Goal: Task Accomplishment & Management: Complete application form

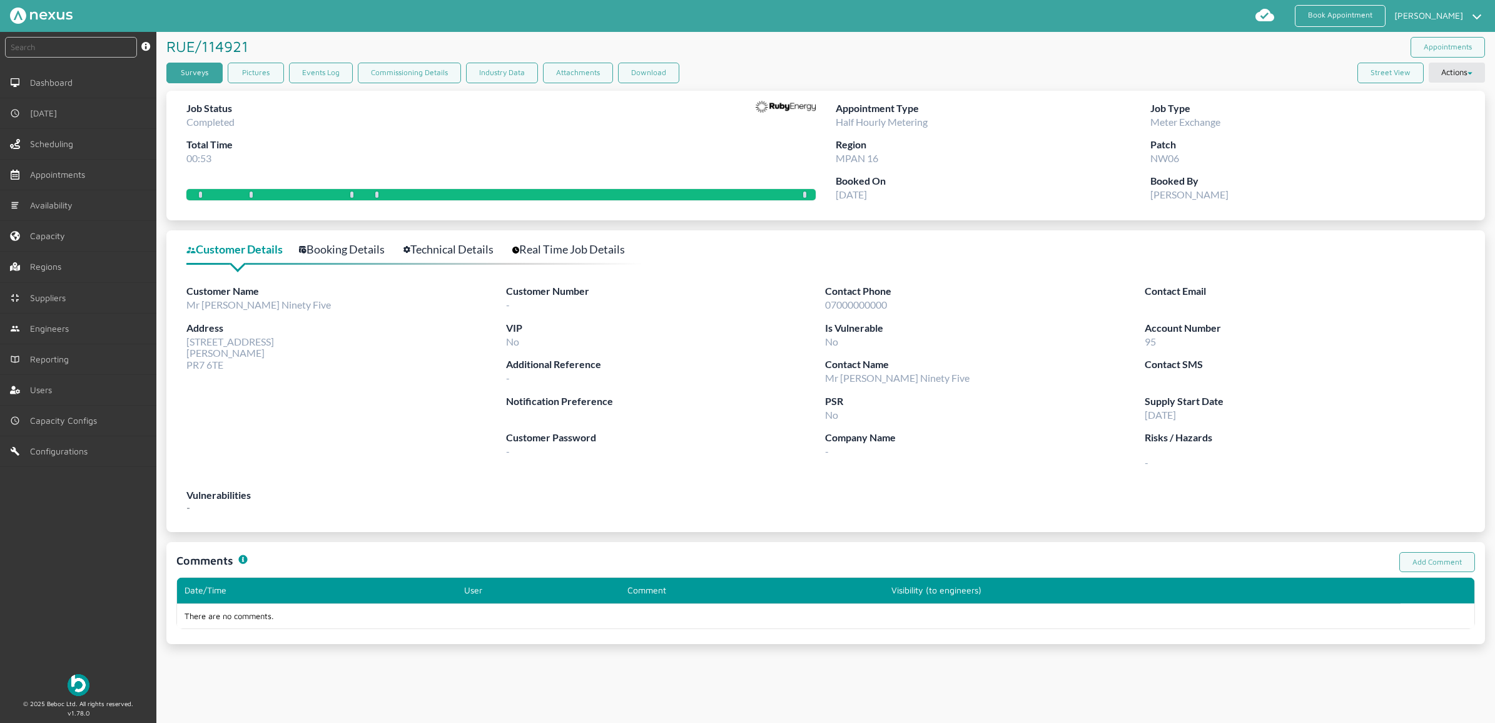
click at [191, 72] on link "Surveys" at bounding box center [194, 73] width 56 height 21
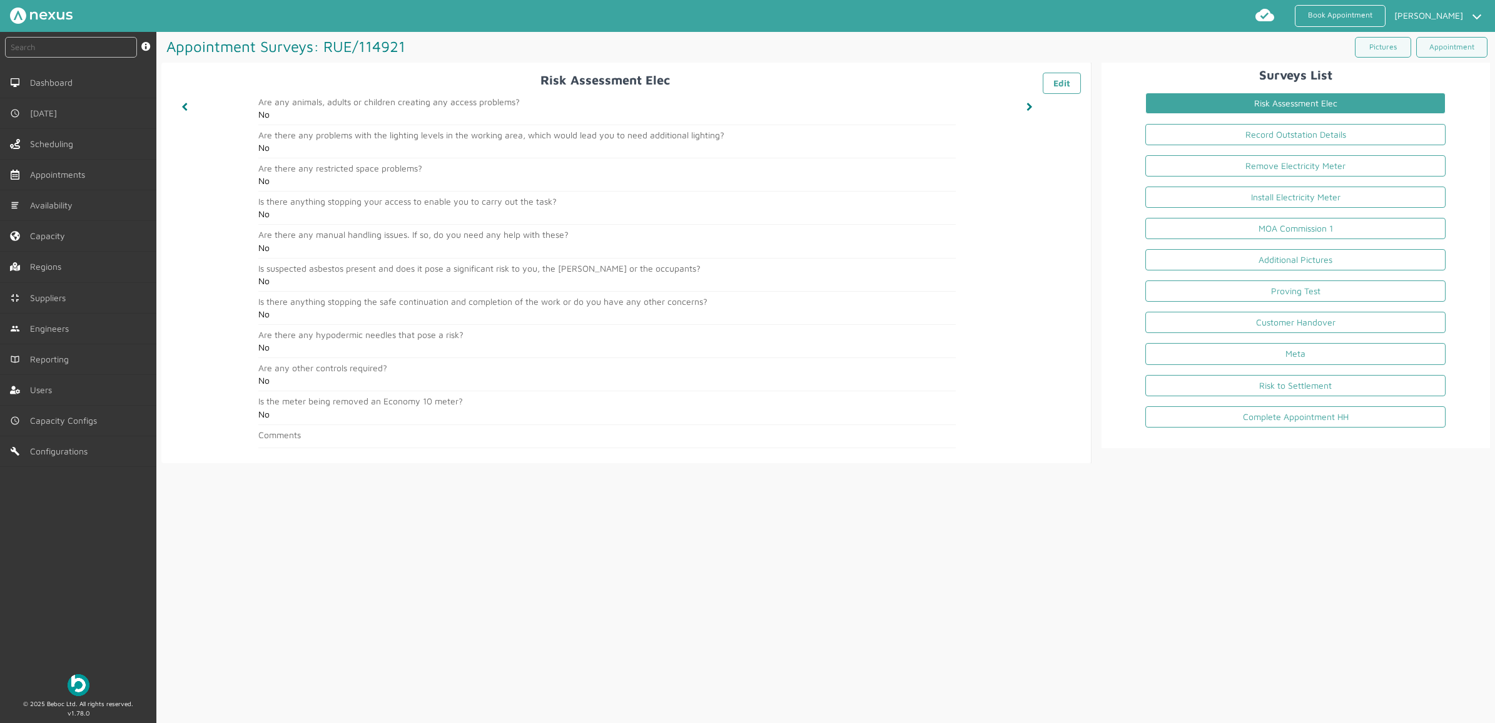
click at [634, 651] on div "Appointment Surveys: RUE/114921 ️️️ Pictures Appointment Risk Assessment Elec ️…" at bounding box center [825, 377] width 1339 height 691
click at [1311, 142] on link "Record Outstation Details" at bounding box center [1295, 134] width 300 height 21
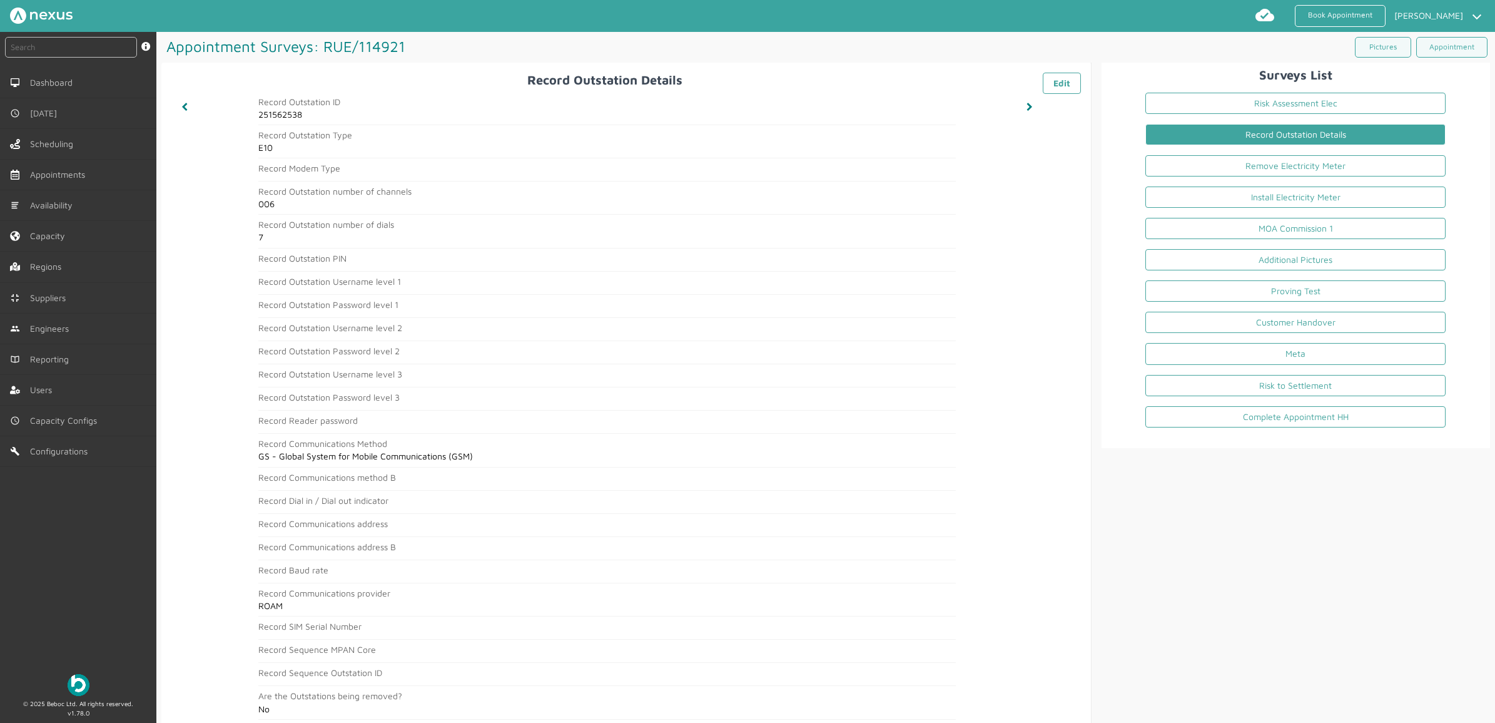
click at [1208, 614] on div "Surveys List Risk Assessment Elec Record Outstation Details Remove Electricity …" at bounding box center [1291, 399] width 398 height 672
click at [1284, 167] on link "Remove Electricity Meter" at bounding box center [1295, 165] width 300 height 21
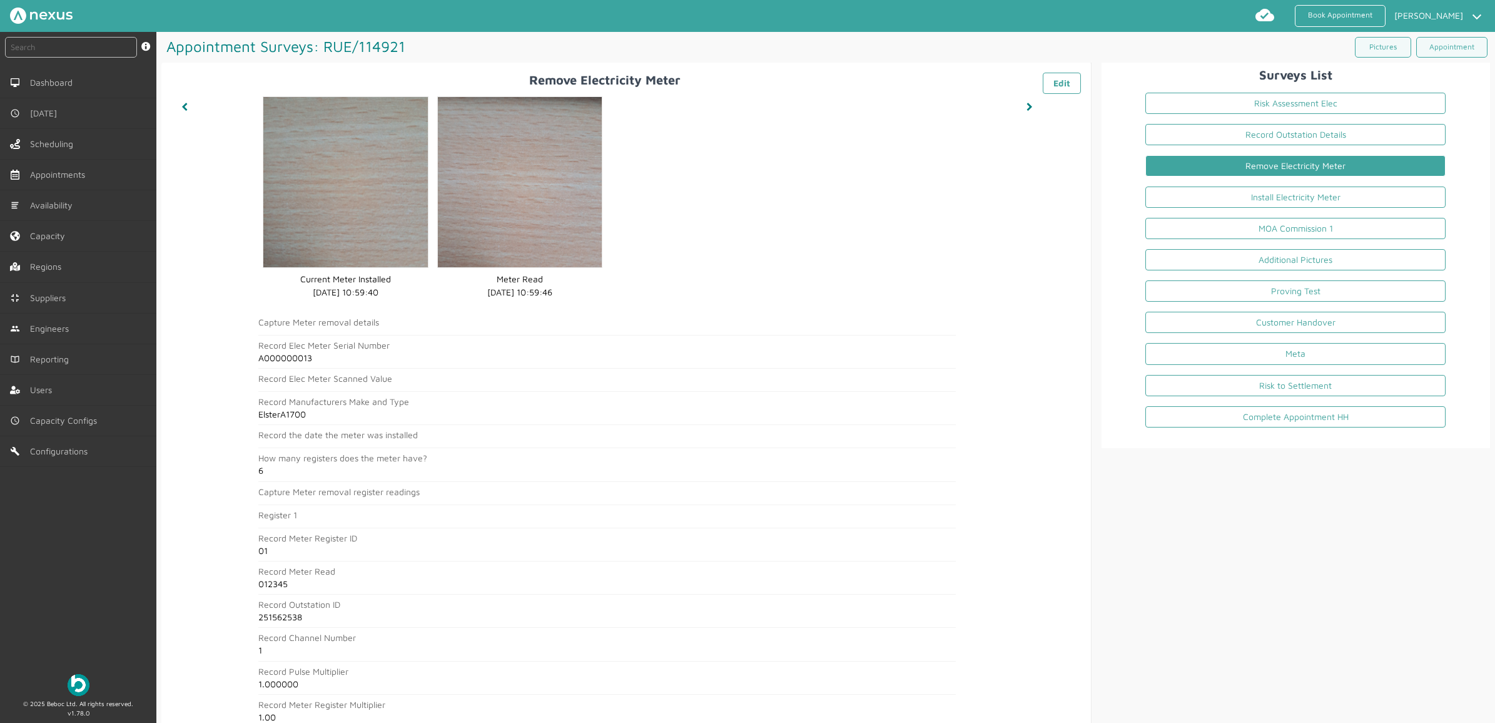
click at [621, 691] on article "Record Pulse Multiplier 1.000000" at bounding box center [606, 680] width 697 height 28
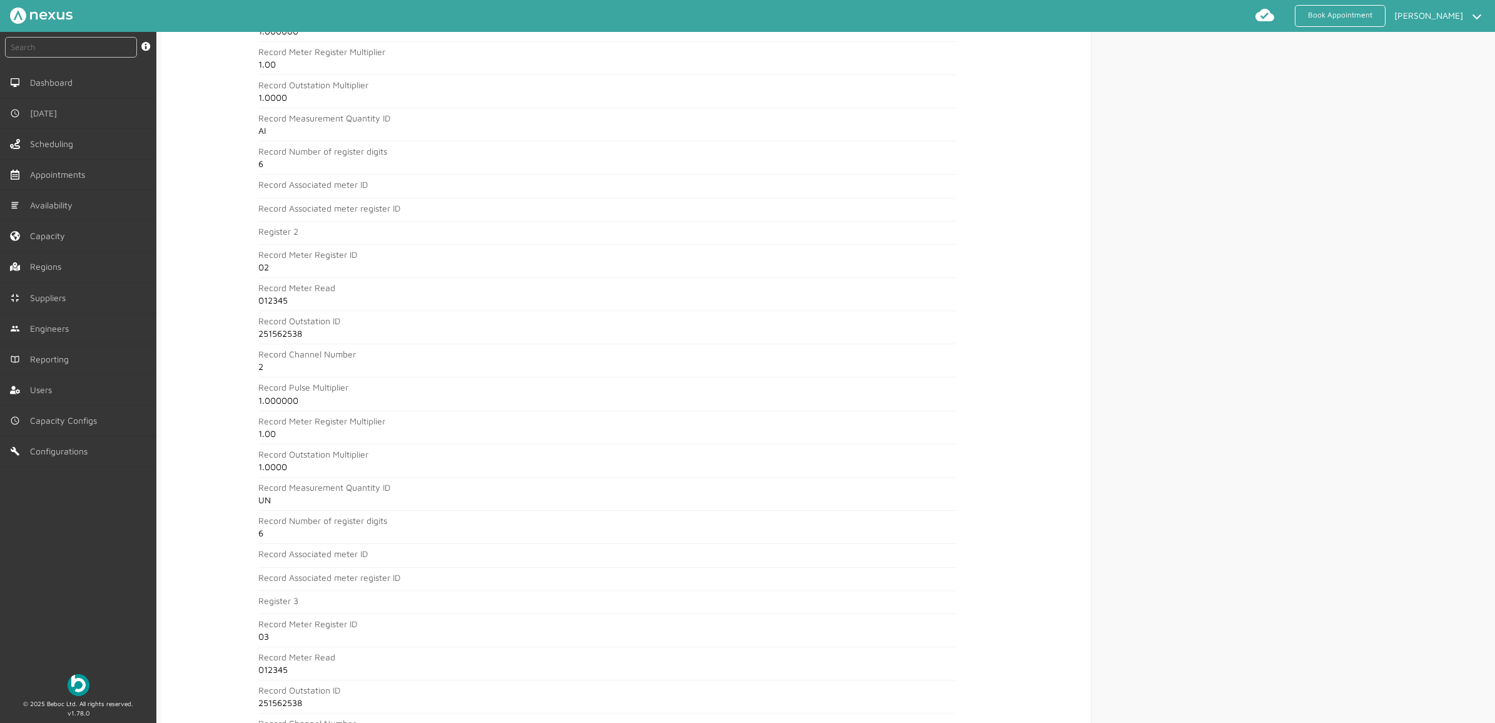
scroll to position [626, 0]
click at [110, 601] on div "instant search Search by: Booking Reference, Customer Number, Account Number, M…" at bounding box center [78, 347] width 156 height 631
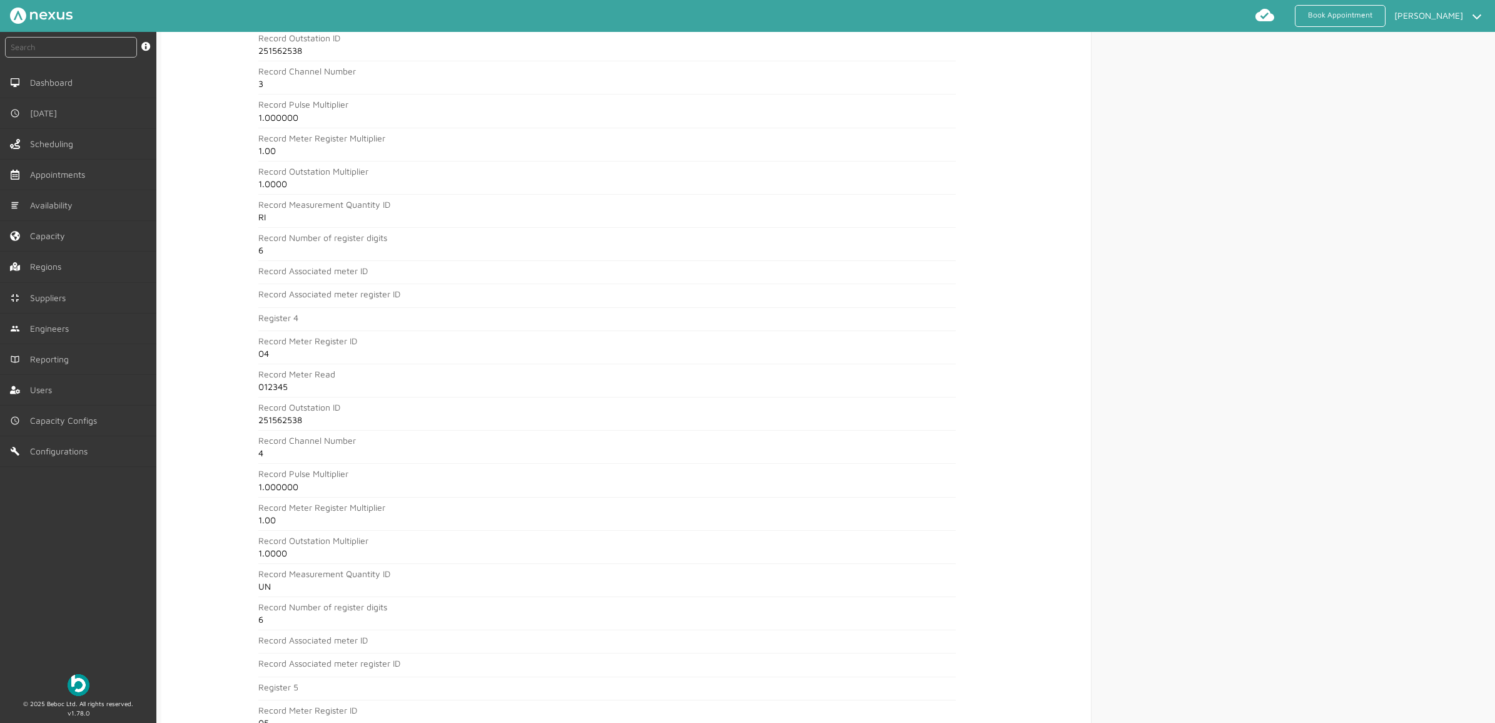
scroll to position [1329, 0]
click at [131, 607] on div "instant search Search by: Booking Reference, Customer Number, Account Number, M…" at bounding box center [78, 347] width 156 height 631
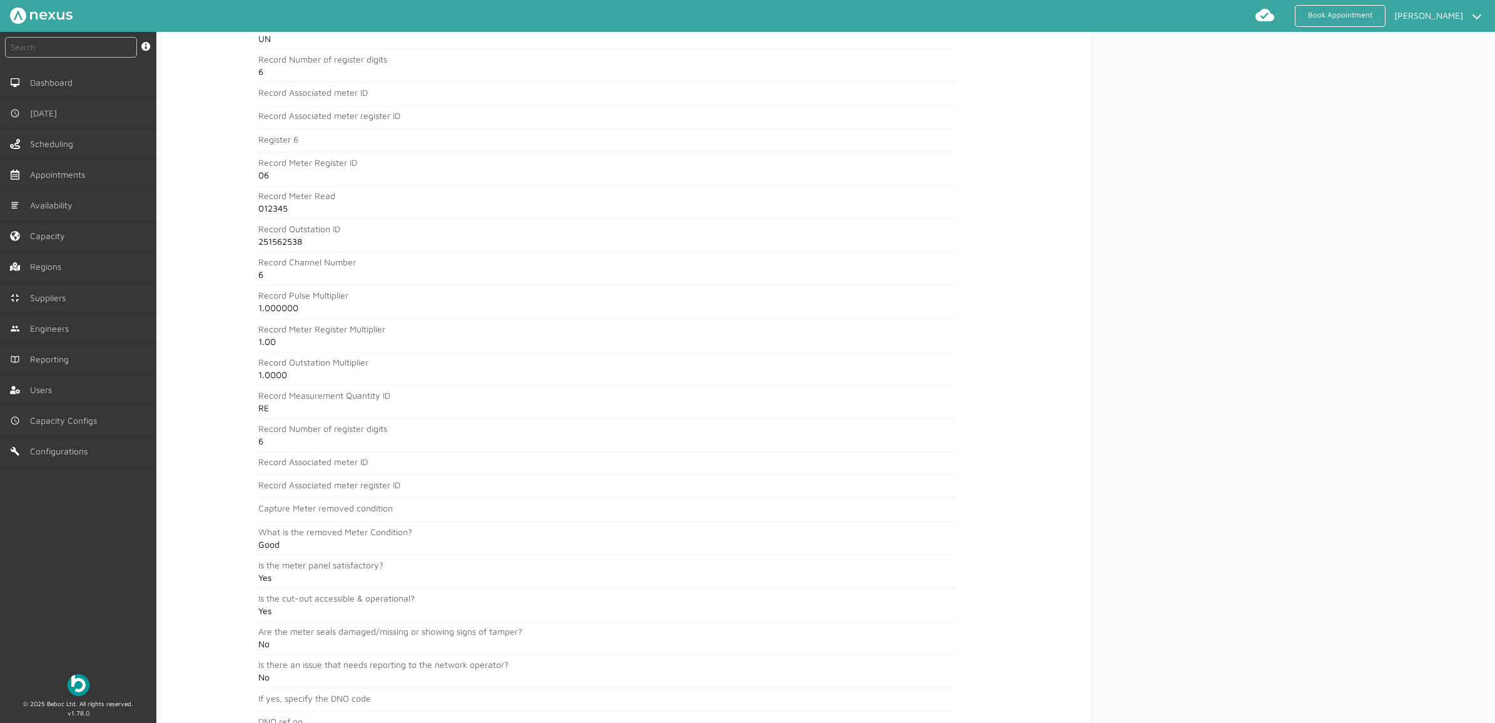
drag, startPoint x: 1212, startPoint y: 395, endPoint x: 1225, endPoint y: 416, distance: 24.1
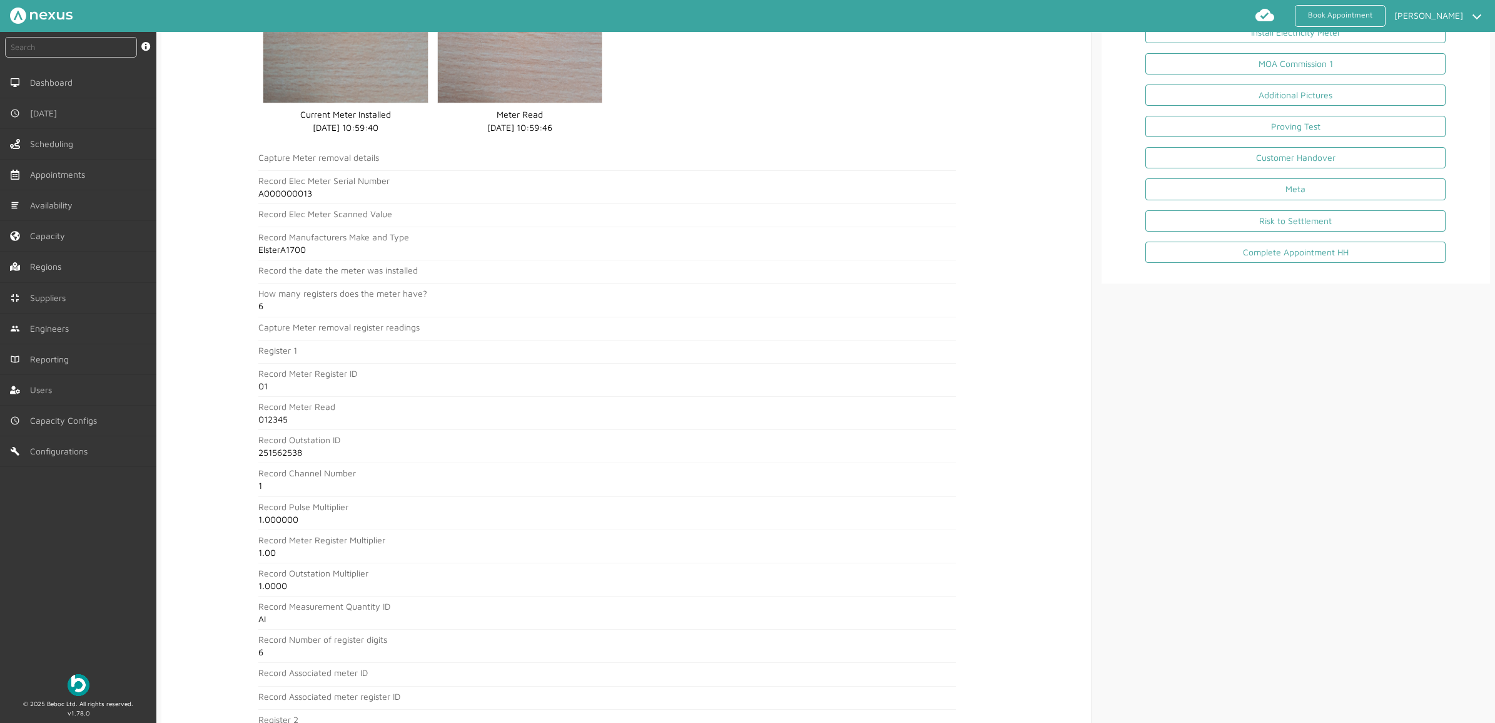
scroll to position [0, 0]
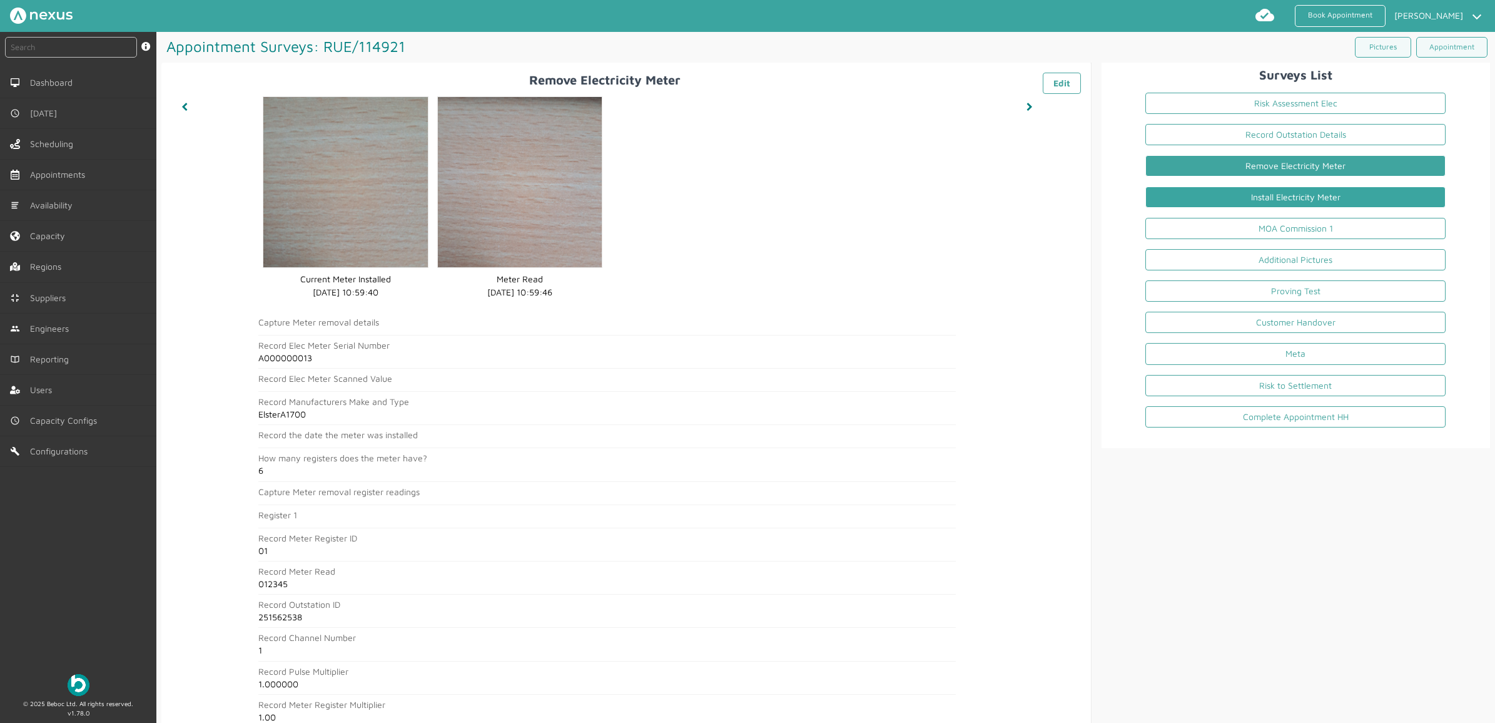
click at [1271, 200] on link "Install Electricity Meter" at bounding box center [1295, 196] width 300 height 21
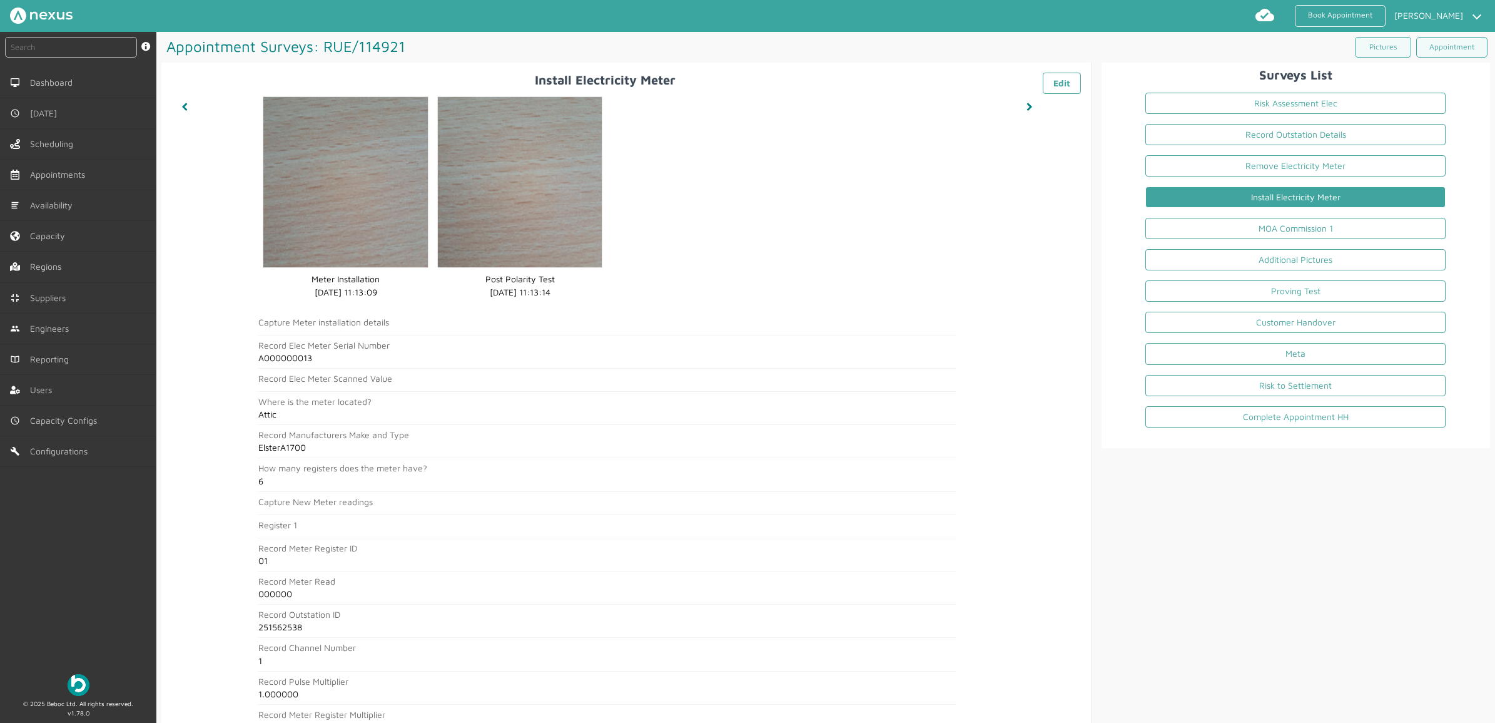
click at [54, 546] on div "instant search Search by: Booking Reference, Customer Number, Account Number, M…" at bounding box center [78, 347] width 156 height 631
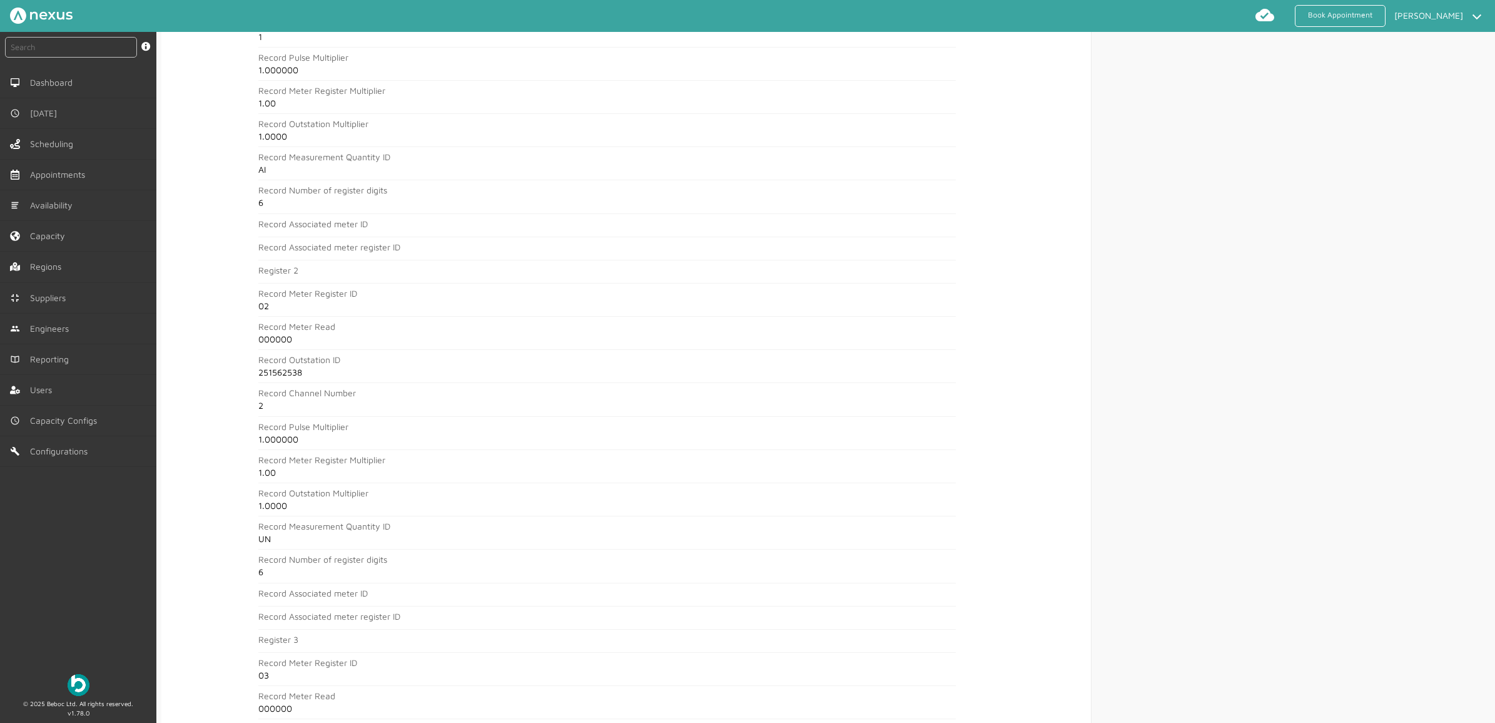
scroll to position [626, 0]
click at [56, 611] on div "instant search Search by: Booking Reference, Customer Number, Account Number, M…" at bounding box center [78, 347] width 156 height 631
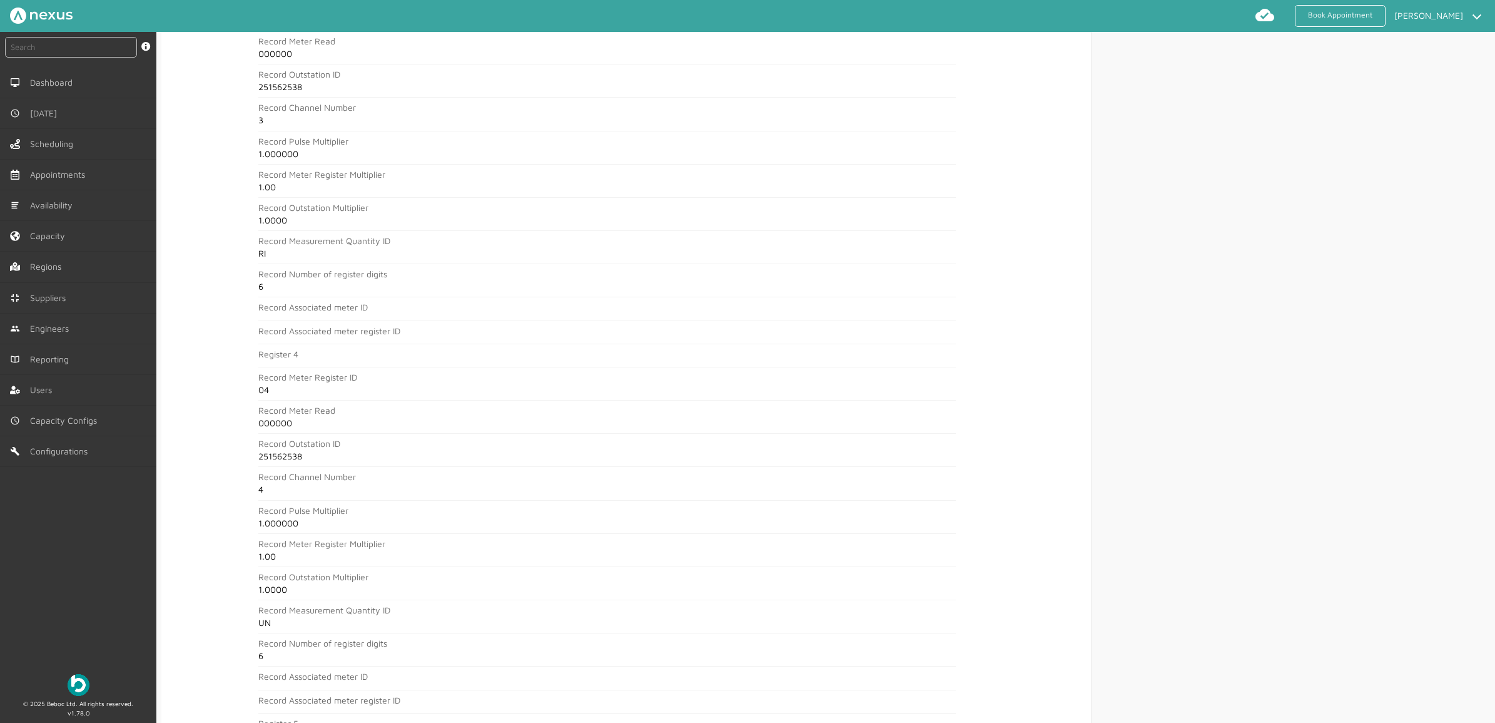
scroll to position [1251, 0]
click at [69, 586] on div "instant search Search by: Booking Reference, Customer Number, Account Number, M…" at bounding box center [78, 347] width 156 height 631
drag, startPoint x: 55, startPoint y: 552, endPoint x: 338, endPoint y: 468, distance: 294.9
click at [55, 552] on div "instant search Search by: Booking Reference, Customer Number, Account Number, M…" at bounding box center [78, 347] width 156 height 631
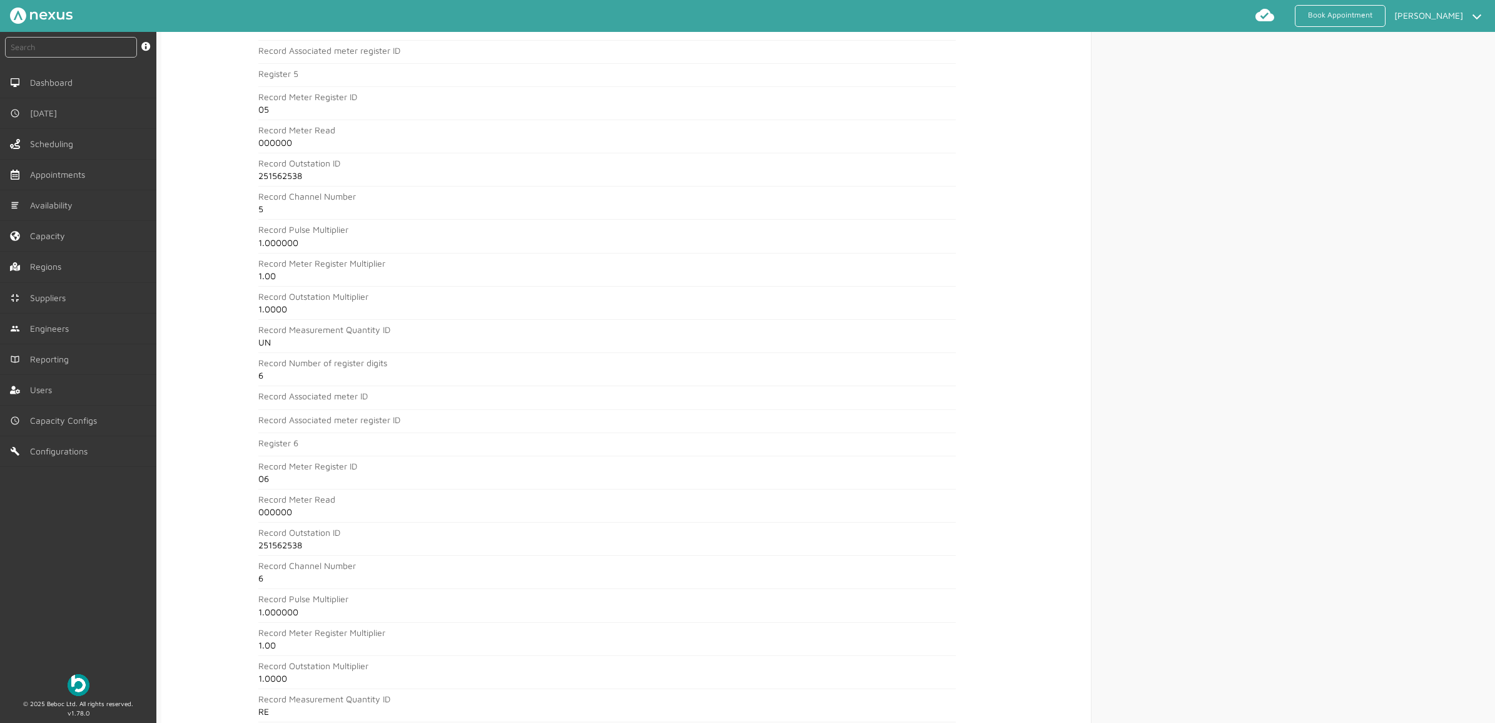
scroll to position [1955, 0]
click at [27, 557] on div "instant search Search by: Booking Reference, Customer Number, Account Number, M…" at bounding box center [78, 347] width 156 height 631
drag, startPoint x: 1282, startPoint y: 651, endPoint x: 1266, endPoint y: 608, distance: 45.8
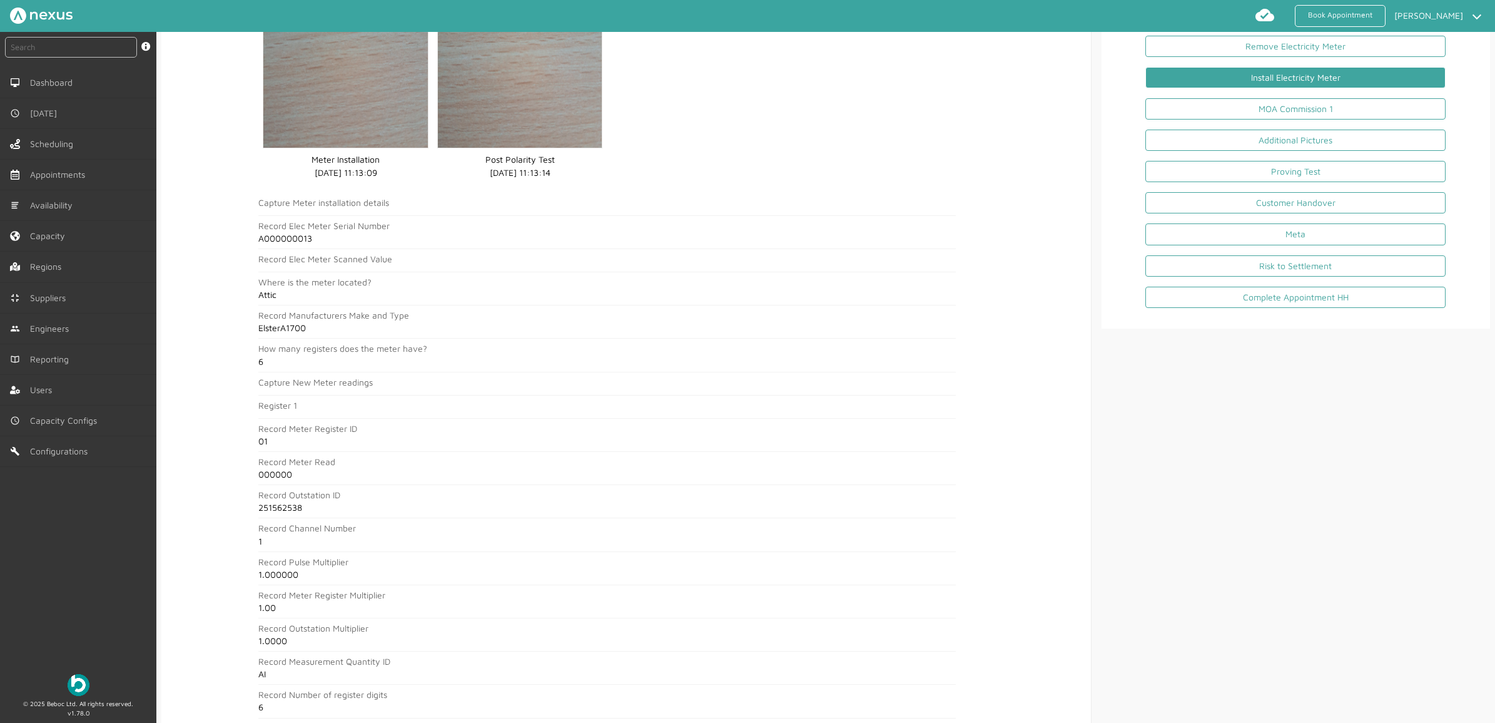
scroll to position [0, 0]
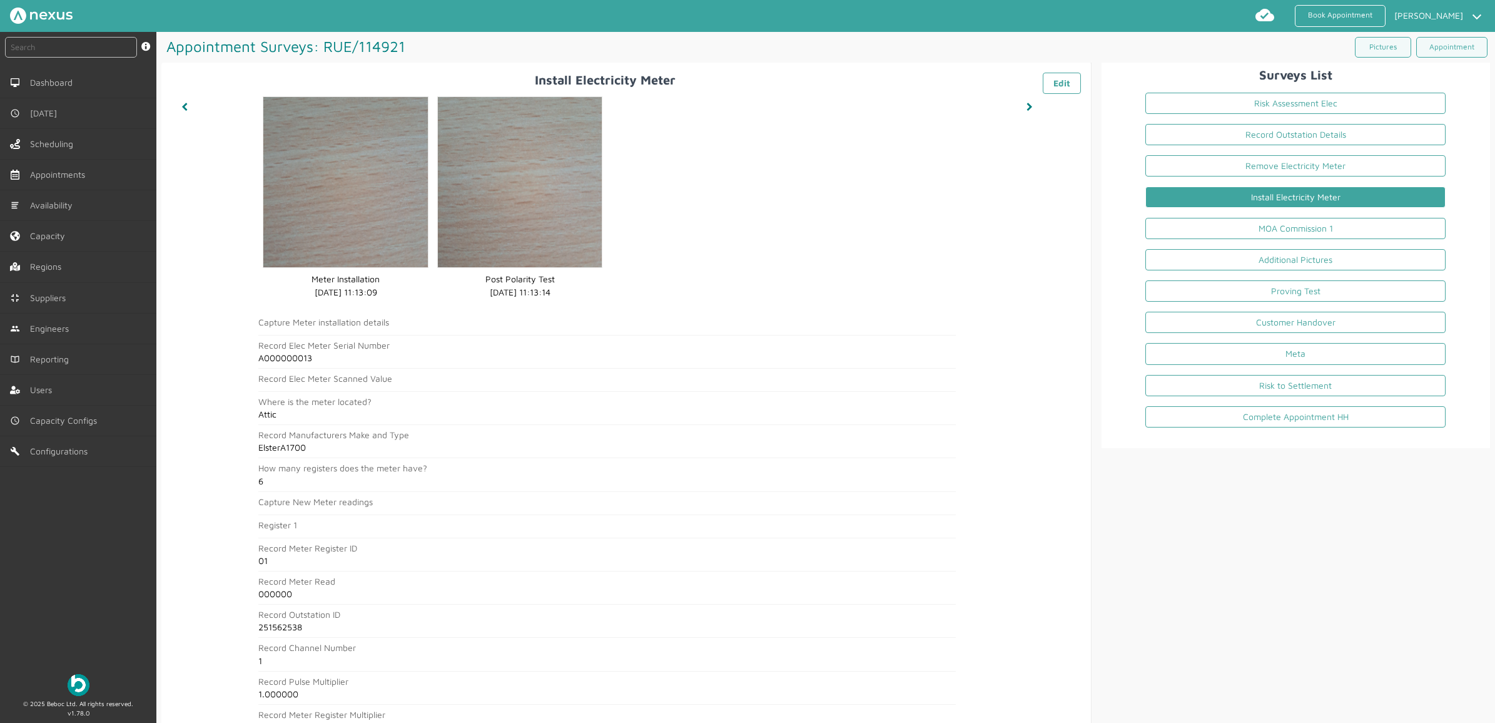
click at [1280, 218] on li "MOA Commission 1" at bounding box center [1295, 230] width 320 height 31
click at [1274, 231] on link "MOA Commission 1" at bounding box center [1295, 228] width 300 height 21
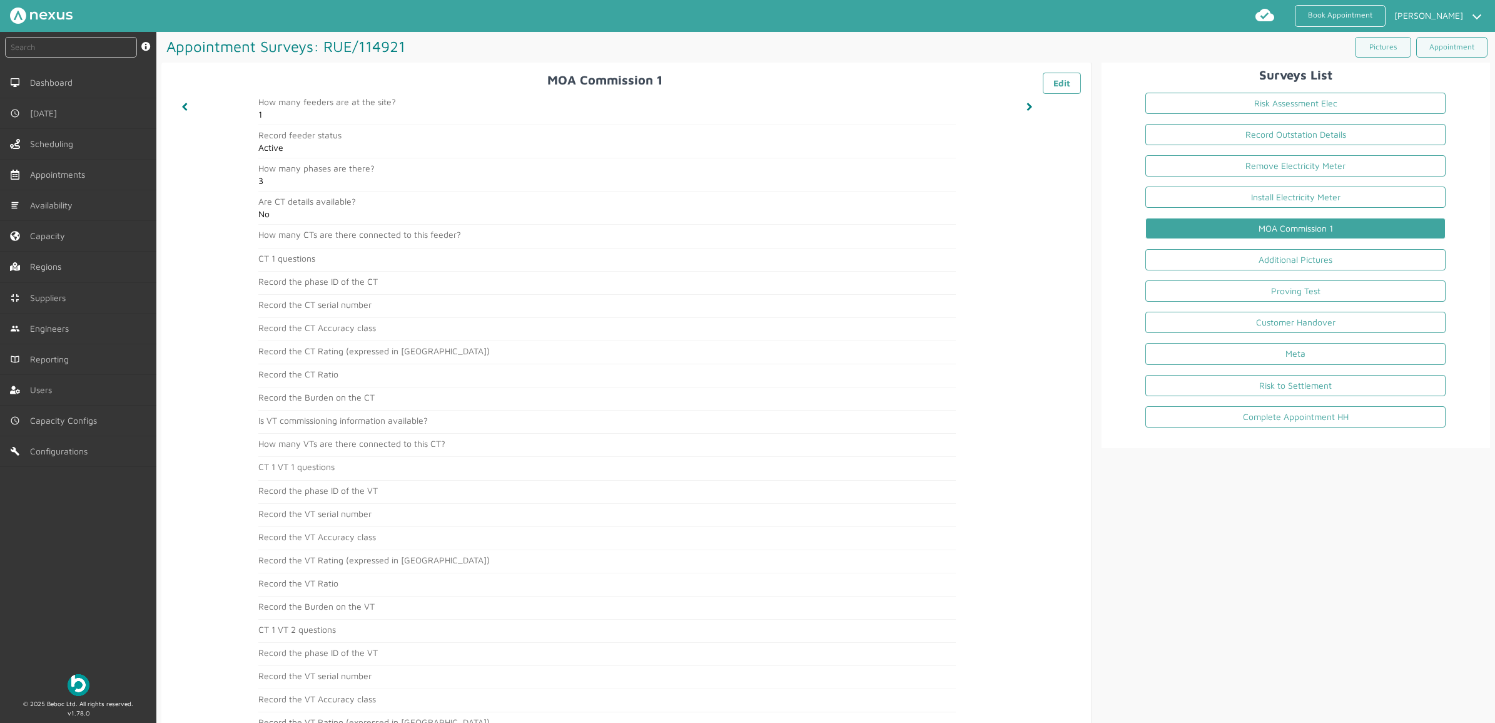
click at [79, 552] on div "instant search Search by: Booking Reference, Customer Number, Account Number, M…" at bounding box center [78, 347] width 156 height 631
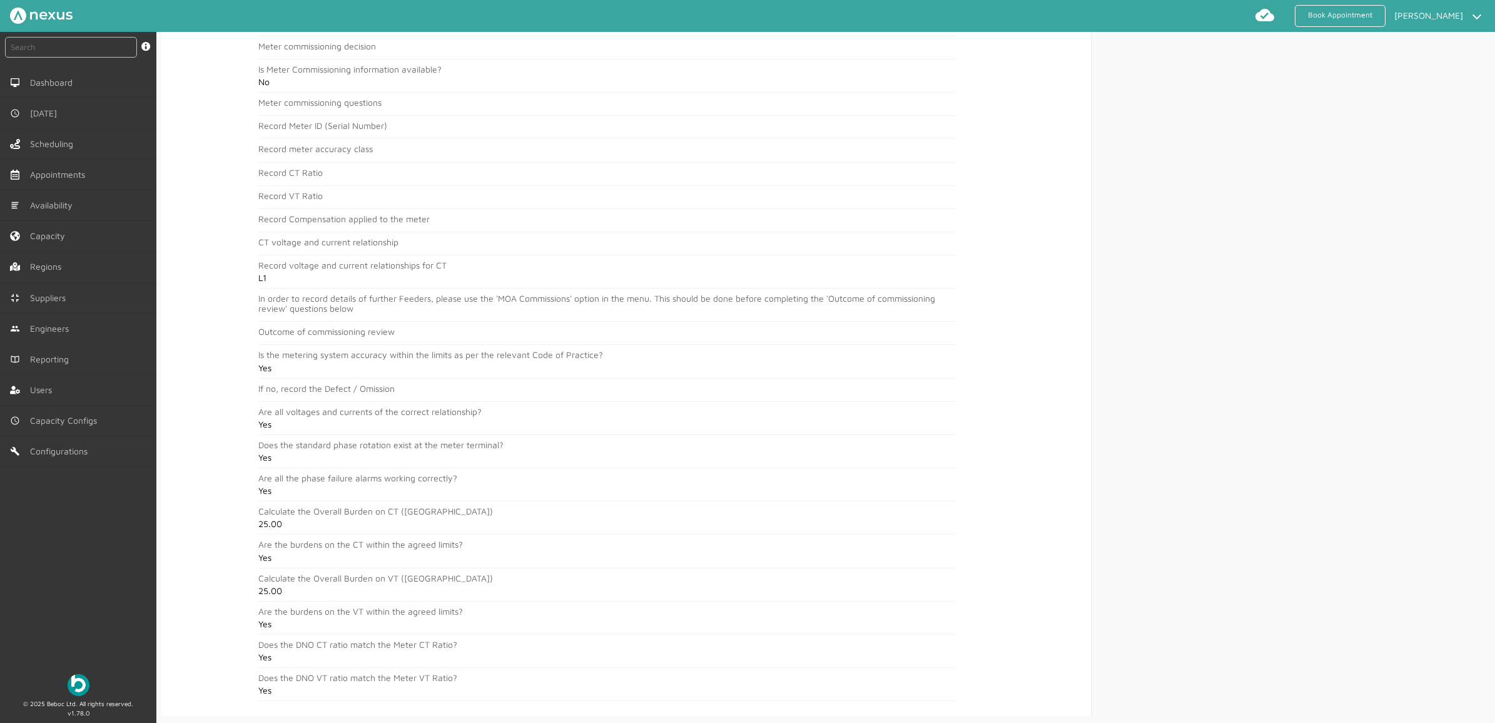
scroll to position [2349, 0]
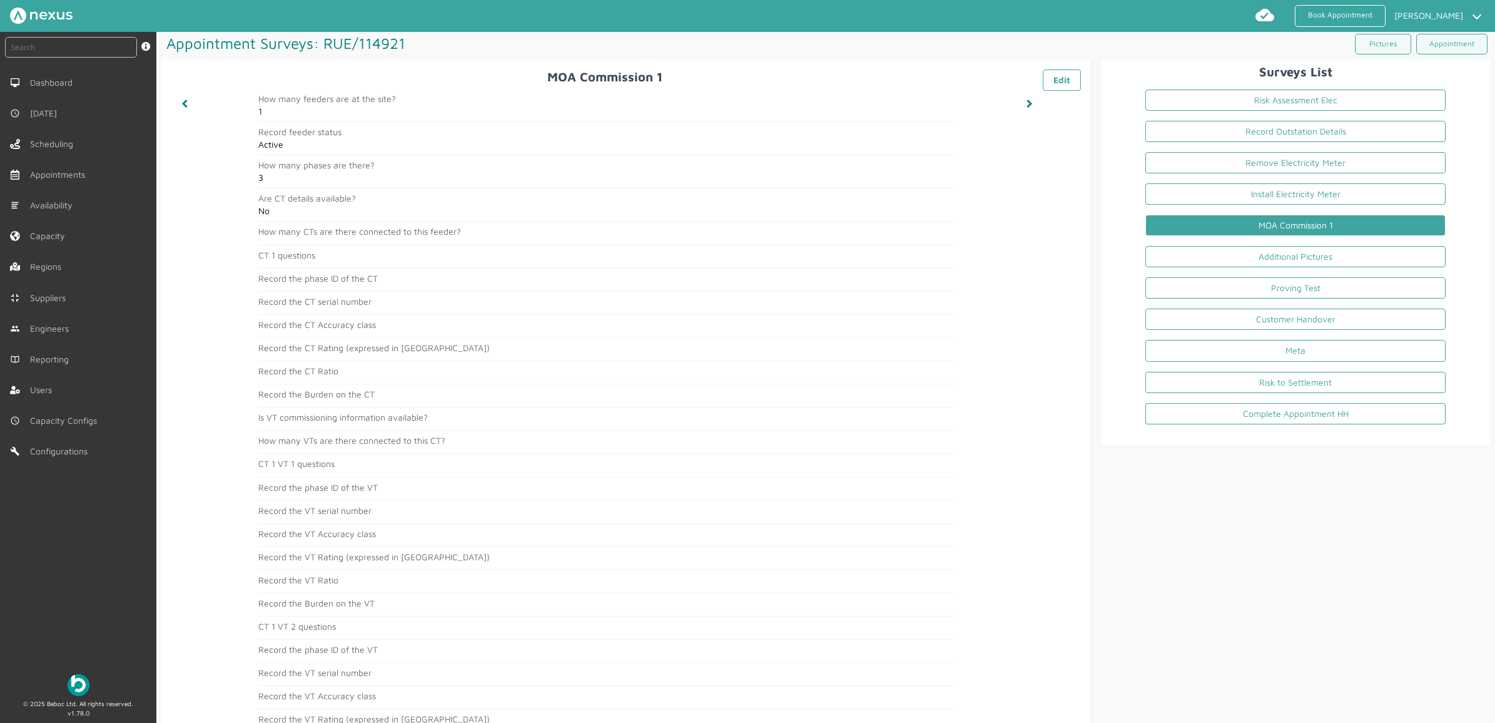
scroll to position [0, 0]
click at [1281, 250] on li "Additional Pictures" at bounding box center [1295, 261] width 320 height 31
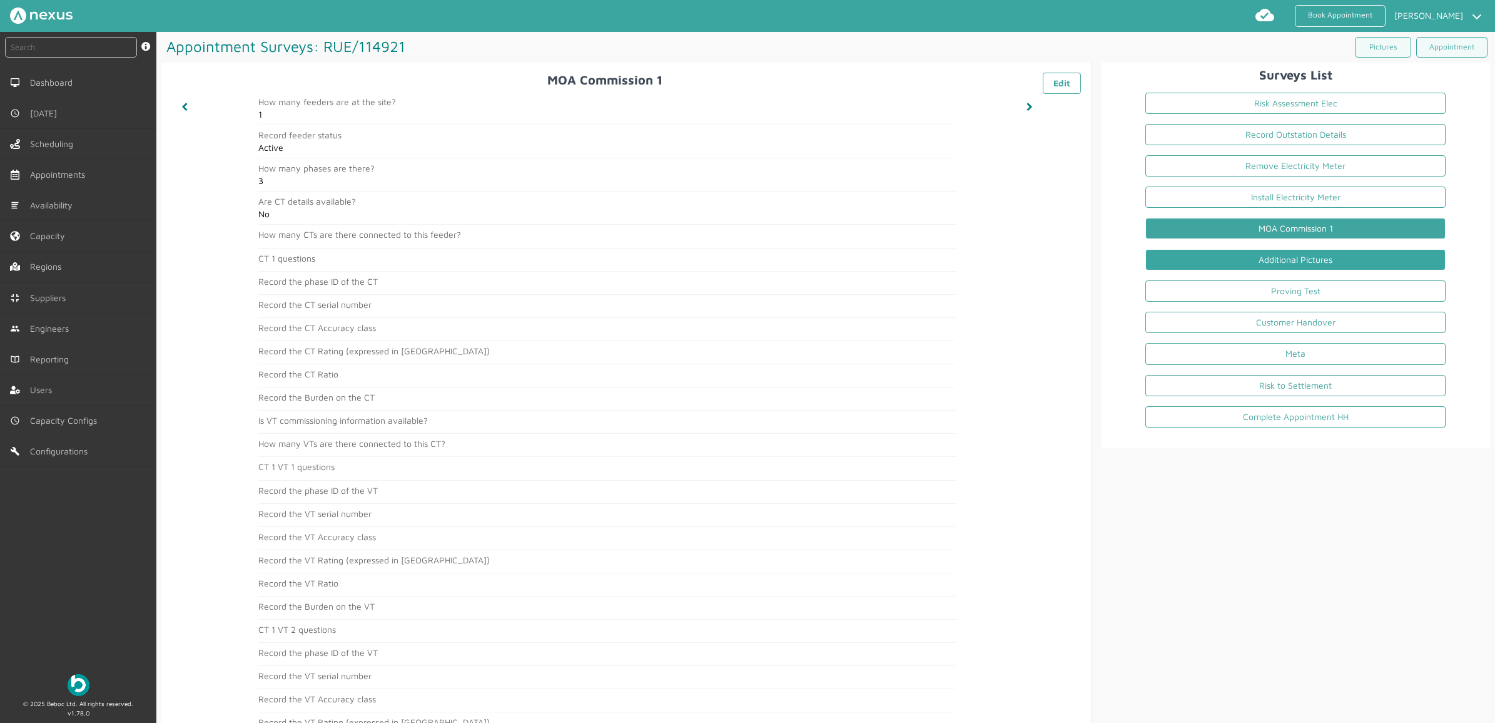
click at [1278, 258] on link "Additional Pictures" at bounding box center [1295, 259] width 300 height 21
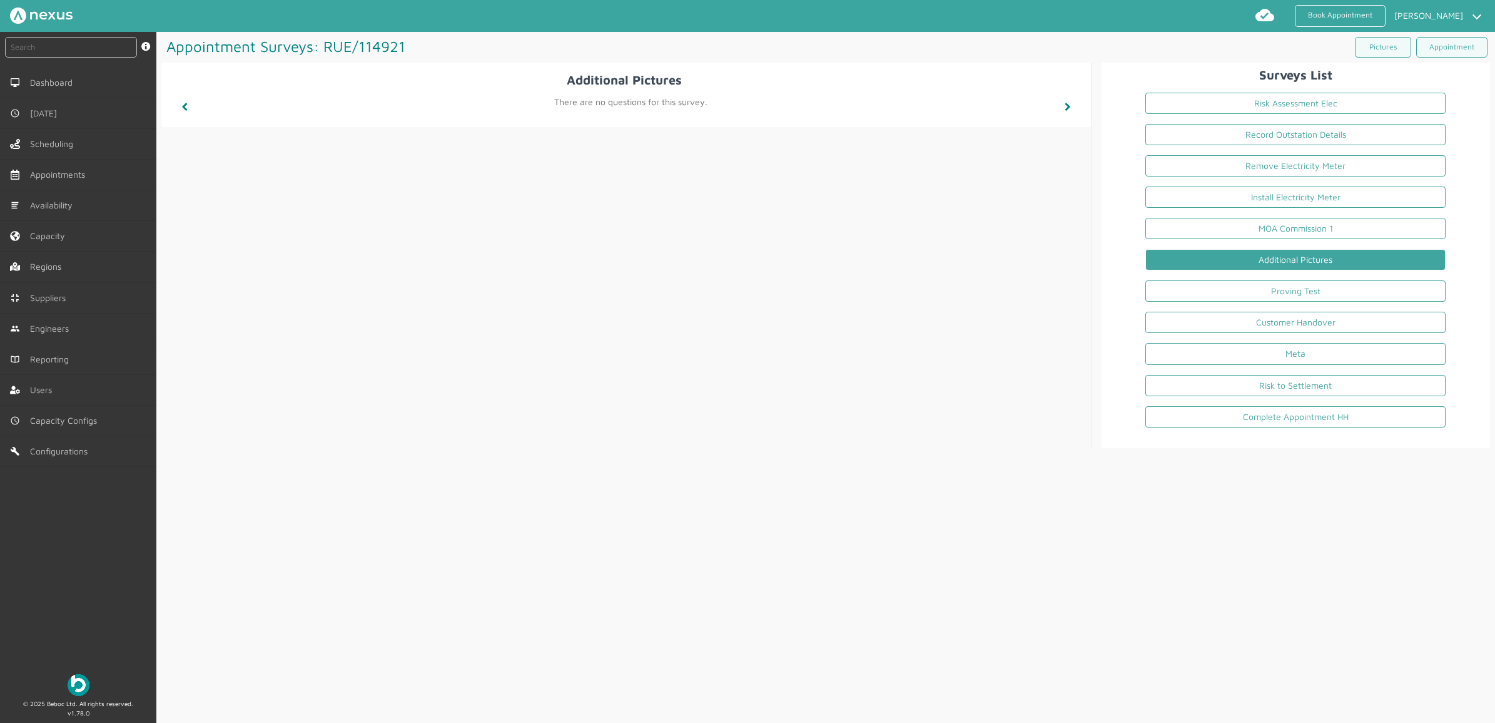
drag, startPoint x: 664, startPoint y: 626, endPoint x: 673, endPoint y: 623, distance: 9.9
click at [664, 626] on div "Appointment Surveys: RUE/114921 ️️️ Pictures Appointment Additional Pictures ️️…" at bounding box center [825, 377] width 1339 height 691
click at [1290, 289] on link "Proving Test" at bounding box center [1295, 290] width 300 height 21
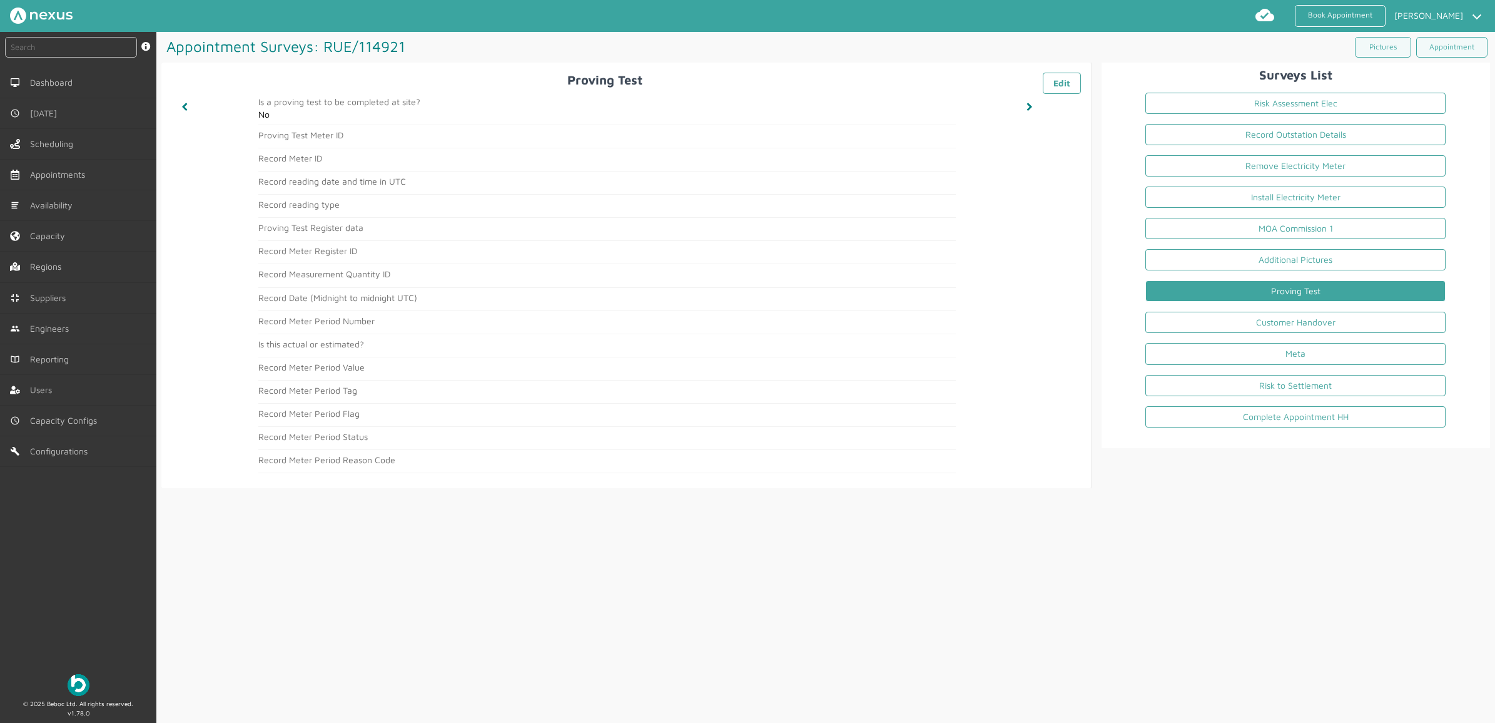
click at [510, 619] on div "Appointment Surveys: RUE/114921 ️️️ Pictures Appointment Proving Test ️️️ Edit …" at bounding box center [825, 377] width 1339 height 691
click at [1218, 332] on link "Customer Handover" at bounding box center [1295, 322] width 300 height 21
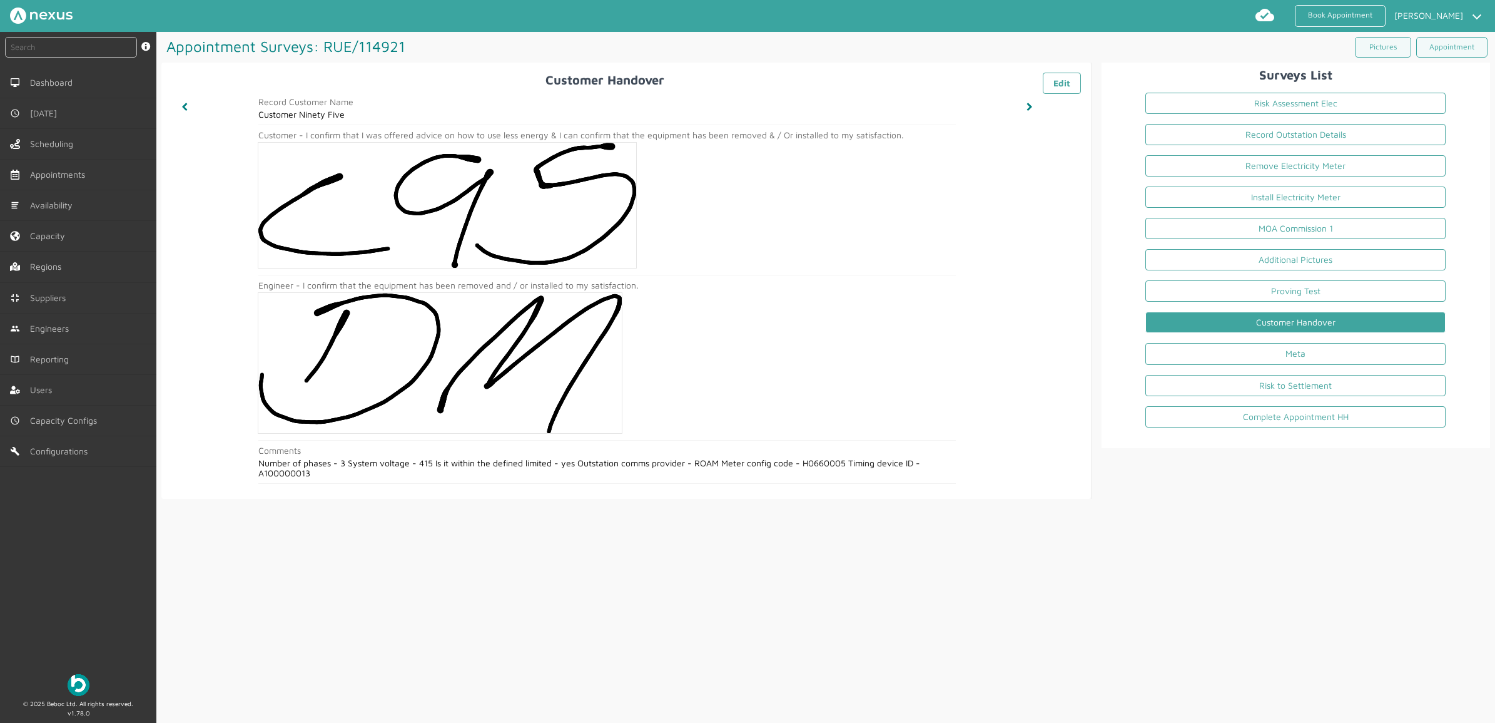
click at [1209, 504] on div "Appointment Surveys: RUE/114921 ️️️ Pictures Appointment Customer Handover ️️️ …" at bounding box center [825, 377] width 1339 height 691
click at [1227, 357] on link "Meta" at bounding box center [1295, 353] width 300 height 21
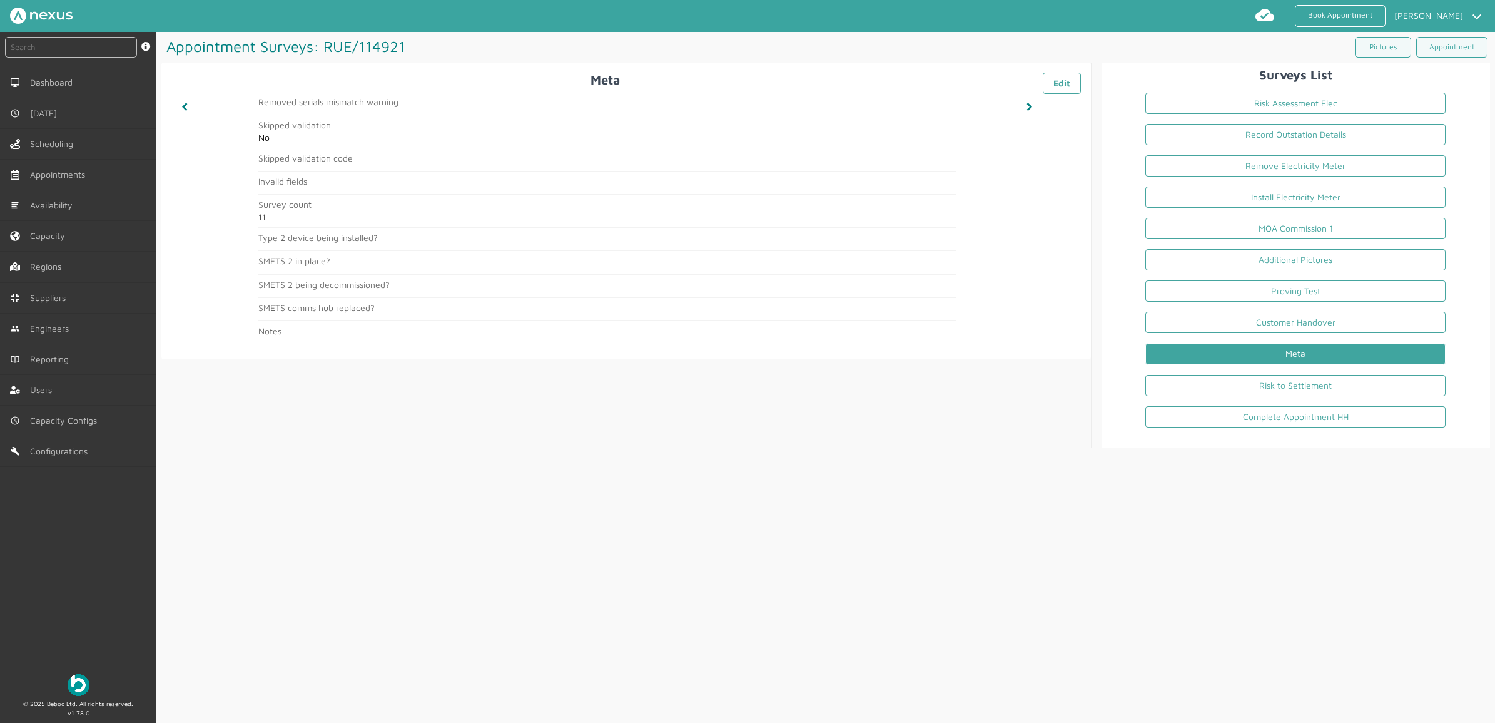
drag, startPoint x: 1269, startPoint y: 539, endPoint x: 1278, endPoint y: 477, distance: 62.0
click at [1269, 539] on div "Appointment Surveys: RUE/114921 ️️️ Pictures Appointment Meta ️️️ Edit Removed …" at bounding box center [825, 377] width 1339 height 691
click at [1274, 396] on link "Risk to Settlement" at bounding box center [1295, 385] width 300 height 21
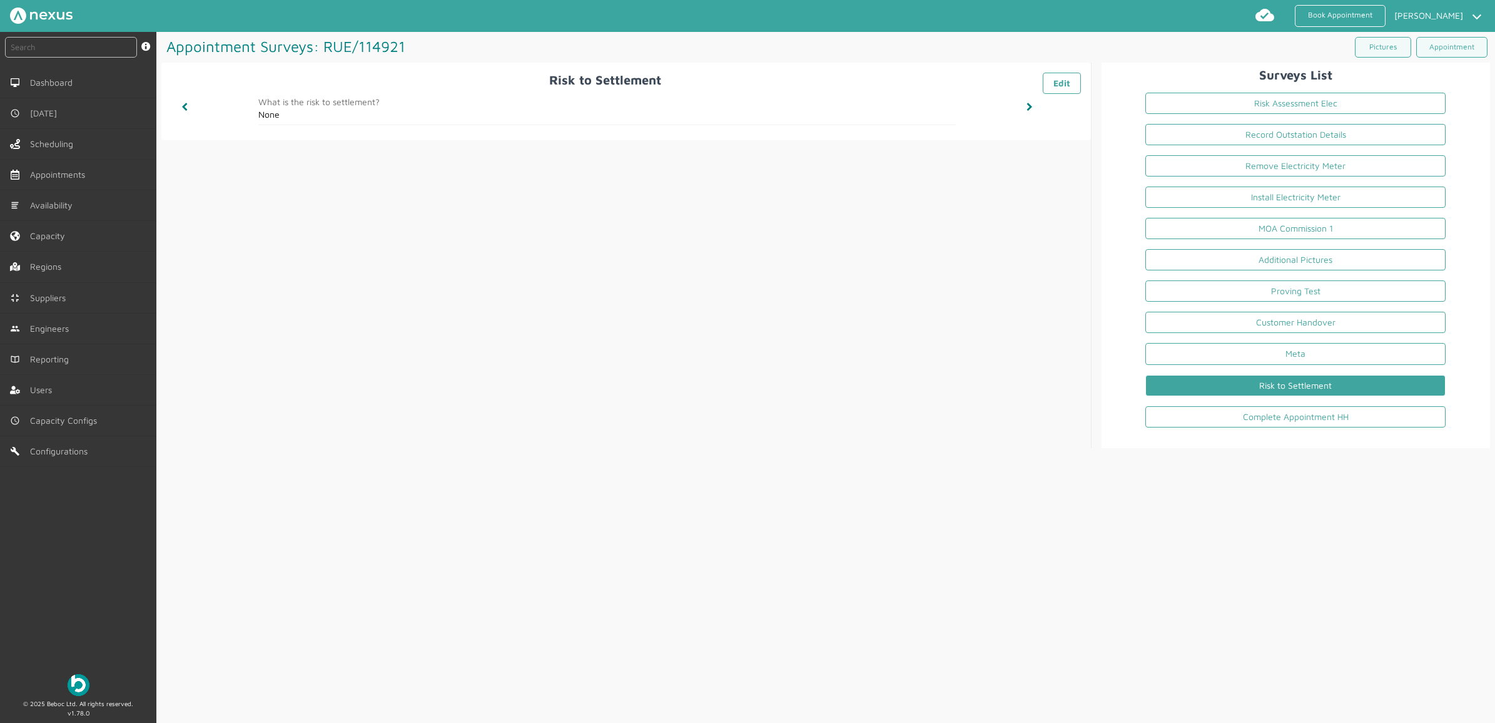
drag, startPoint x: 1343, startPoint y: 513, endPoint x: 1342, endPoint y: 507, distance: 6.3
click at [1343, 513] on div "Appointment Surveys: RUE/114921 ️️️ Pictures Appointment Risk to Settlement ️️️…" at bounding box center [825, 377] width 1339 height 691
click at [1312, 420] on link "Complete Appointment HH" at bounding box center [1295, 416] width 300 height 21
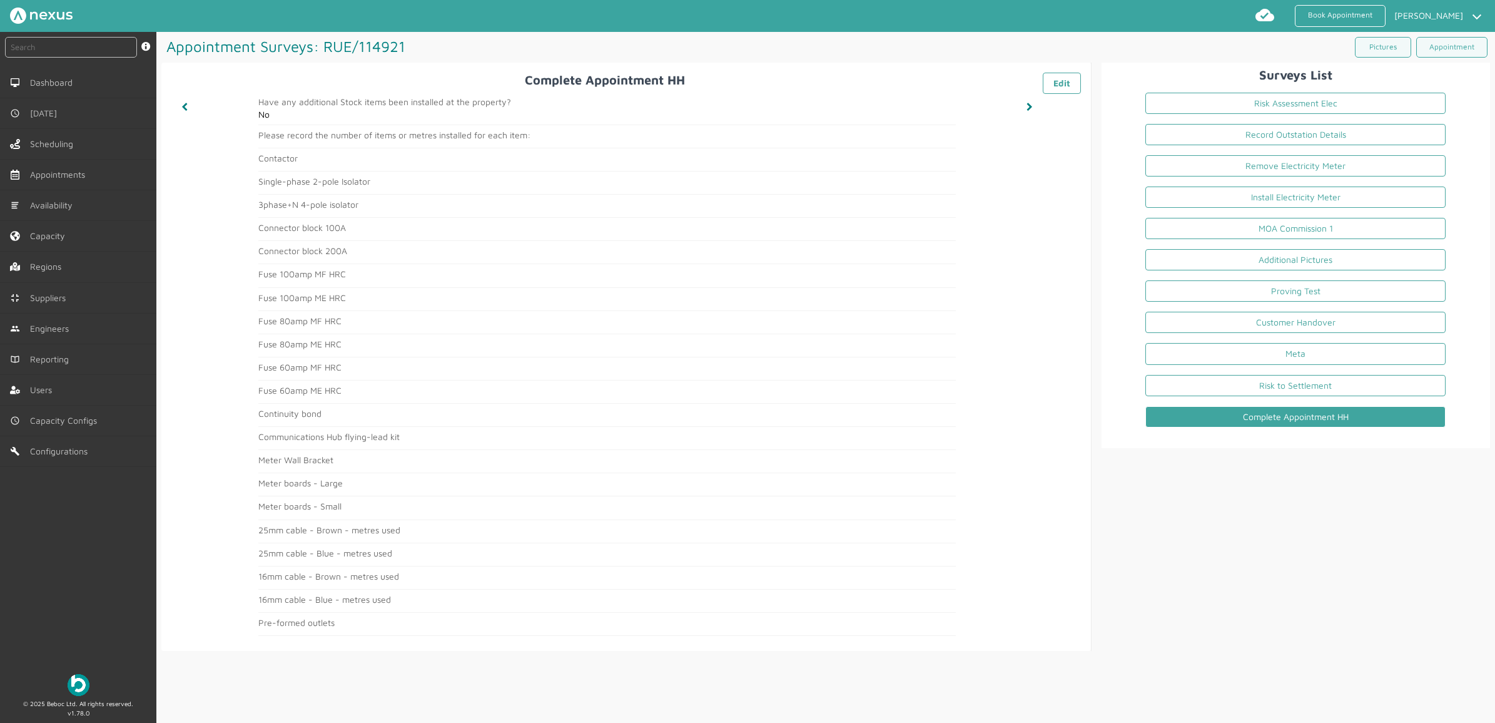
drag, startPoint x: 1180, startPoint y: 557, endPoint x: 1257, endPoint y: 438, distance: 142.1
click at [1187, 552] on div "Surveys List Risk Assessment Elec Record Outstation Details Remove Electricity …" at bounding box center [1291, 357] width 398 height 588
click at [1422, 54] on link "Appointment" at bounding box center [1451, 47] width 71 height 21
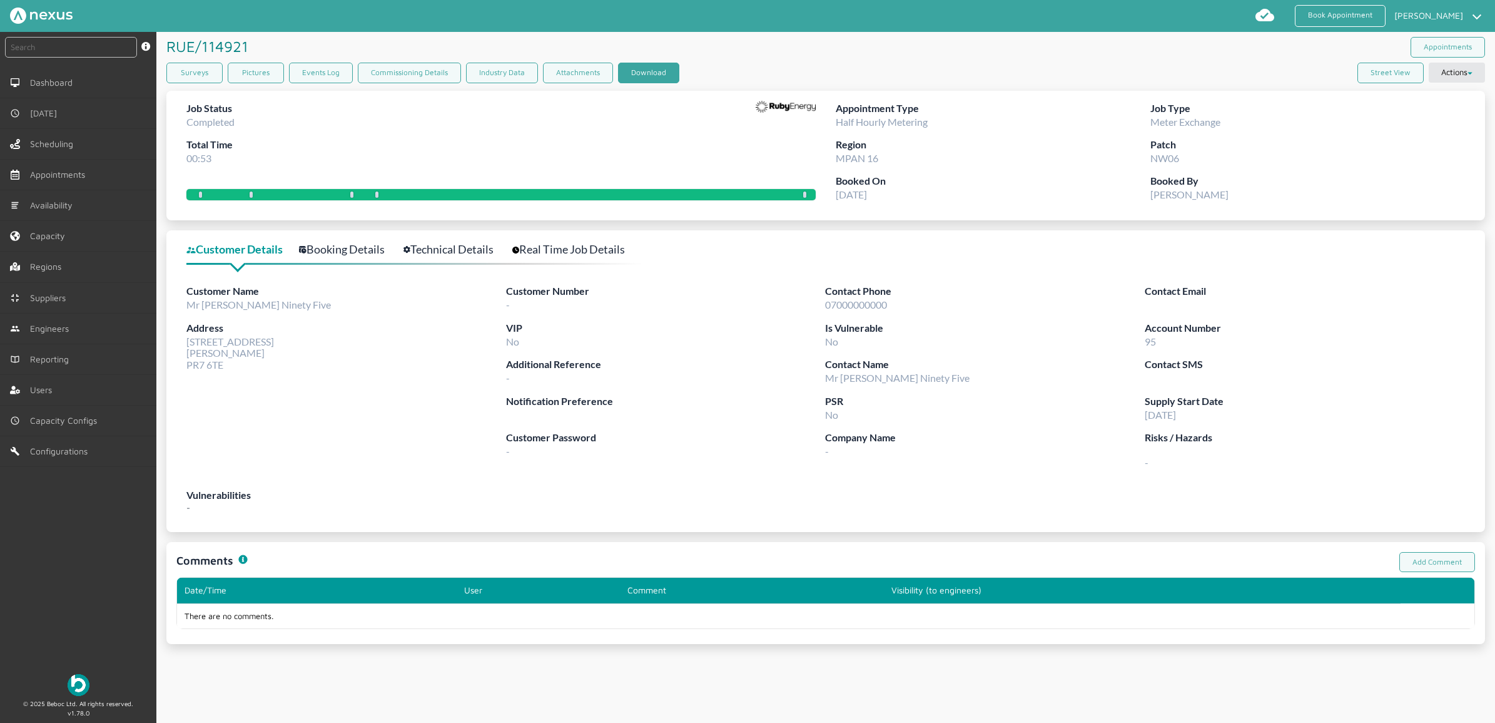
click at [639, 66] on button "Download" at bounding box center [648, 73] width 61 height 21
click at [1361, 14] on link "Book Appointment" at bounding box center [1340, 16] width 91 height 22
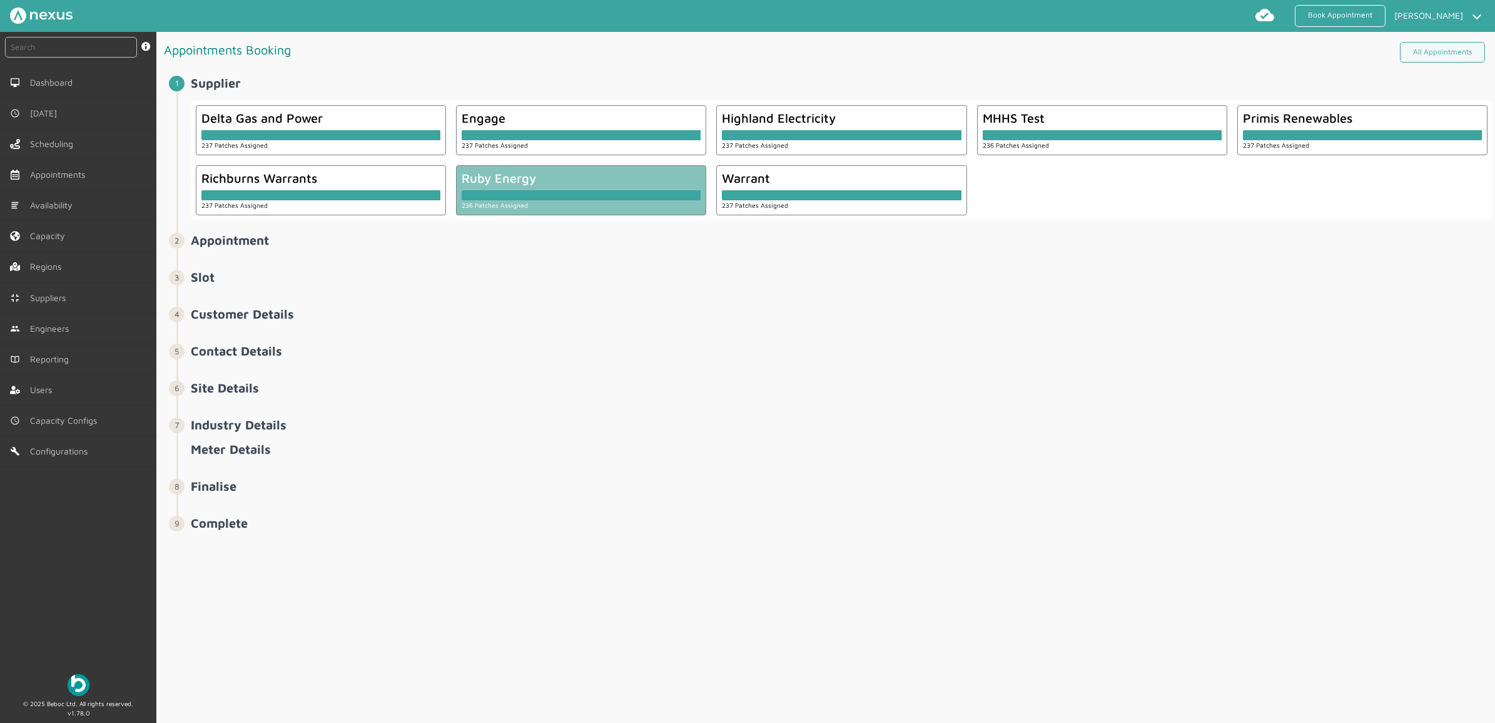
click at [638, 186] on div at bounding box center [581, 192] width 239 height 15
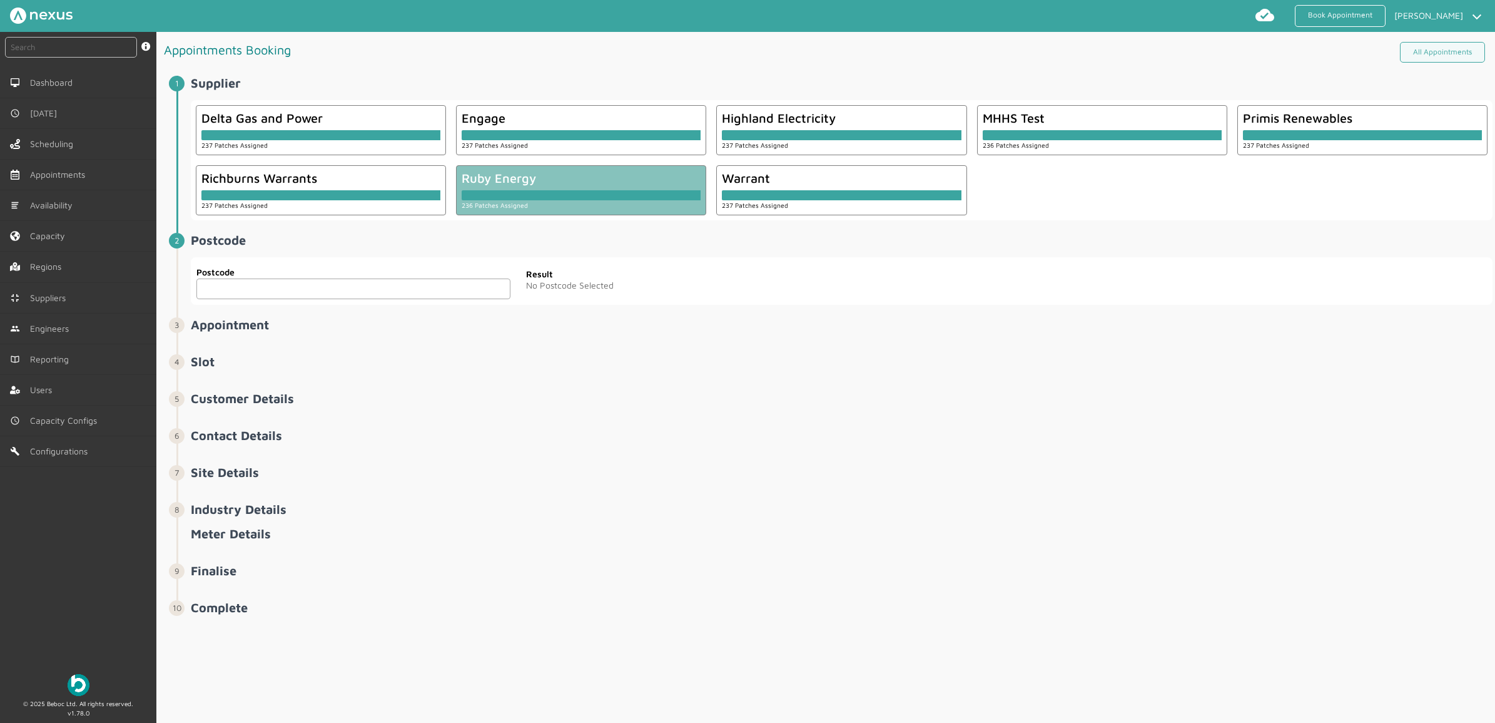
click at [375, 283] on input "text" at bounding box center [353, 288] width 314 height 21
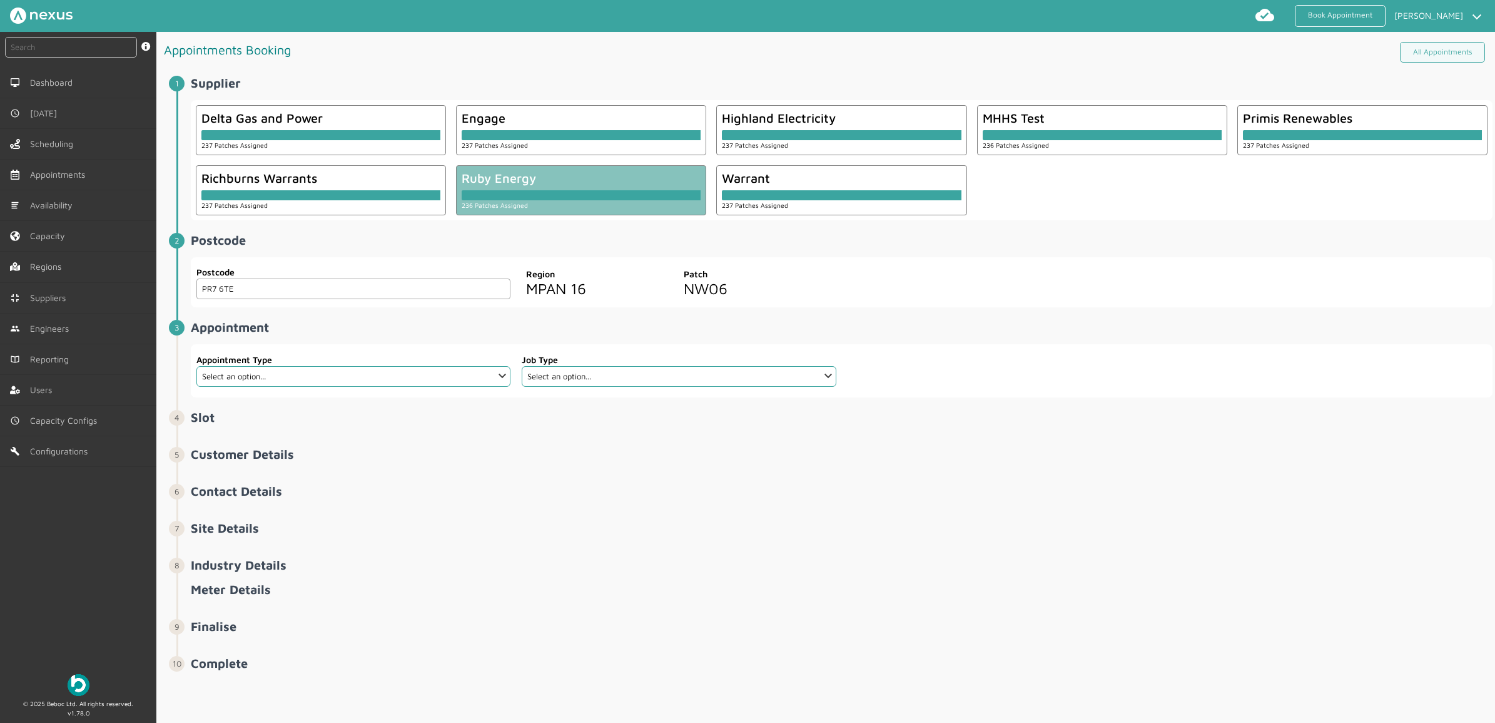
type input "PR7 6TE"
drag, startPoint x: 290, startPoint y: 382, endPoint x: 292, endPoint y: 376, distance: 6.5
click at [290, 382] on select "Select an option... Additional Work Check Meter Electric Vehicle Emergency Exch…" at bounding box center [353, 376] width 314 height 21
select select "7: 6422ec7fcd44966678f35e74"
click at [196, 367] on select "Select an option... Additional Work Check Meter Electric Vehicle Emergency Exch…" at bounding box center [353, 376] width 314 height 21
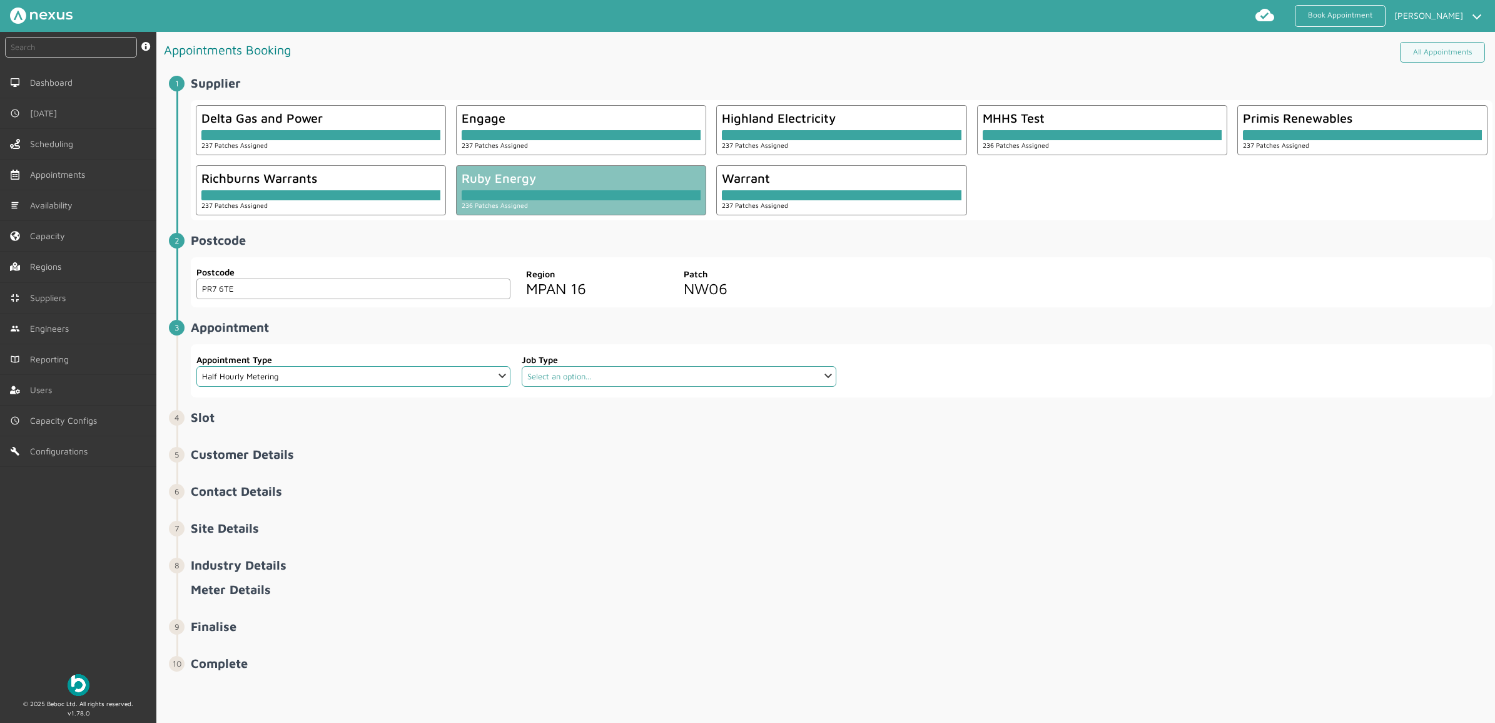
click at [571, 379] on select "Select an option... Communication Device Exchange De-Energise Energise Meter Ex…" at bounding box center [679, 376] width 314 height 21
select select "4: 6422e9d2cd44966678f35e6c"
click at [522, 367] on select "Select an option... Communication Device Exchange De-Energise Energise Meter Ex…" at bounding box center [679, 376] width 314 height 21
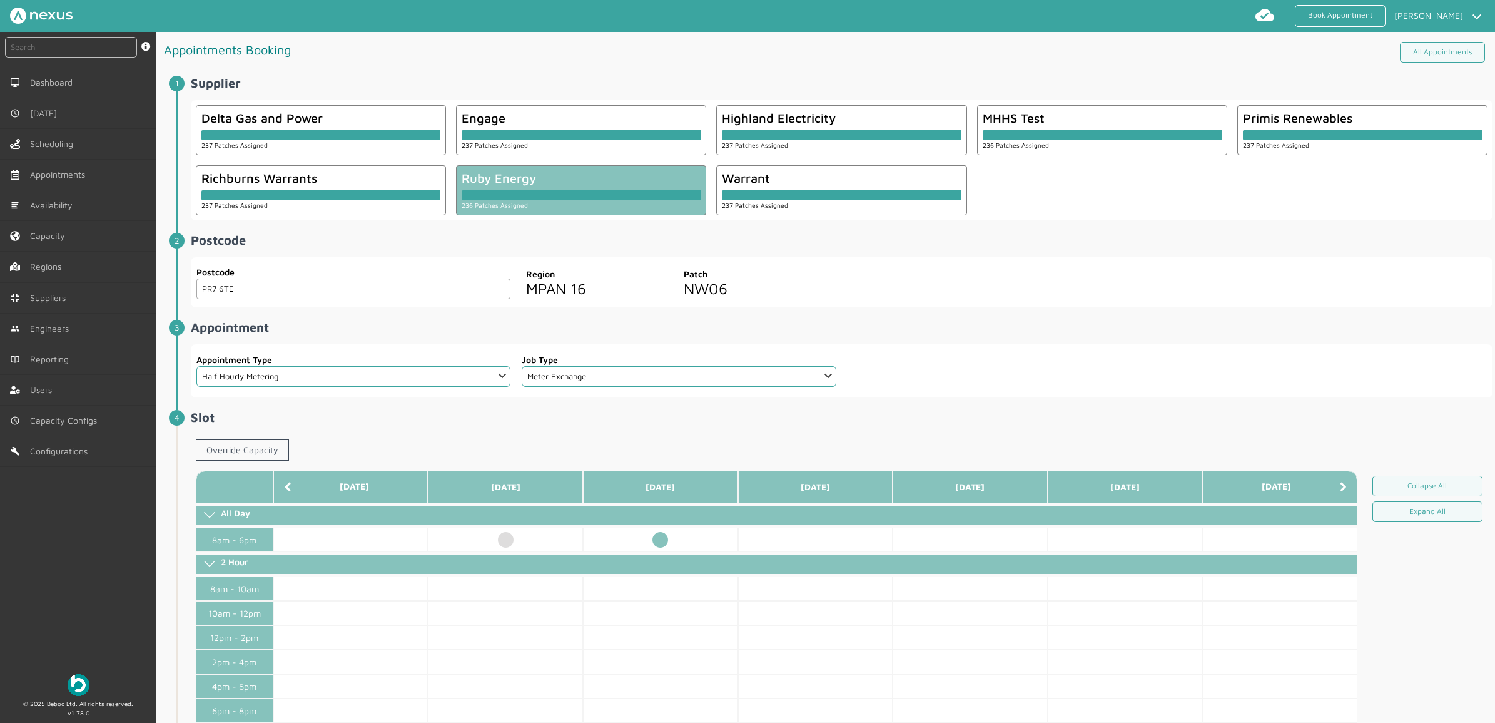
click at [667, 541] on td at bounding box center [660, 539] width 155 height 24
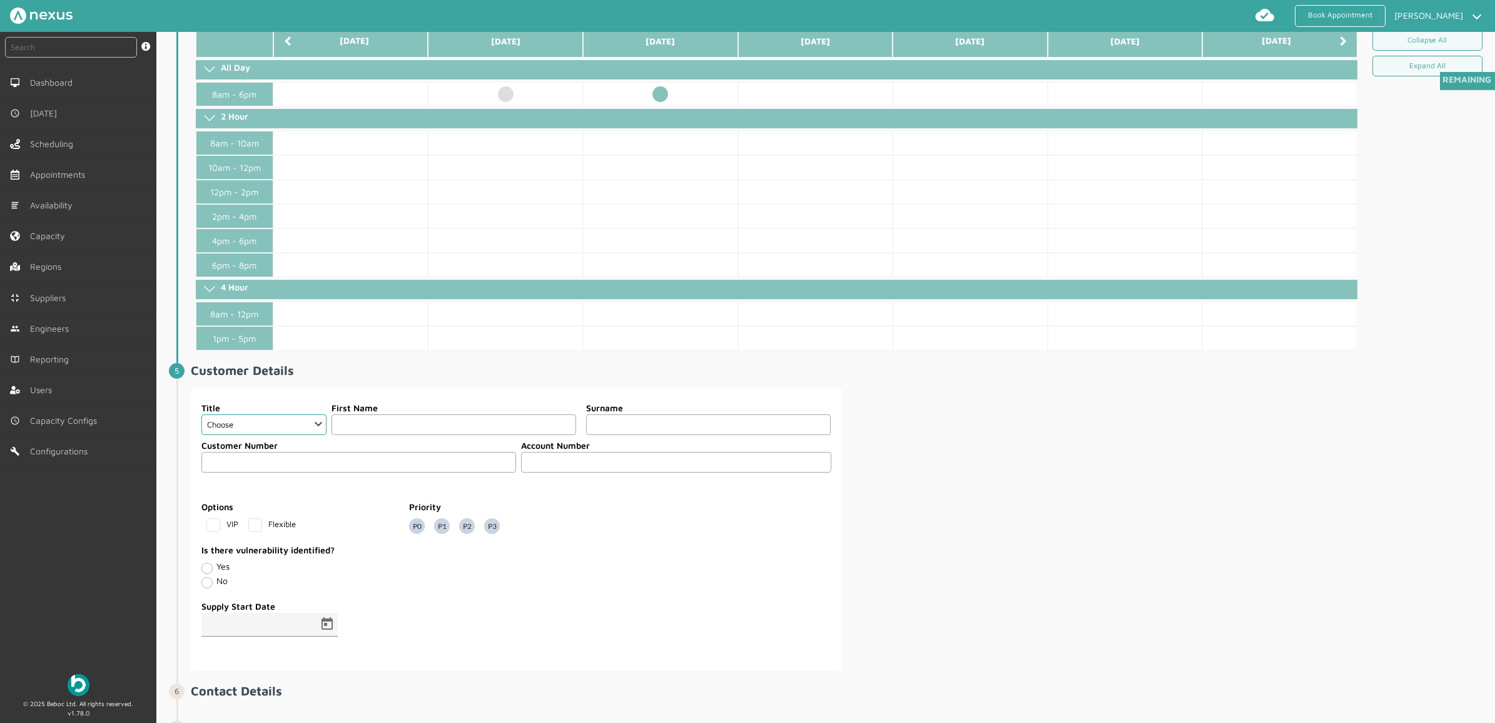
scroll to position [547, 0]
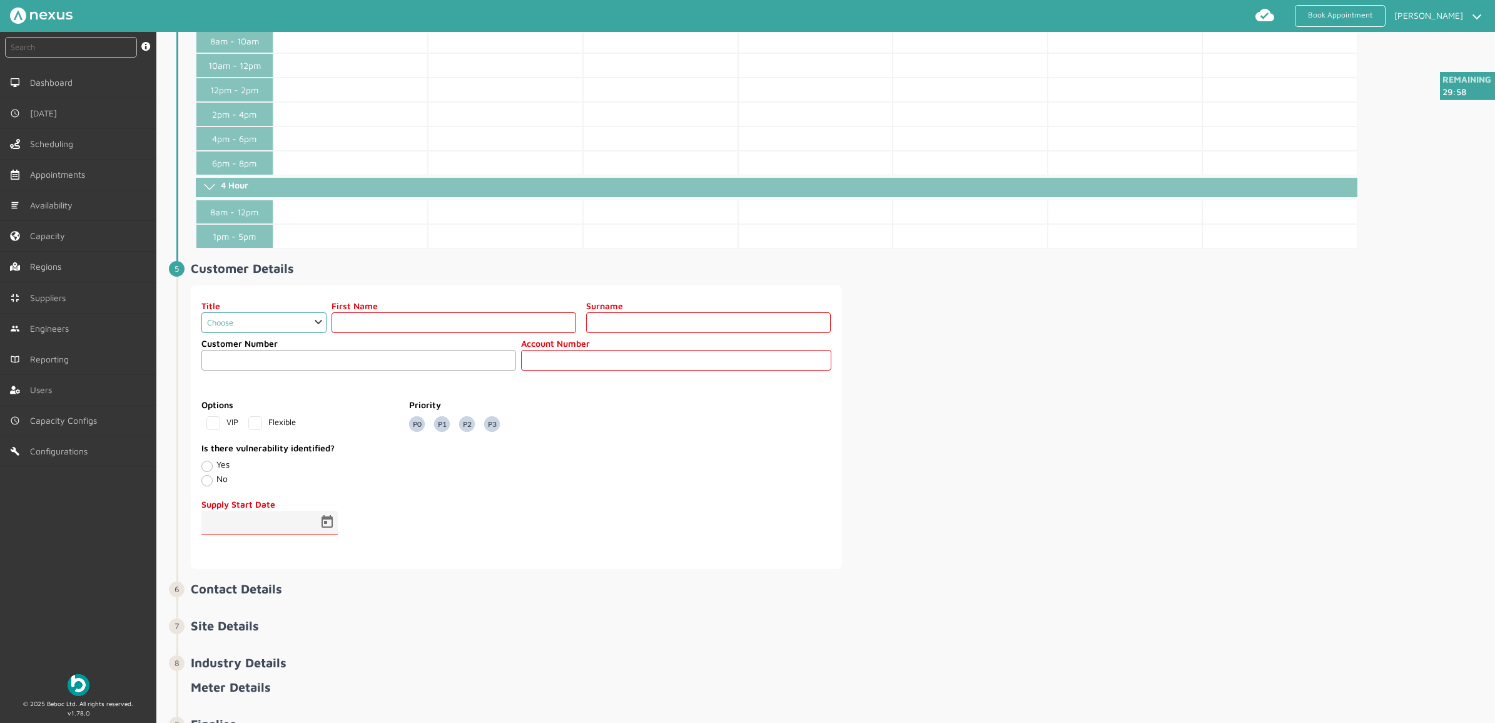
click at [285, 327] on select "Choose Dr Mr Mrs Miss Ms Mx Sir Lady" at bounding box center [263, 322] width 125 height 21
select select "2: Mr"
click at [201, 318] on select "Choose Dr Mr Mrs Miss Ms Mx Sir Lady" at bounding box center [263, 322] width 125 height 21
click at [398, 320] on input "text" at bounding box center [454, 322] width 245 height 21
click at [403, 333] on input "text" at bounding box center [454, 322] width 245 height 21
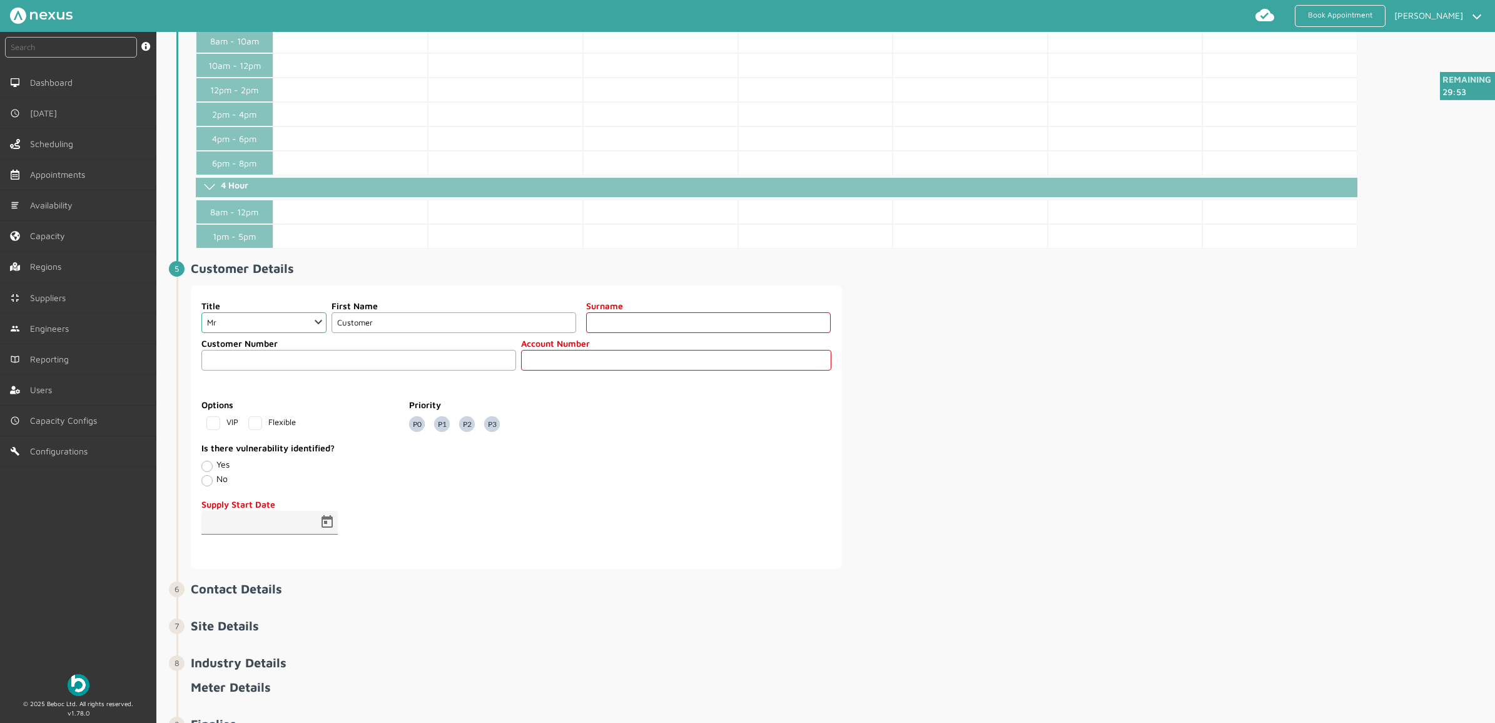
type input "Customer"
type input "Ninety Six"
drag, startPoint x: 618, startPoint y: 370, endPoint x: 611, endPoint y: 364, distance: 9.3
click at [618, 370] on input "text" at bounding box center [676, 360] width 310 height 21
type input "96"
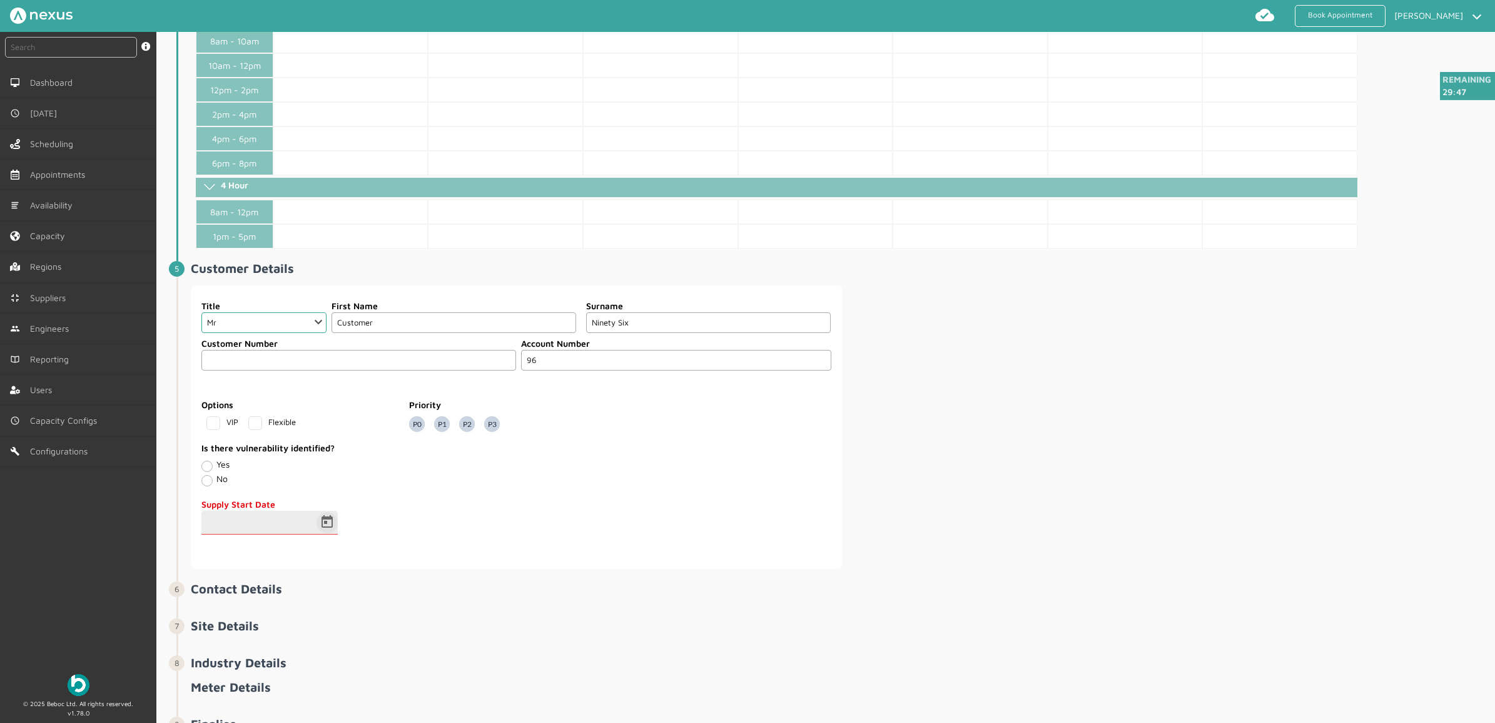
click at [325, 535] on span "Open calendar" at bounding box center [327, 522] width 30 height 30
click at [294, 430] on span "15" at bounding box center [294, 426] width 23 height 23
type input "15/10/2025"
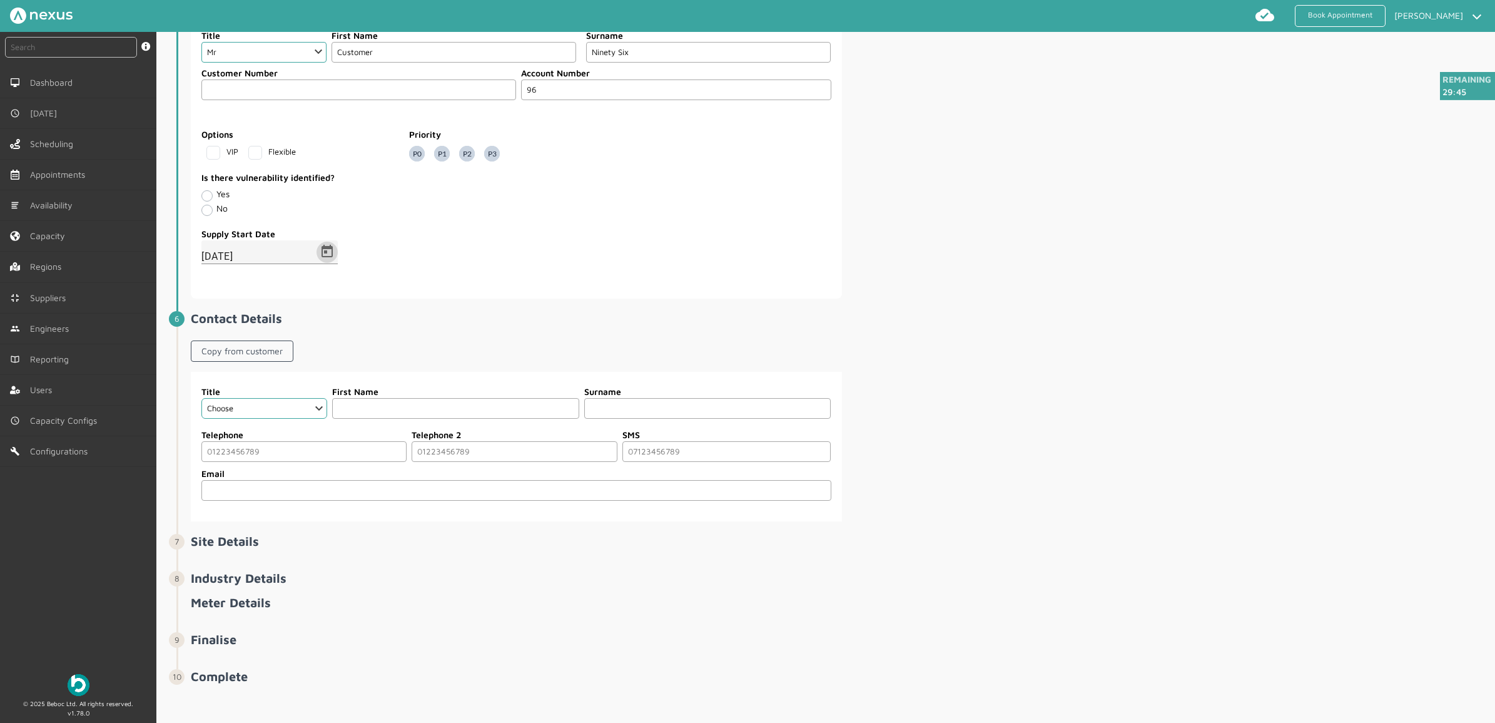
scroll to position [831, 0]
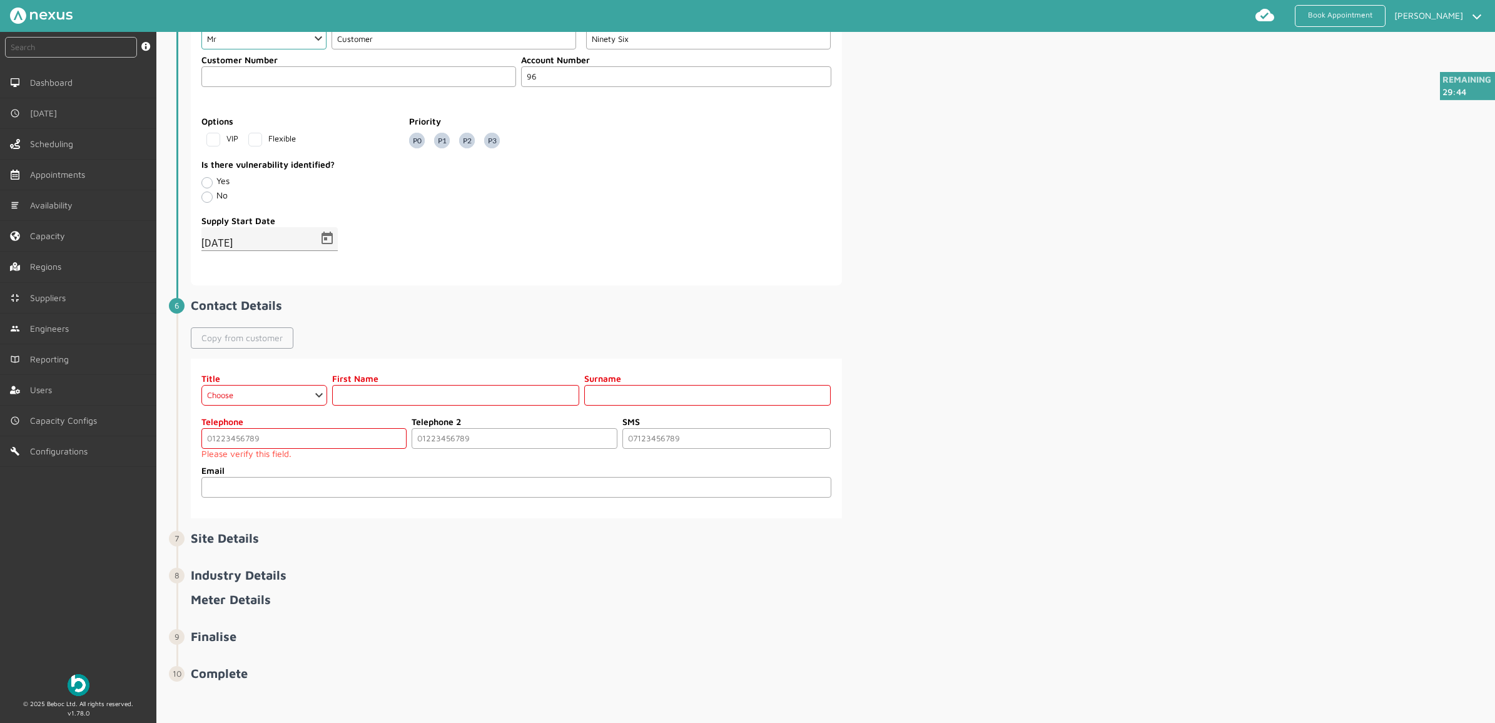
click at [241, 347] on link "Copy from customer" at bounding box center [242, 337] width 103 height 21
select select "2: Mr"
type input "Customer"
type input "Ninety Six"
click at [288, 440] on input "tel" at bounding box center [303, 438] width 205 height 21
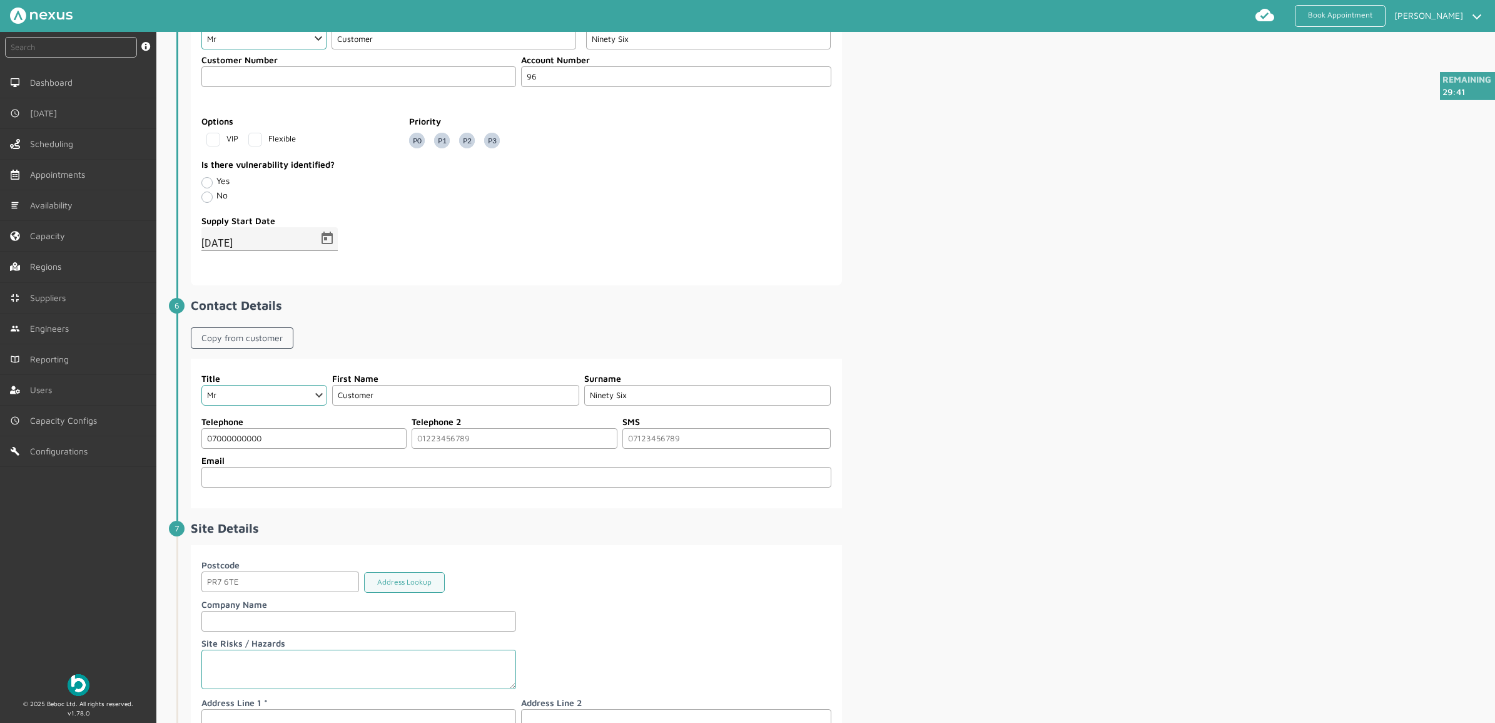
type input "07000000000"
click at [1207, 358] on div "Copy from customer" at bounding box center [842, 340] width 1302 height 36
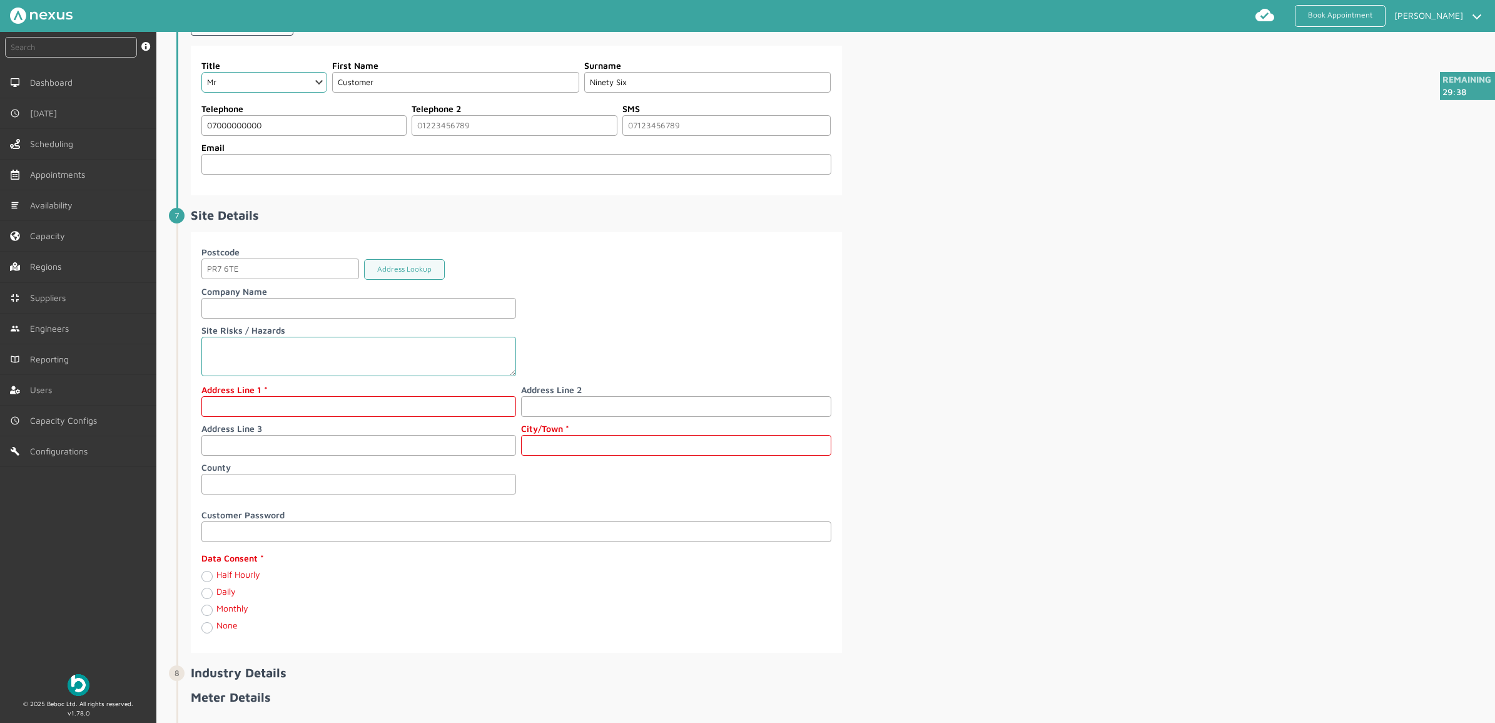
click at [272, 415] on input "text" at bounding box center [358, 406] width 315 height 21
type input "[STREET_ADDRESS]"
click at [654, 467] on div "Postcode PR7 6TE Address Lookup Company Name Site Risks / Hazards Address Line …" at bounding box center [516, 371] width 630 height 253
click at [658, 455] on input "text" at bounding box center [676, 445] width 310 height 21
type input "[PERSON_NAME]"
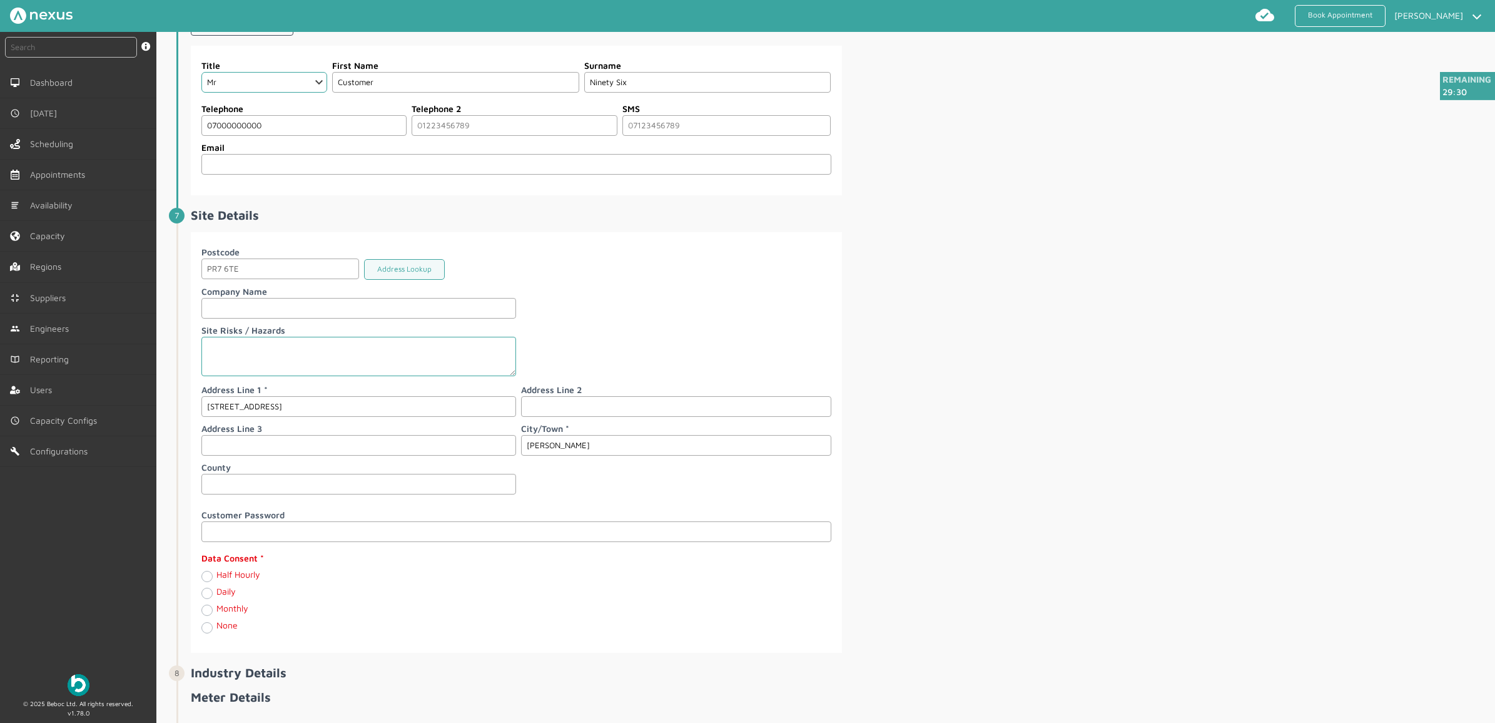
click at [216, 579] on label "Half Hourly" at bounding box center [238, 574] width 44 height 11
click at [207, 582] on Hourly "Half Hourly" at bounding box center [206, 575] width 10 height 13
radio Hourly "true"
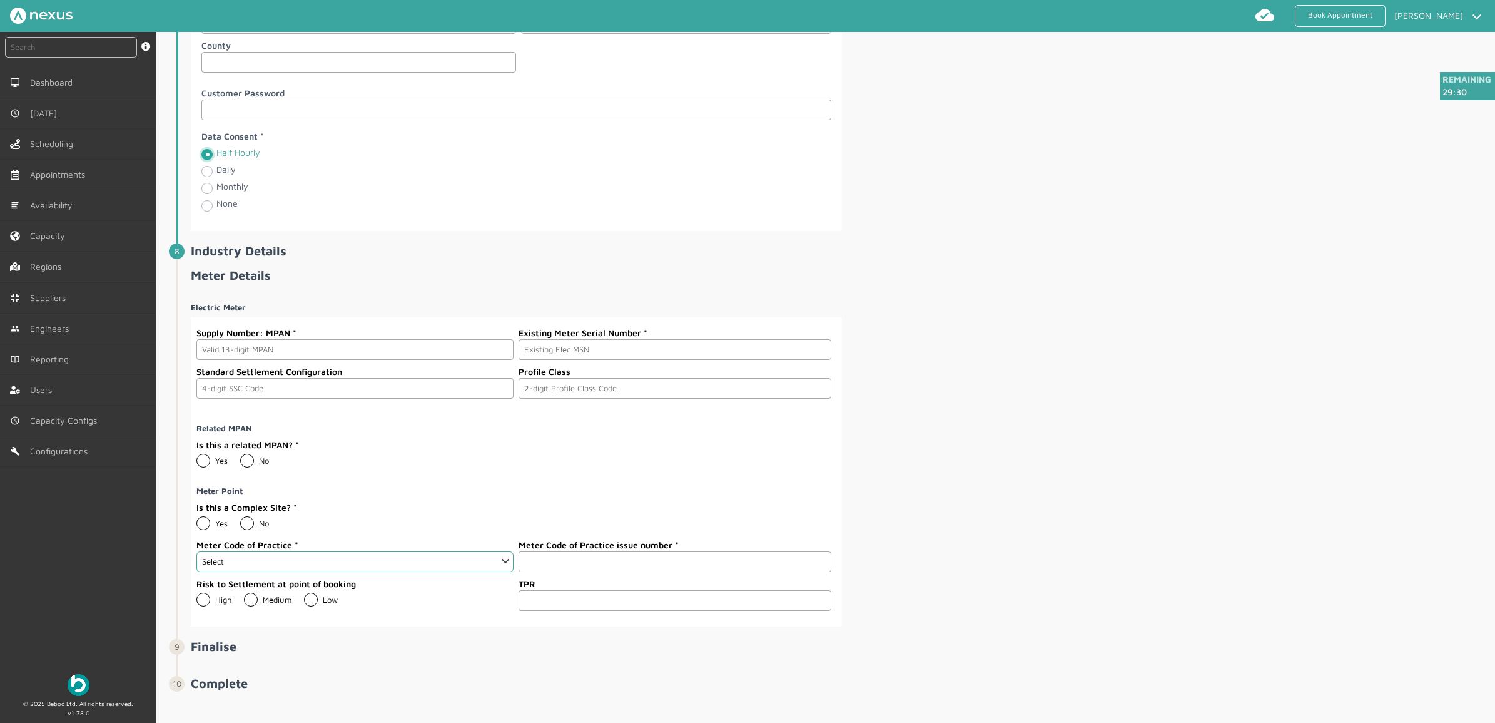
scroll to position [1590, 0]
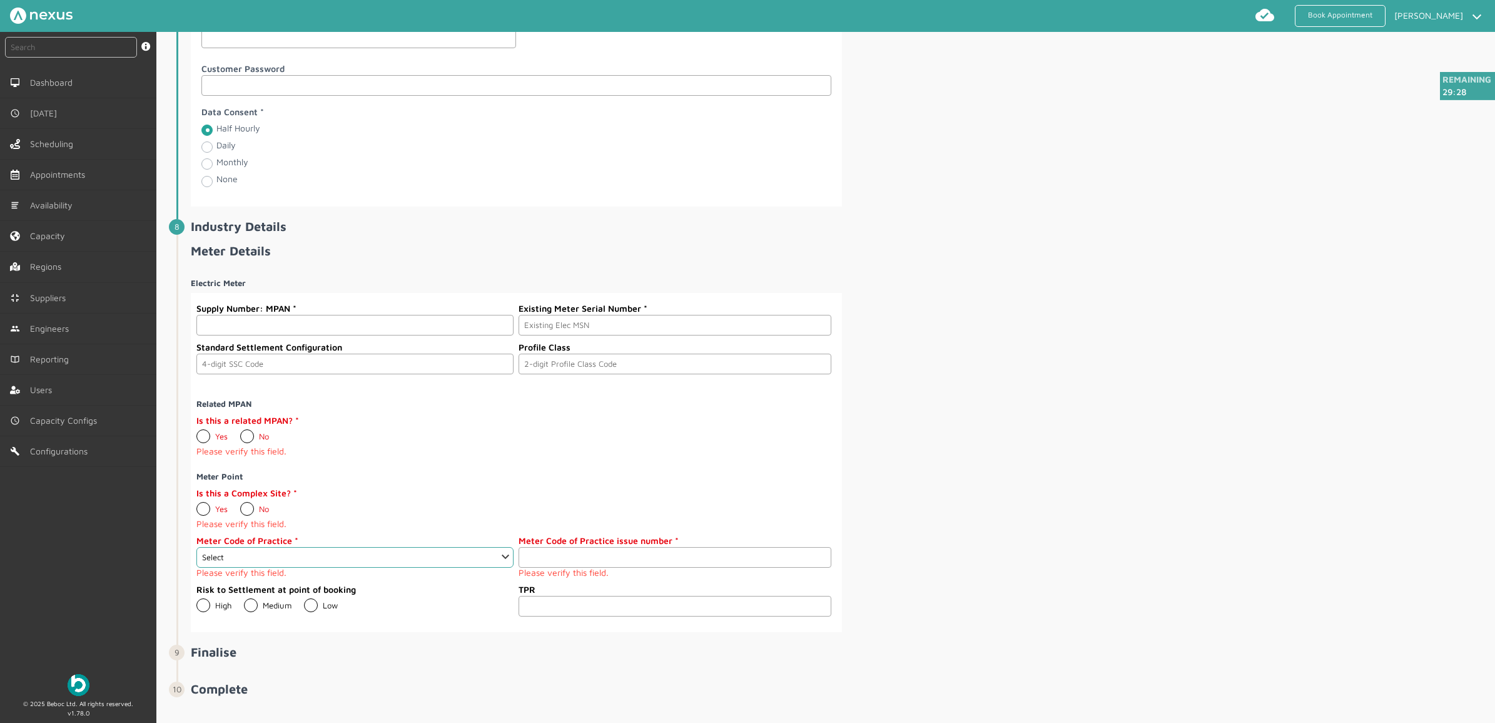
click at [298, 333] on input "text" at bounding box center [354, 325] width 317 height 21
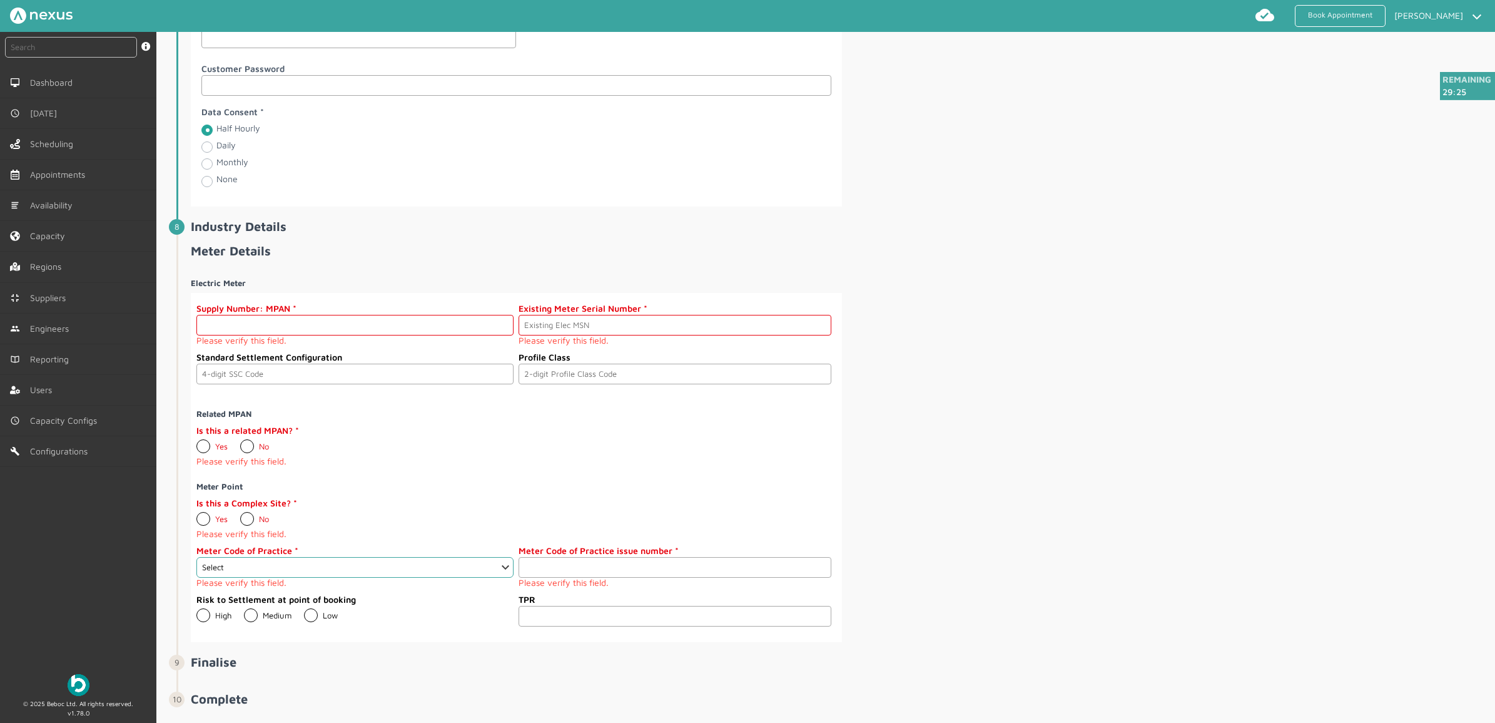
drag, startPoint x: 292, startPoint y: 336, endPoint x: 282, endPoint y: 342, distance: 12.0
click at [292, 335] on input "text" at bounding box center [354, 325] width 317 height 21
paste input "2303000000130"
type input "2303000000130"
click at [738, 335] on input "text" at bounding box center [675, 325] width 312 height 21
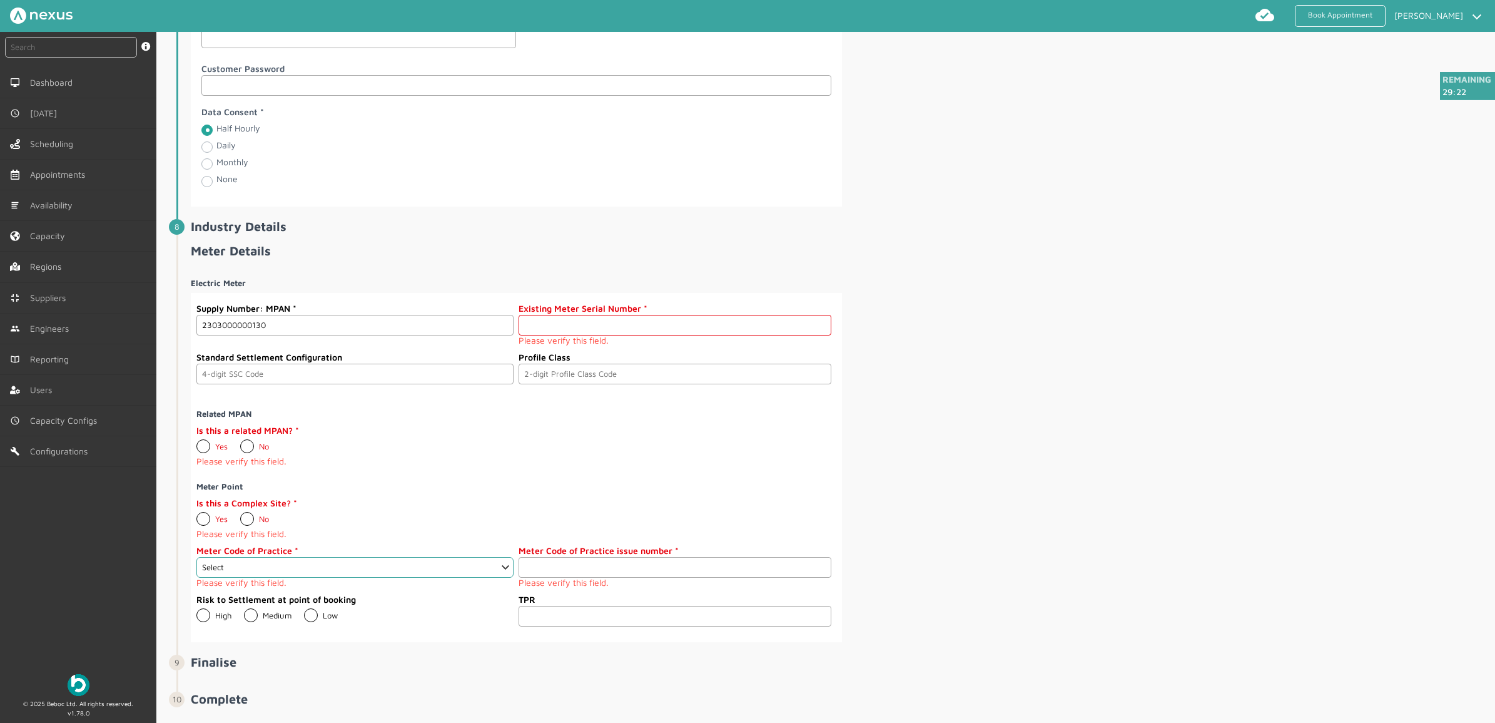
paste input "A000000014"
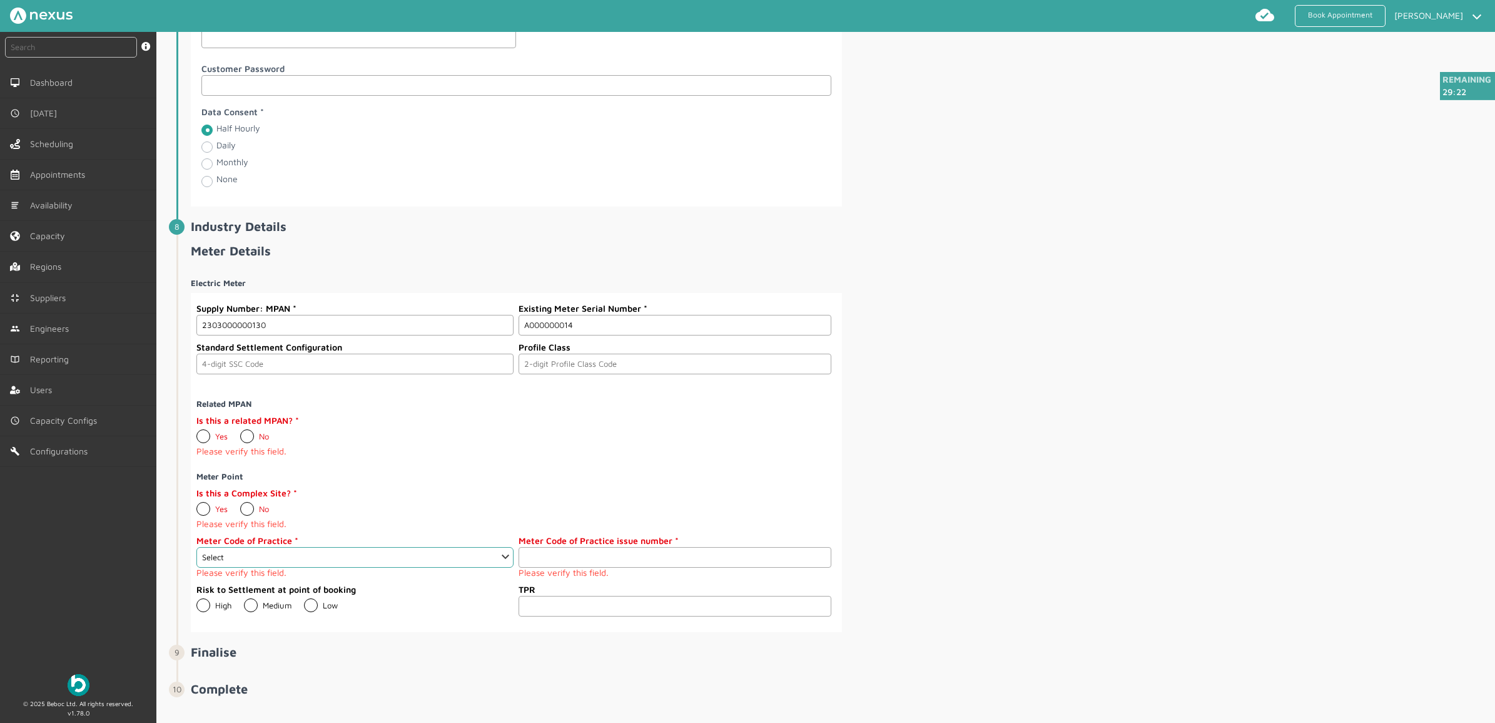
type input "A000000014"
click at [236, 374] on input "text" at bounding box center [354, 363] width 317 height 21
type input "0393"
type input "03"
drag, startPoint x: 1210, startPoint y: 391, endPoint x: 688, endPoint y: 316, distance: 527.7
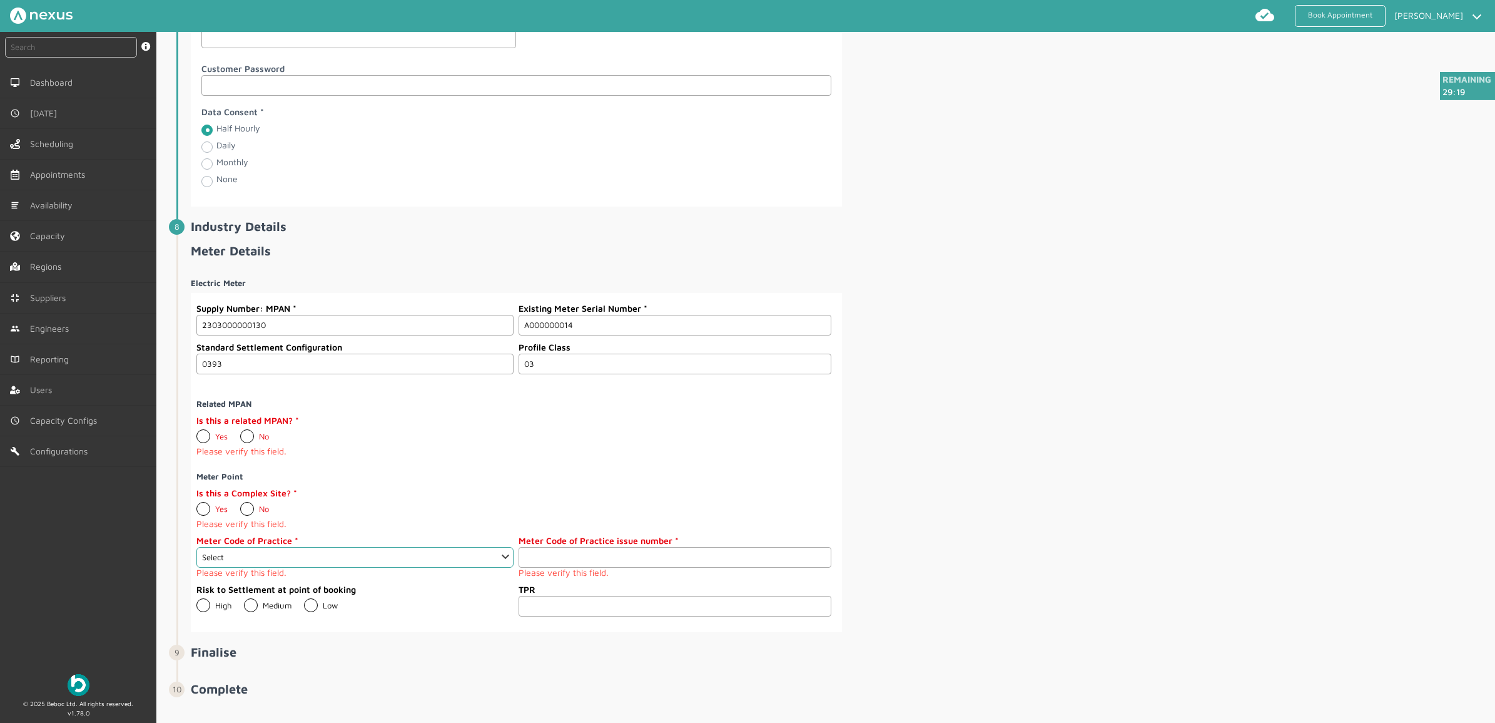
click at [1206, 389] on div "Electric Meter Supply Number: MPAN 2303000000130 Existing Meter Serial Number A…" at bounding box center [842, 450] width 1302 height 364
click at [245, 441] on label "No" at bounding box center [254, 436] width 29 height 10
click at [240, 432] on input "No" at bounding box center [240, 431] width 1 height 1
radio input "true"
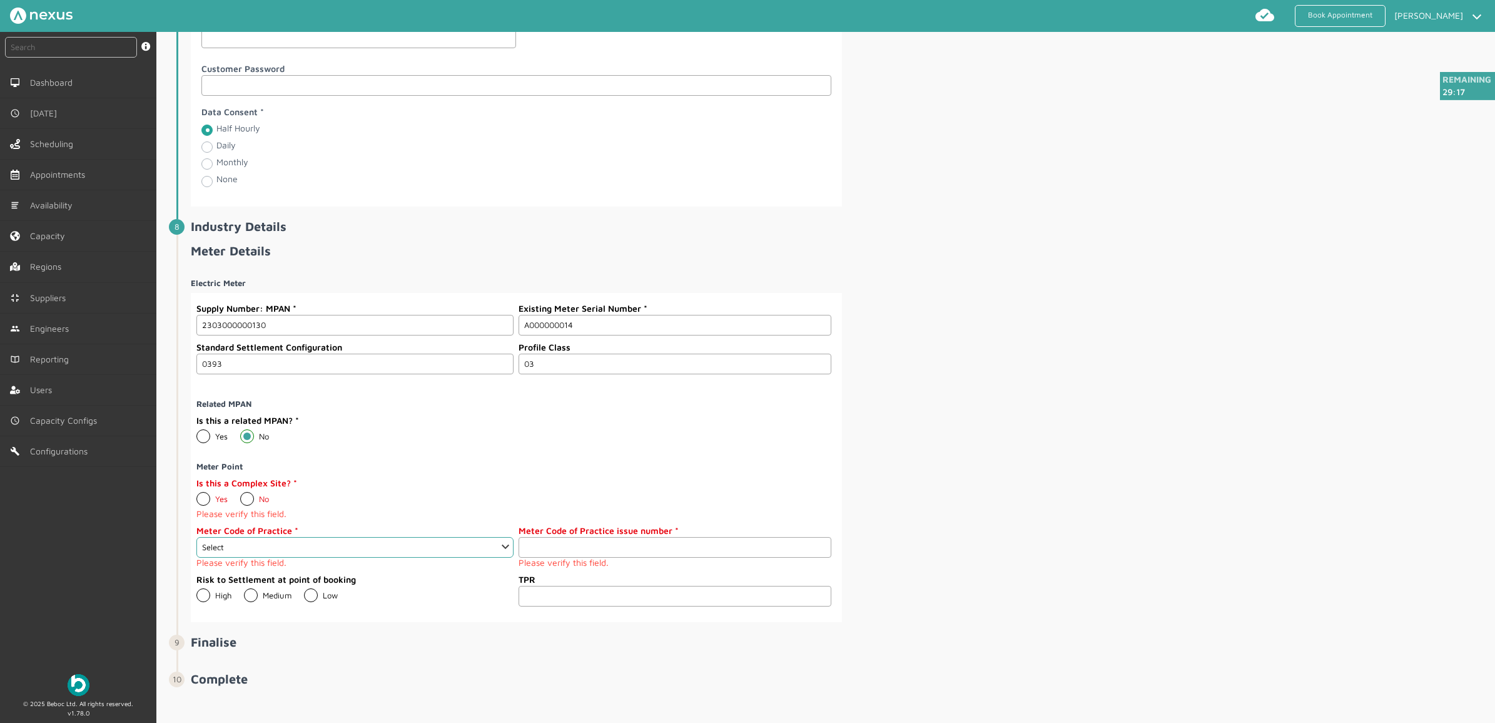
drag, startPoint x: 248, startPoint y: 507, endPoint x: 251, endPoint y: 522, distance: 15.3
click at [248, 504] on label "No" at bounding box center [254, 499] width 29 height 10
click at [240, 494] on input "No" at bounding box center [240, 494] width 1 height 1
radio input "true"
click at [313, 549] on select "Select 1 2 3 4 5 6 7 8 9 10 11" at bounding box center [354, 541] width 317 height 21
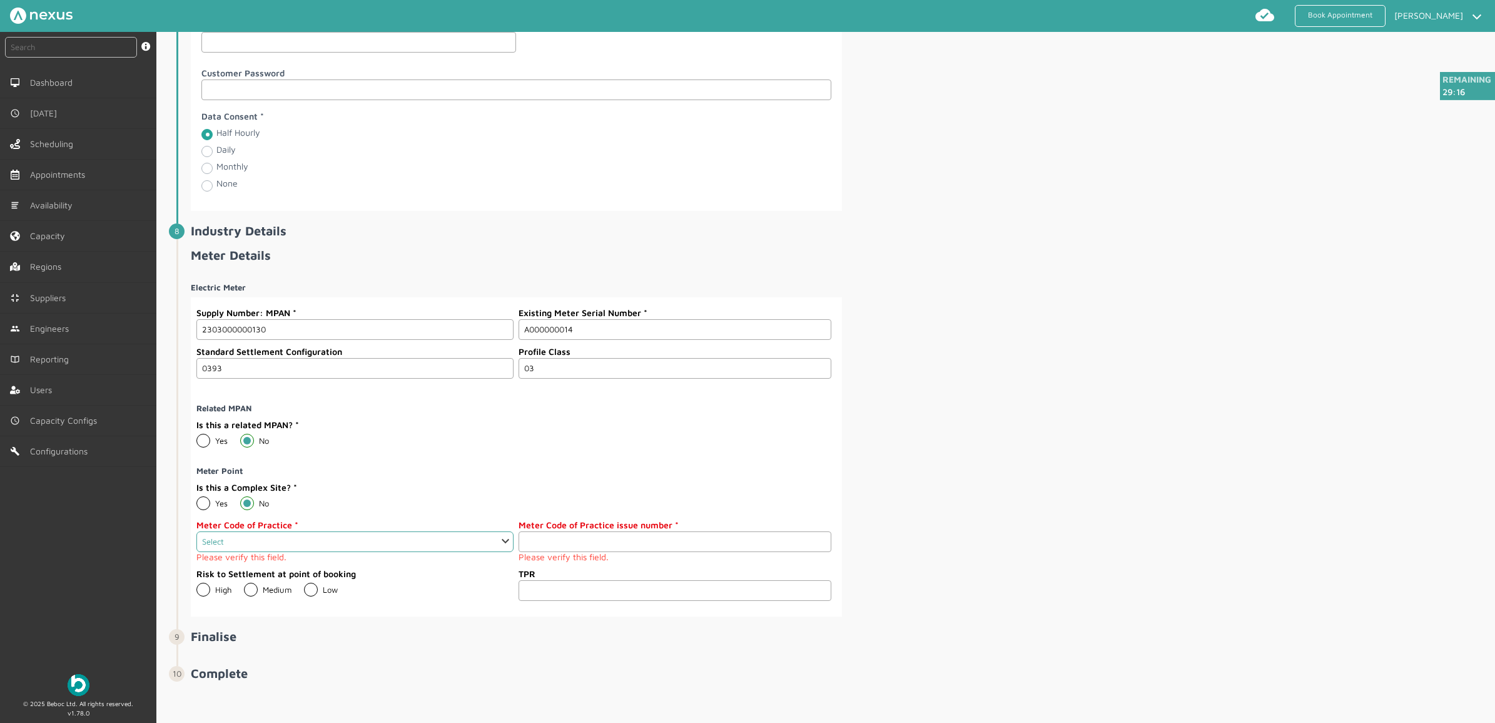
select select "2: 2"
click at [196, 540] on select "Select 1 2 3 4 5 6 7 8 9 10 11" at bounding box center [354, 541] width 317 height 21
click at [670, 552] on input "number" at bounding box center [675, 541] width 312 height 21
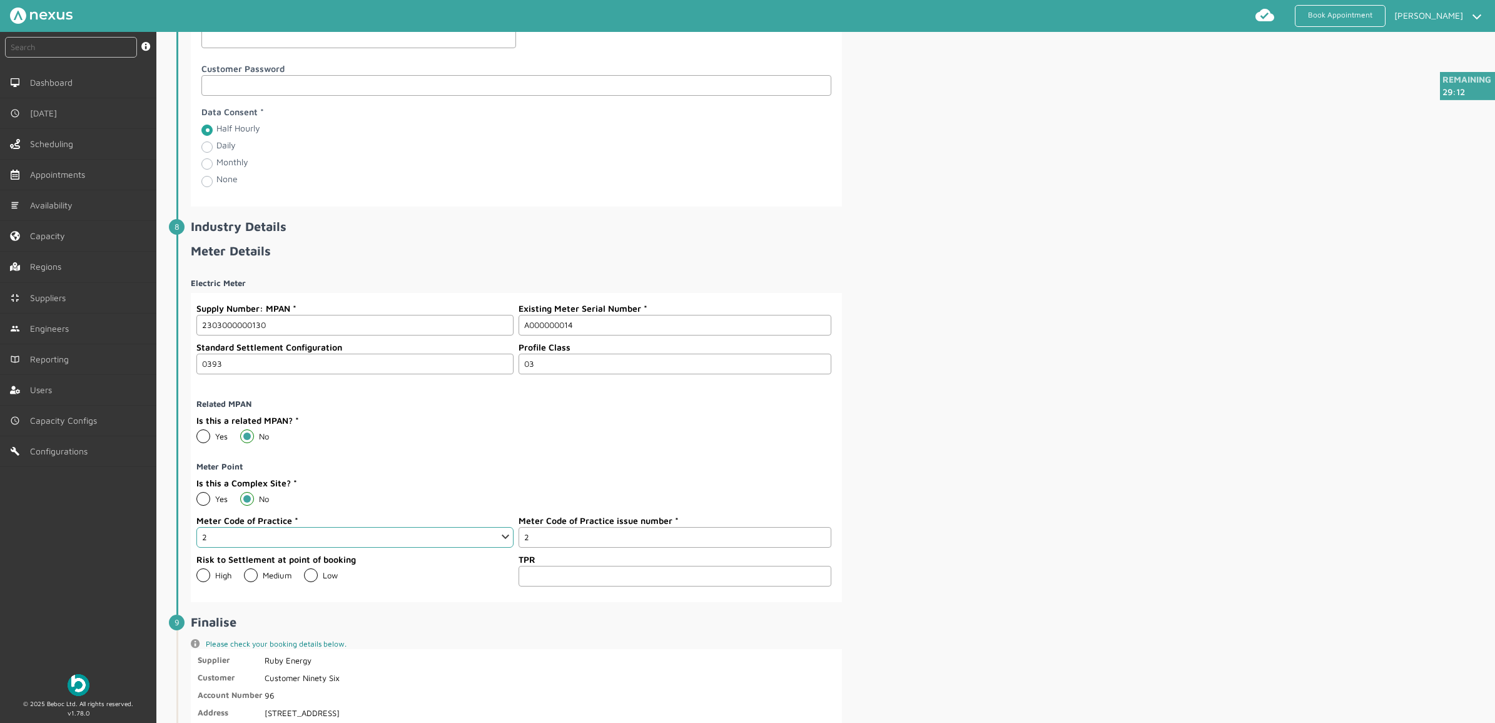
type input "2"
click at [981, 535] on div "Electric Meter Supply Number: MPAN 2303000000130 Existing Meter Serial Number A…" at bounding box center [842, 435] width 1302 height 334
click at [307, 580] on label "Low" at bounding box center [321, 575] width 34 height 10
click at [304, 571] on input "Low" at bounding box center [303, 570] width 1 height 1
radio input "true"
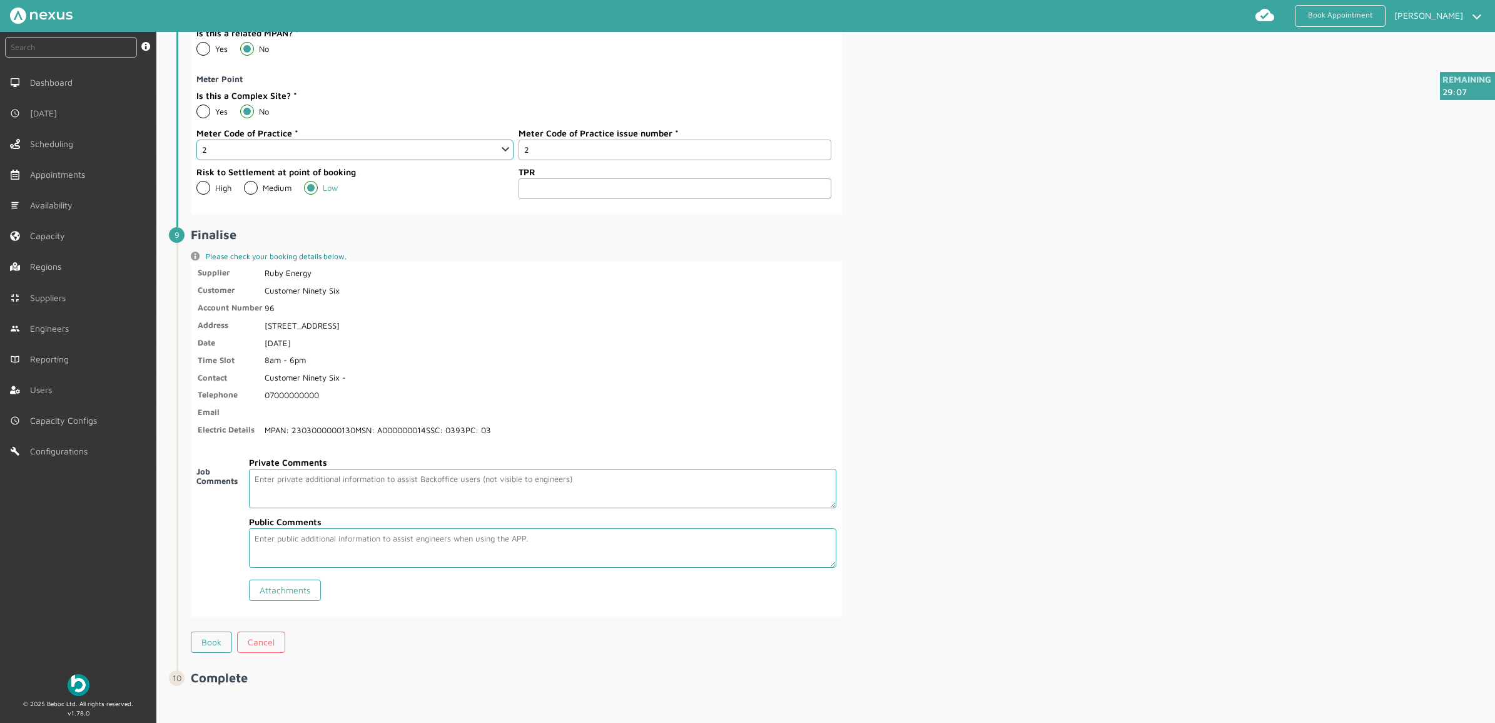
scroll to position [1981, 0]
click at [206, 642] on link "Book" at bounding box center [211, 637] width 41 height 21
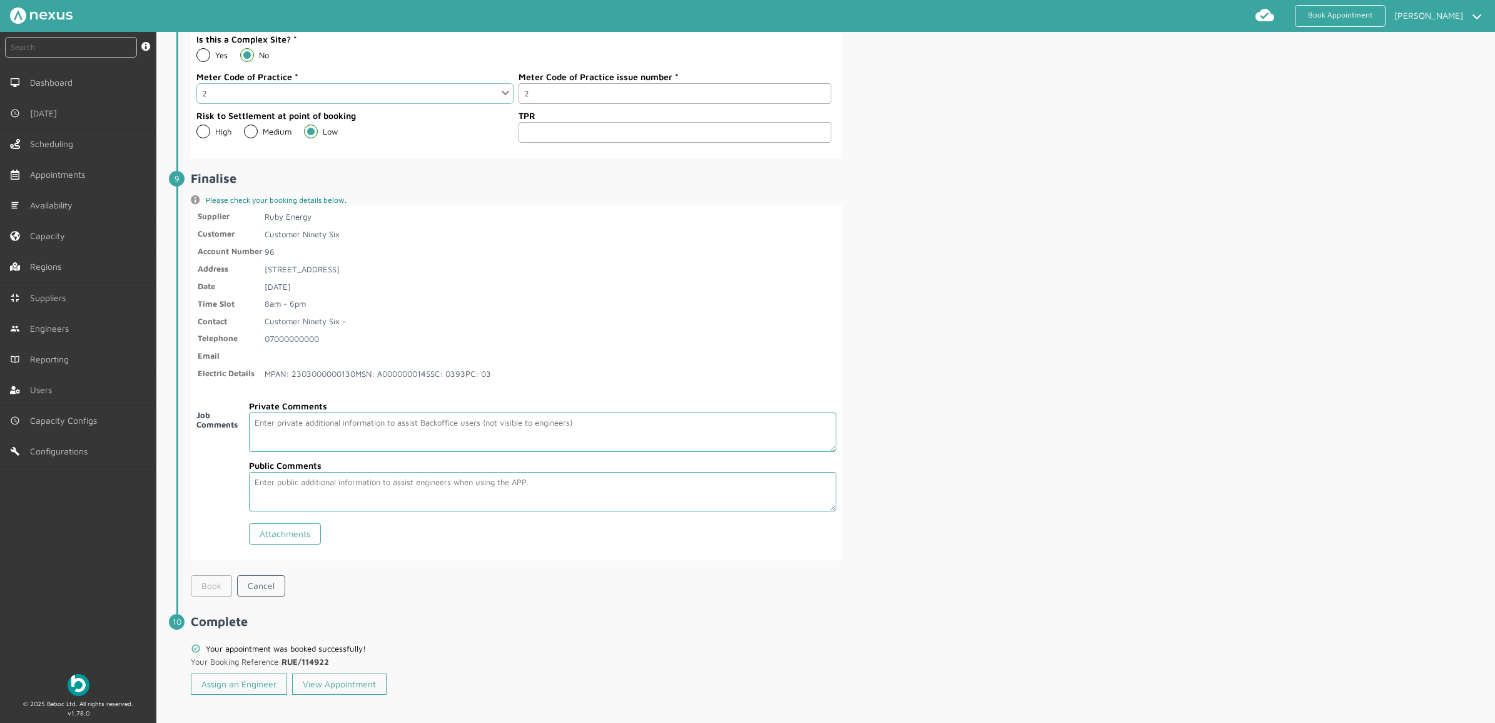
scroll to position [2051, 0]
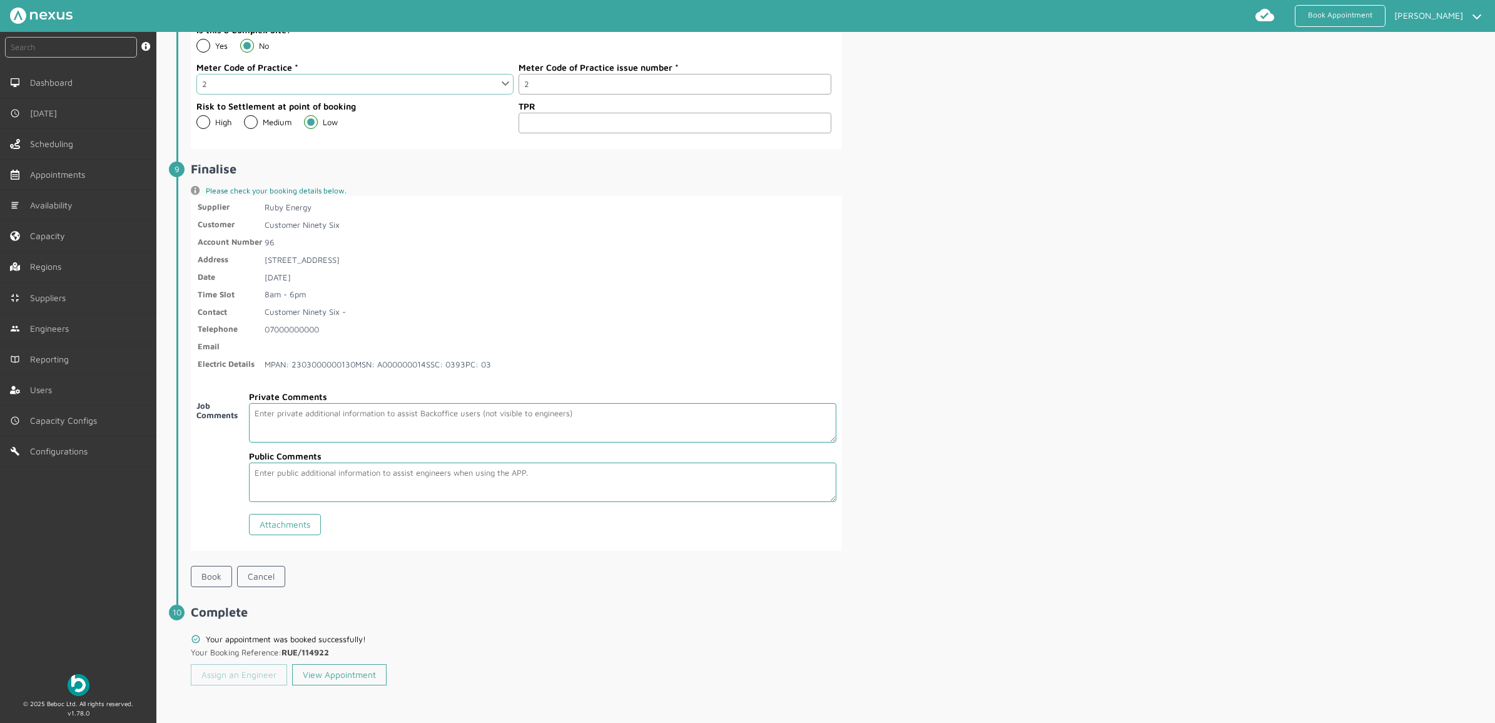
click at [240, 672] on link "Assign an Engineer" at bounding box center [239, 674] width 96 height 21
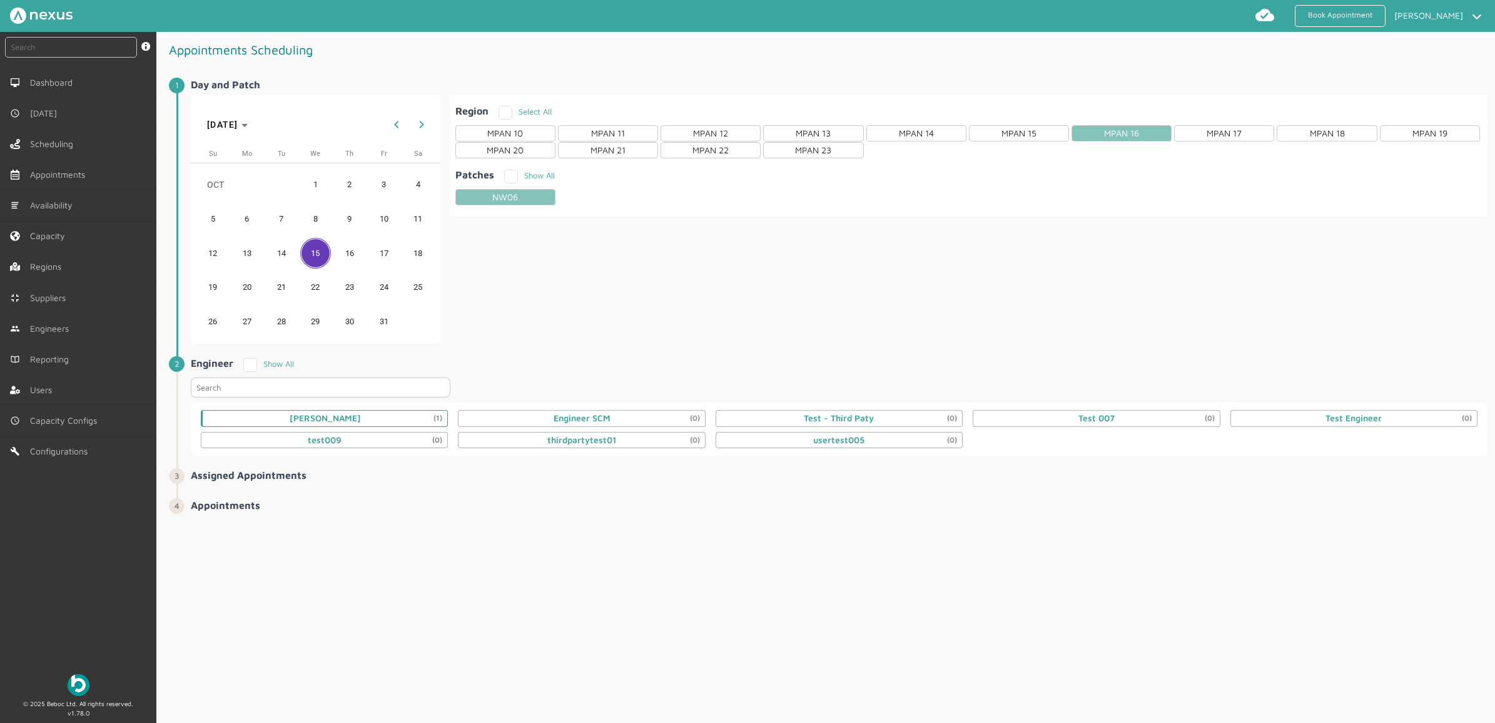
click at [347, 417] on div "Daniel Metcalfe (1)" at bounding box center [325, 418] width 71 height 10
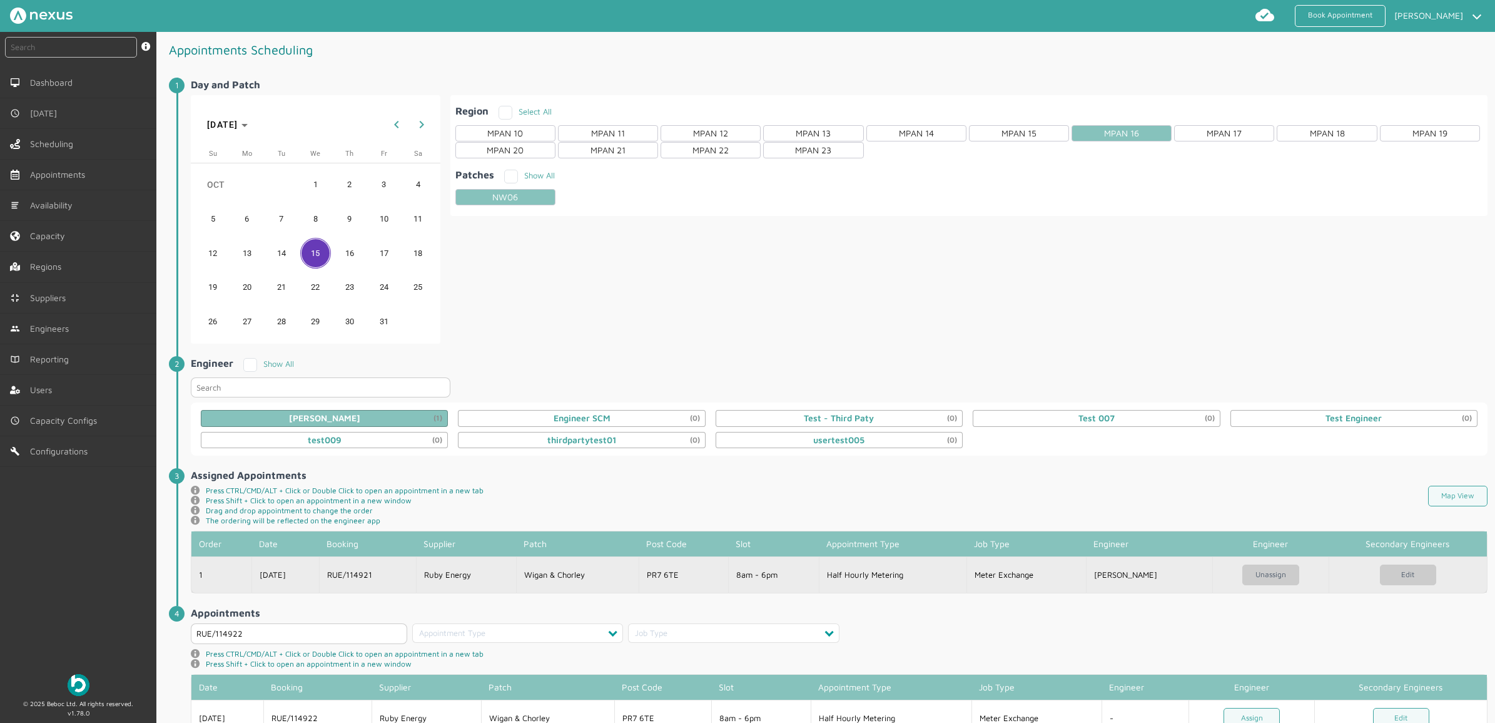
scroll to position [48, 0]
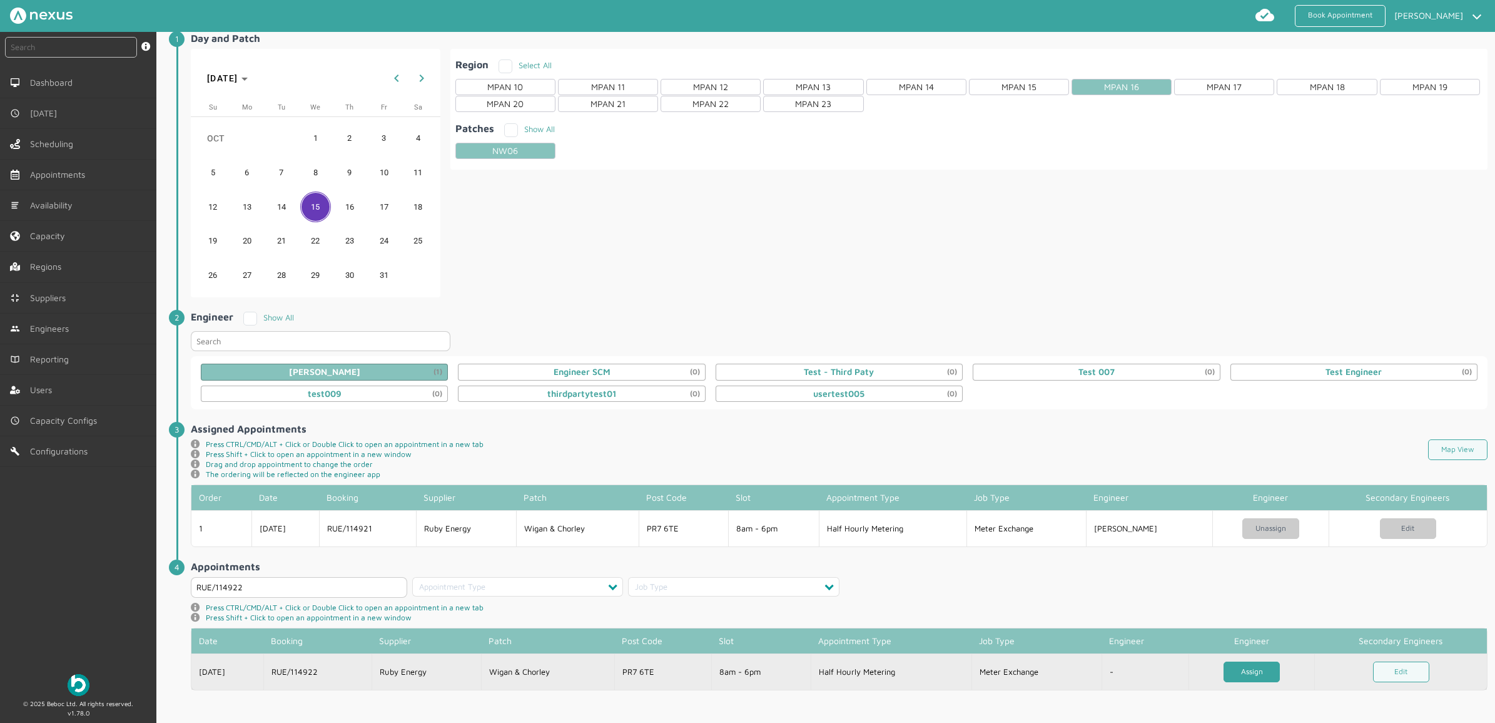
click at [1237, 674] on link "Assign" at bounding box center [1252, 671] width 56 height 21
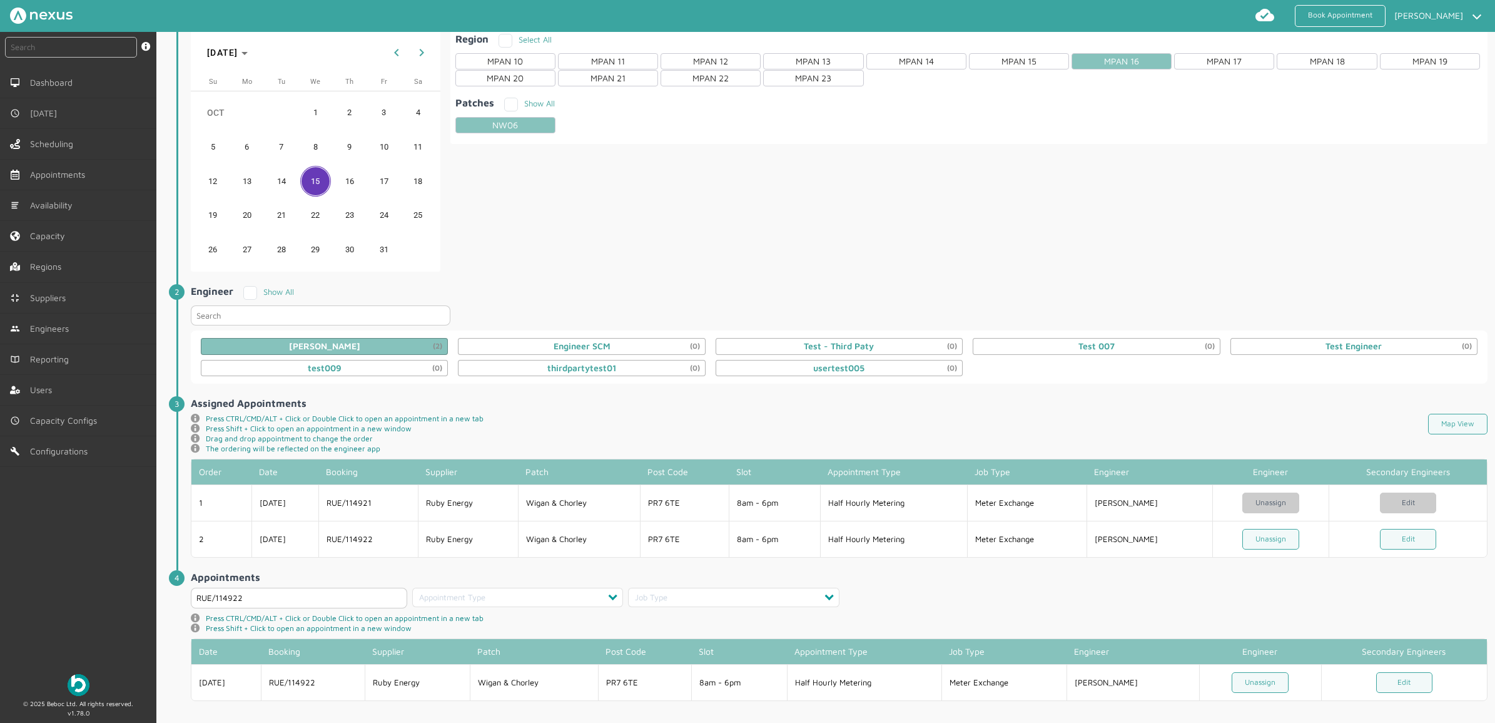
scroll to position [84, 0]
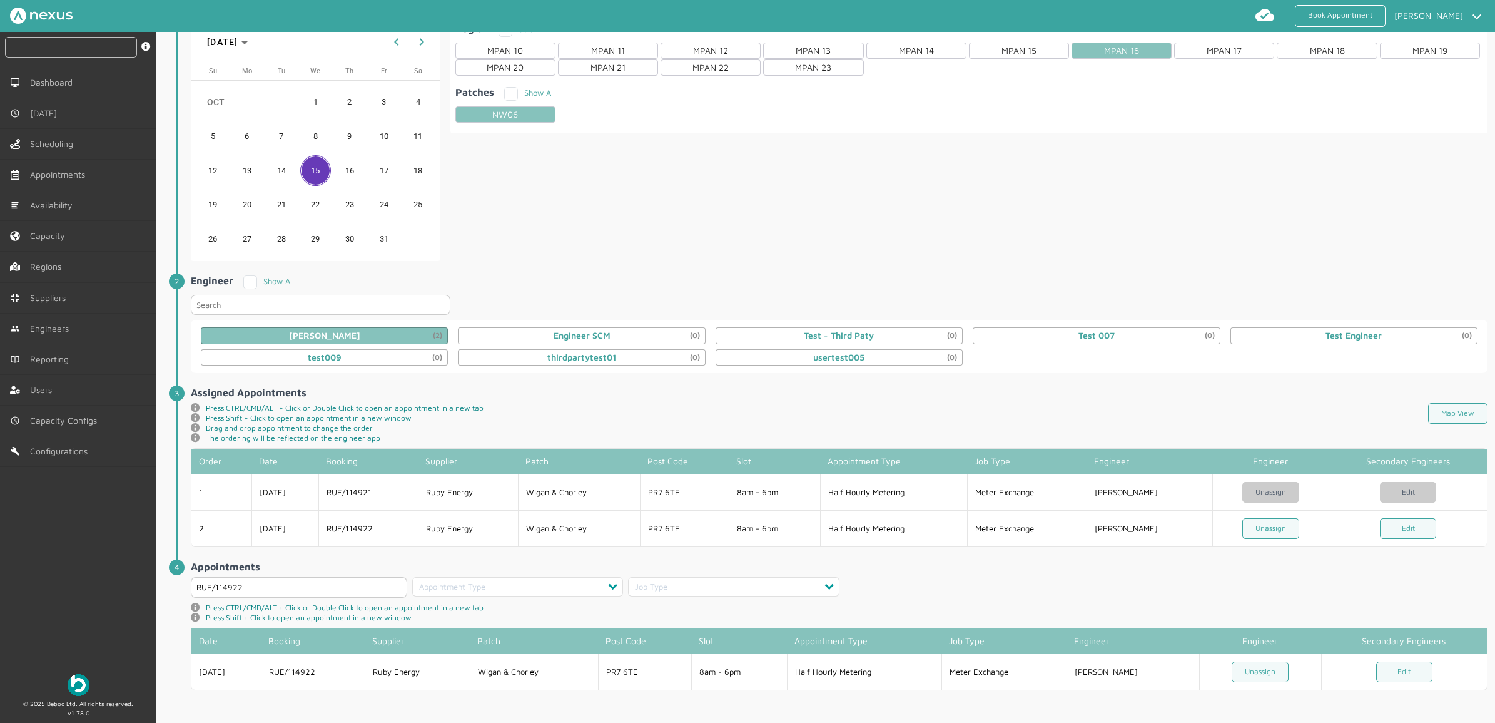
click at [76, 39] on input "text" at bounding box center [71, 47] width 132 height 21
type input "114922"
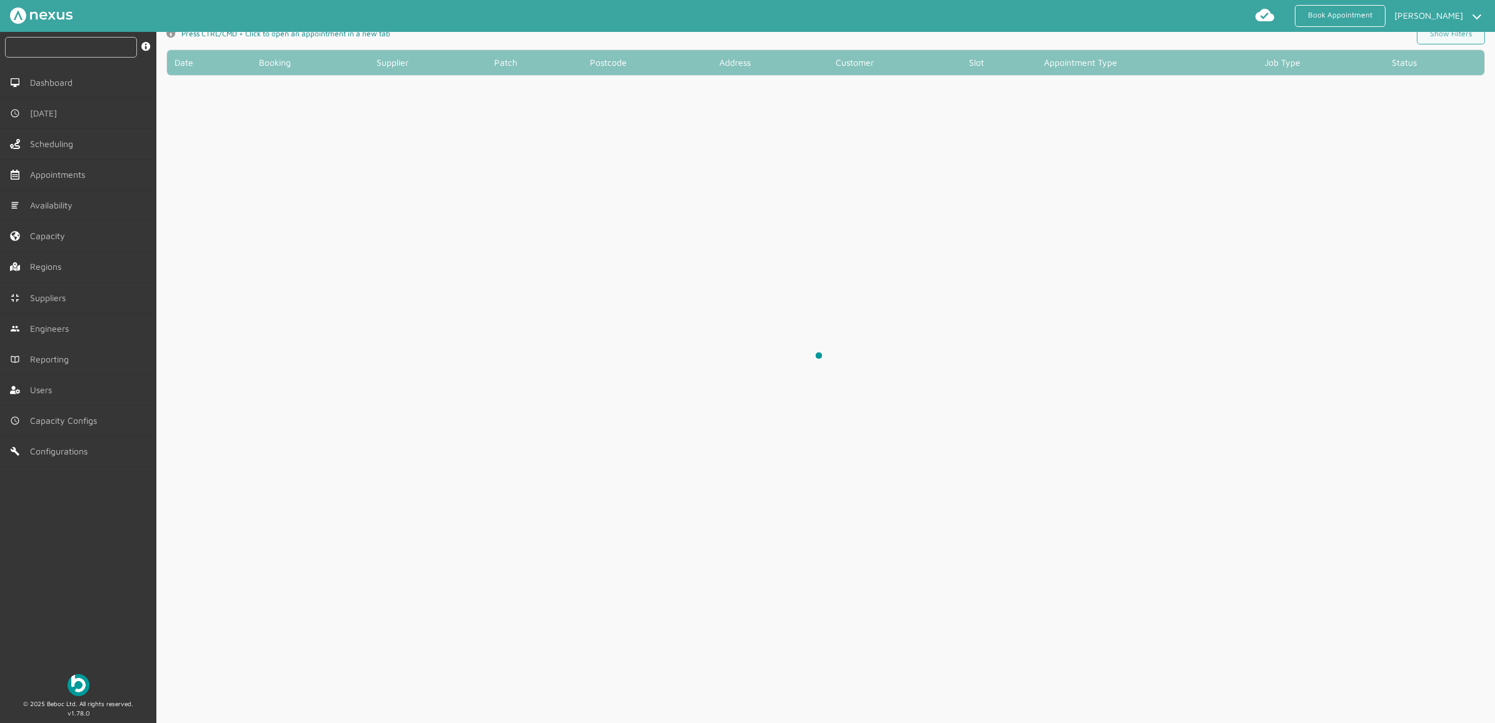
scroll to position [4, 0]
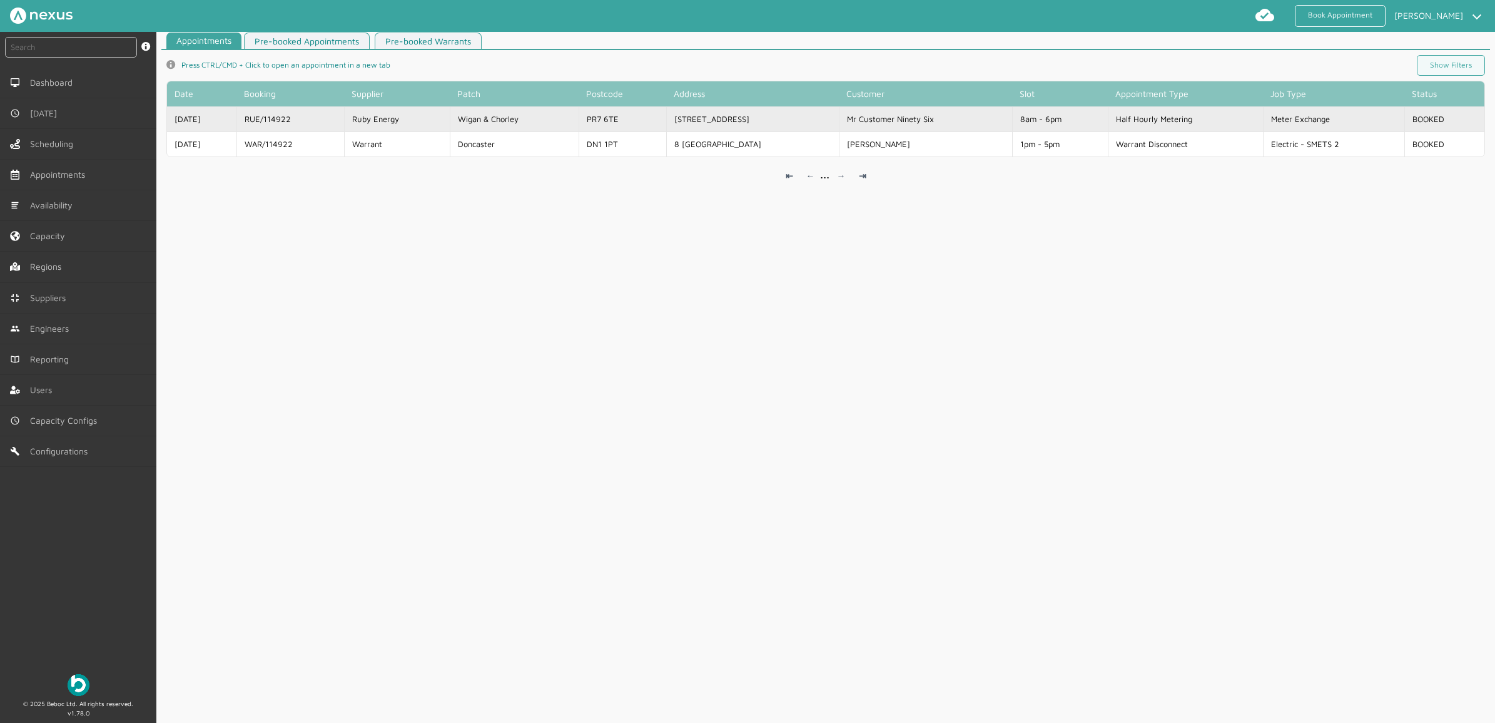
click at [518, 124] on td "Wigan & Chorley" at bounding box center [514, 118] width 129 height 25
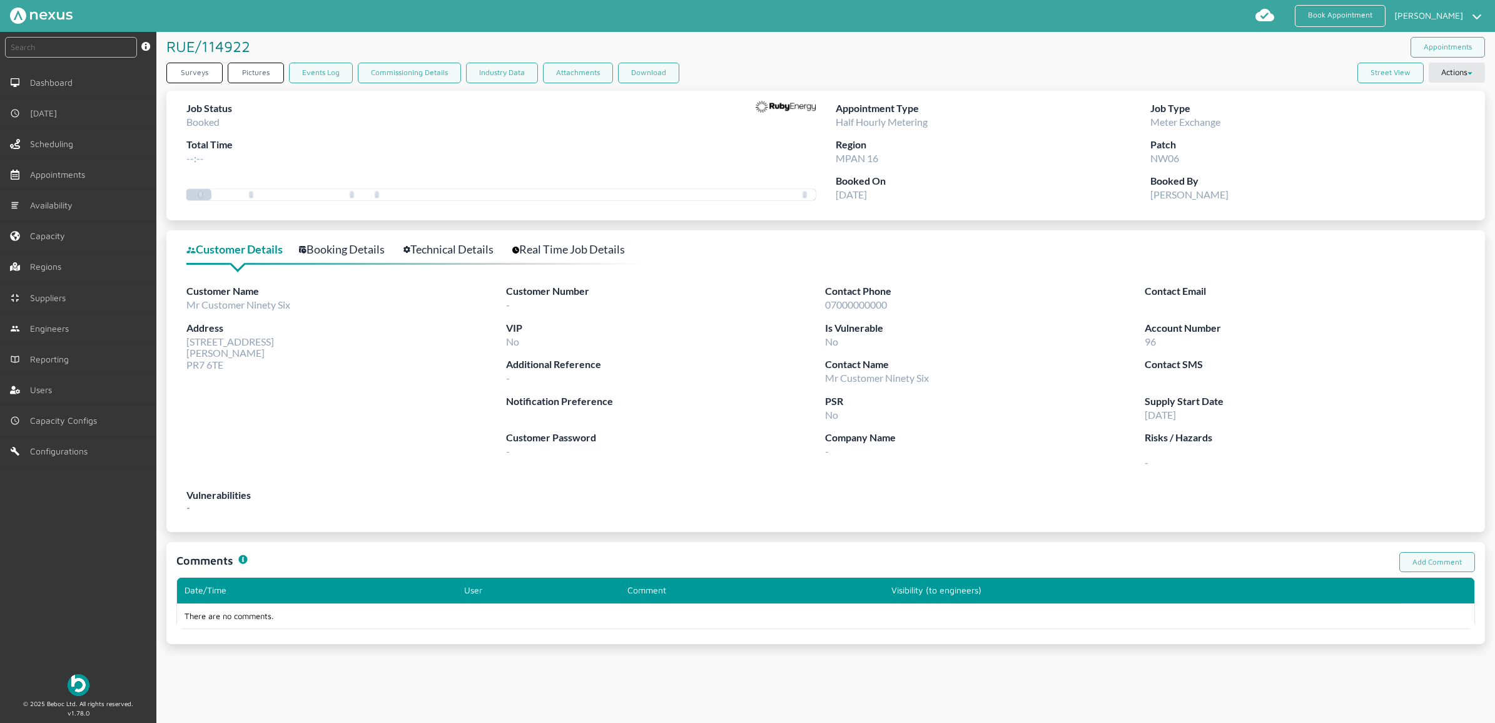
drag, startPoint x: 73, startPoint y: 597, endPoint x: 129, endPoint y: 548, distance: 75.4
click at [73, 597] on div "instant search Search by: Booking Reference, Customer Number, Account Number, M…" at bounding box center [78, 347] width 156 height 631
click at [41, 618] on div "instant search Search by: Booking Reference, Customer Number, Account Number, M…" at bounding box center [78, 347] width 156 height 631
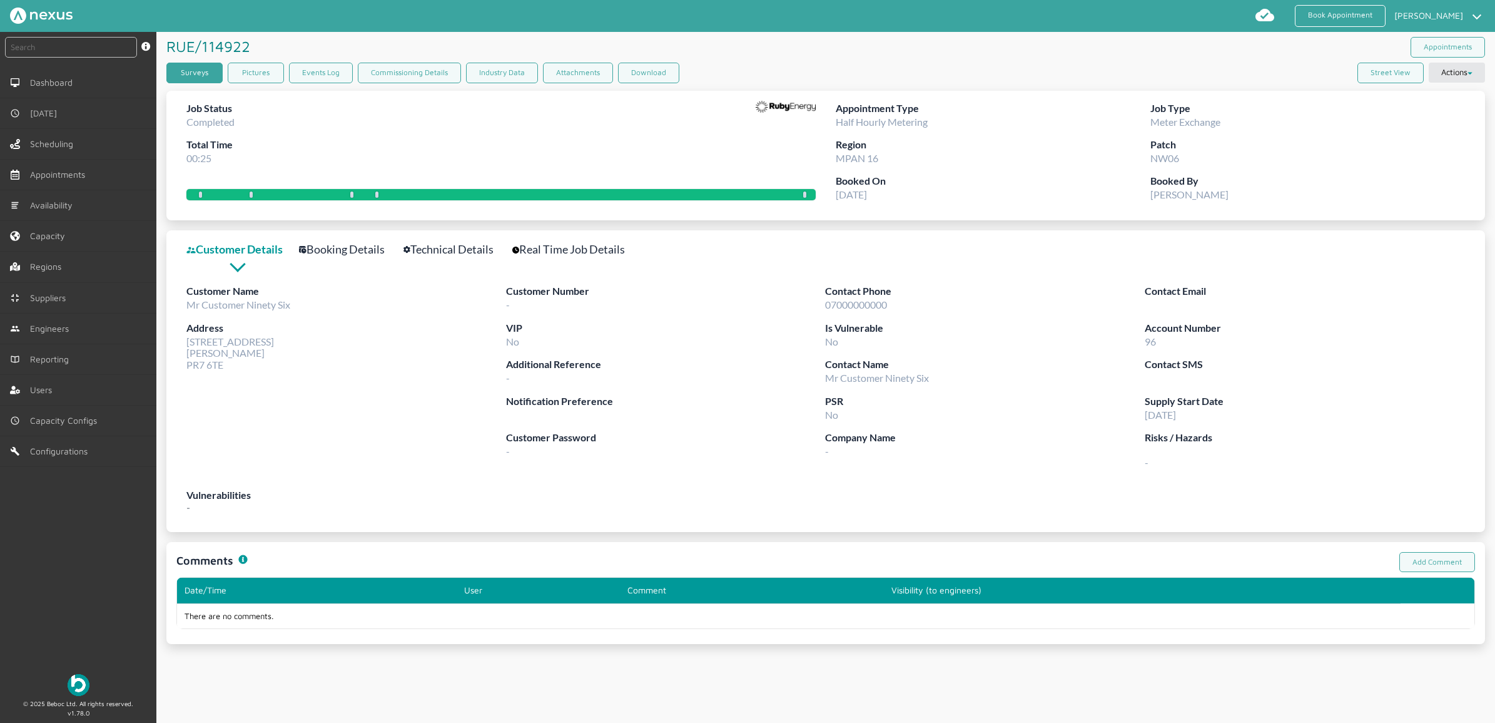
click at [198, 66] on link "Surveys" at bounding box center [194, 73] width 56 height 21
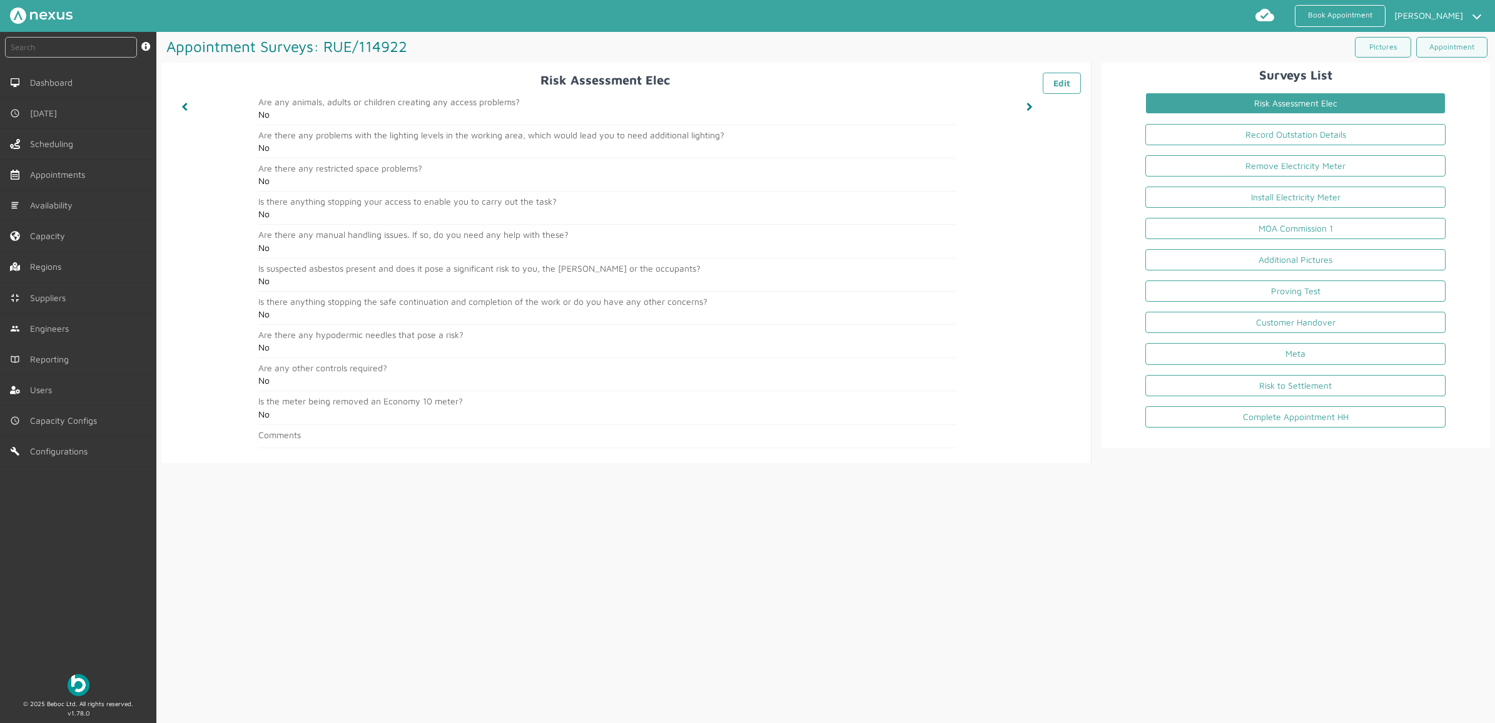
click at [44, 612] on div "instant search Search by: Booking Reference, Customer Number, Account Number, M…" at bounding box center [78, 347] width 156 height 631
click at [1297, 586] on div "Appointment Surveys: RUE/114922 ️️️ Pictures Appointment Risk Assessment Elec ️…" at bounding box center [825, 377] width 1339 height 691
click at [1249, 121] on li "Risk Assessment Elec" at bounding box center [1295, 105] width 320 height 31
click at [1237, 129] on link "Record Outstation Details" at bounding box center [1295, 134] width 300 height 21
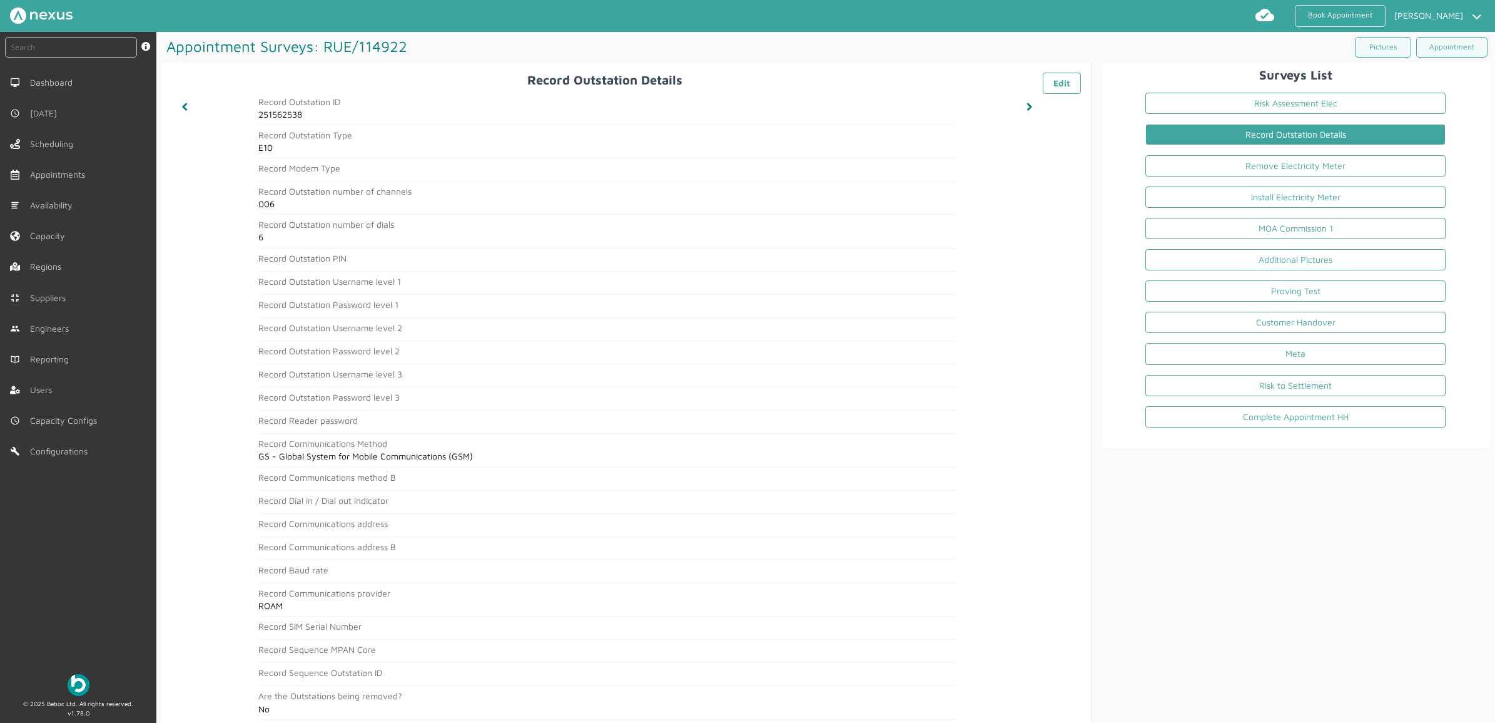
drag, startPoint x: 1114, startPoint y: 579, endPoint x: 1255, endPoint y: 245, distance: 363.1
click at [1114, 579] on div "Surveys List Risk Assessment Elec Record Outstation Details Remove Electricity …" at bounding box center [1291, 399] width 398 height 672
click at [1246, 166] on link "Remove Electricity Meter" at bounding box center [1295, 165] width 300 height 21
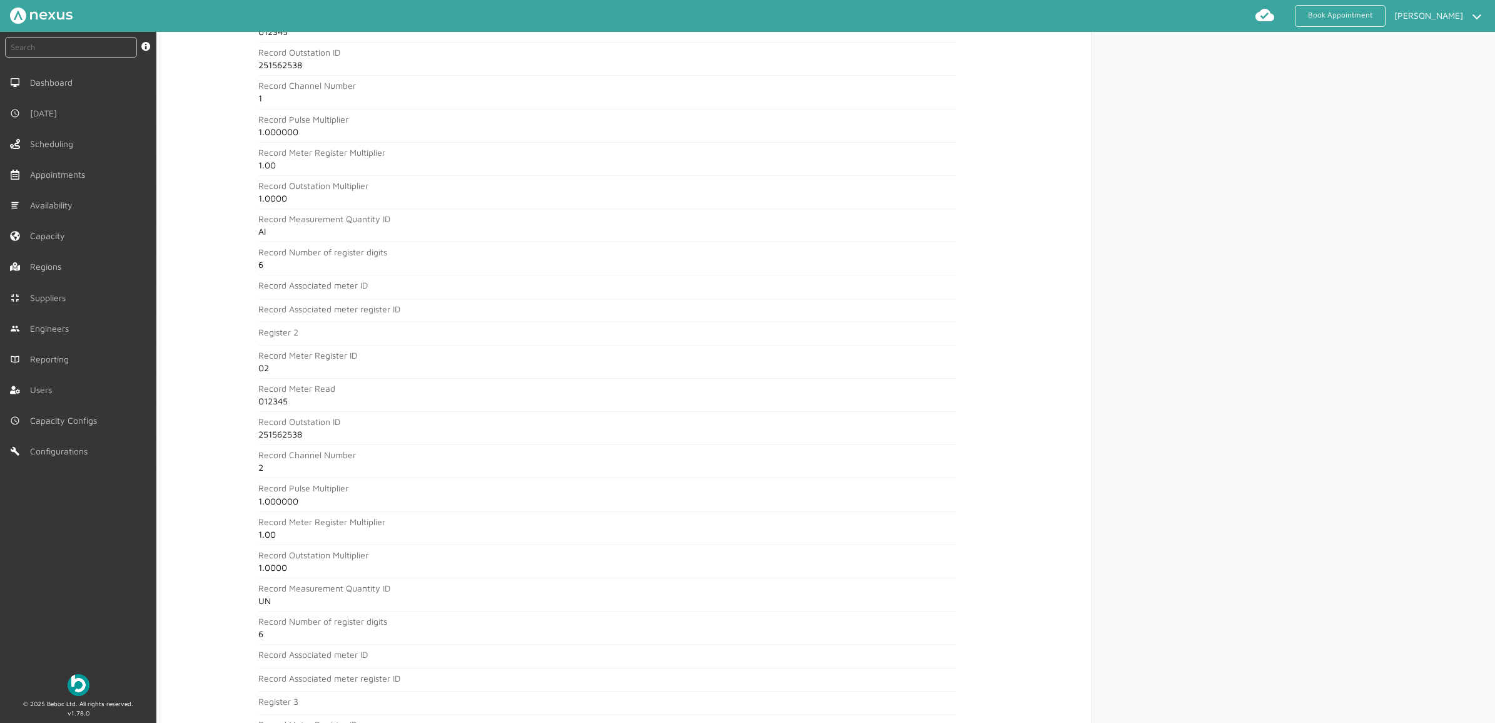
scroll to position [626, 0]
click at [30, 577] on div "instant search Search by: Booking Reference, Customer Number, Account Number, M…" at bounding box center [78, 347] width 156 height 631
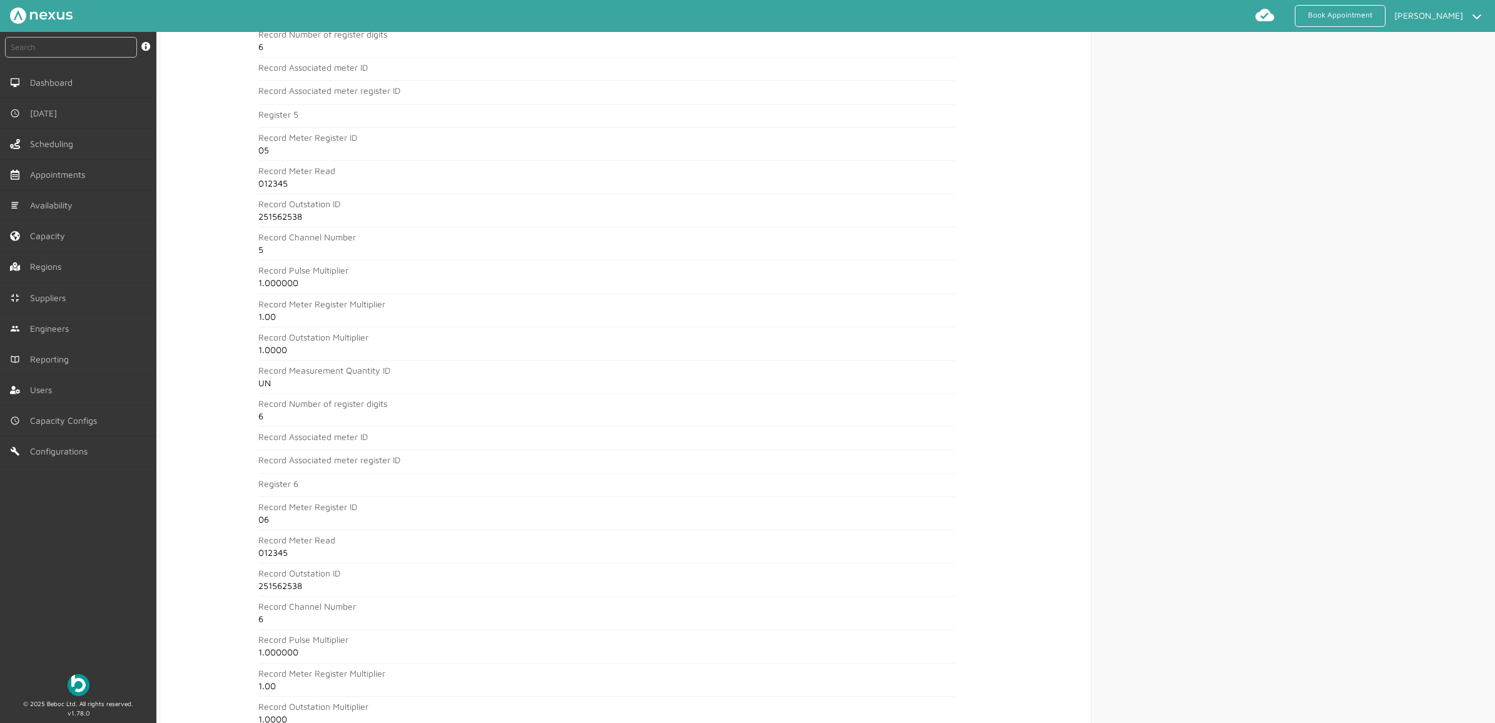
click at [92, 599] on div "instant search Search by: Booking Reference, Customer Number, Account Number, M…" at bounding box center [78, 347] width 156 height 631
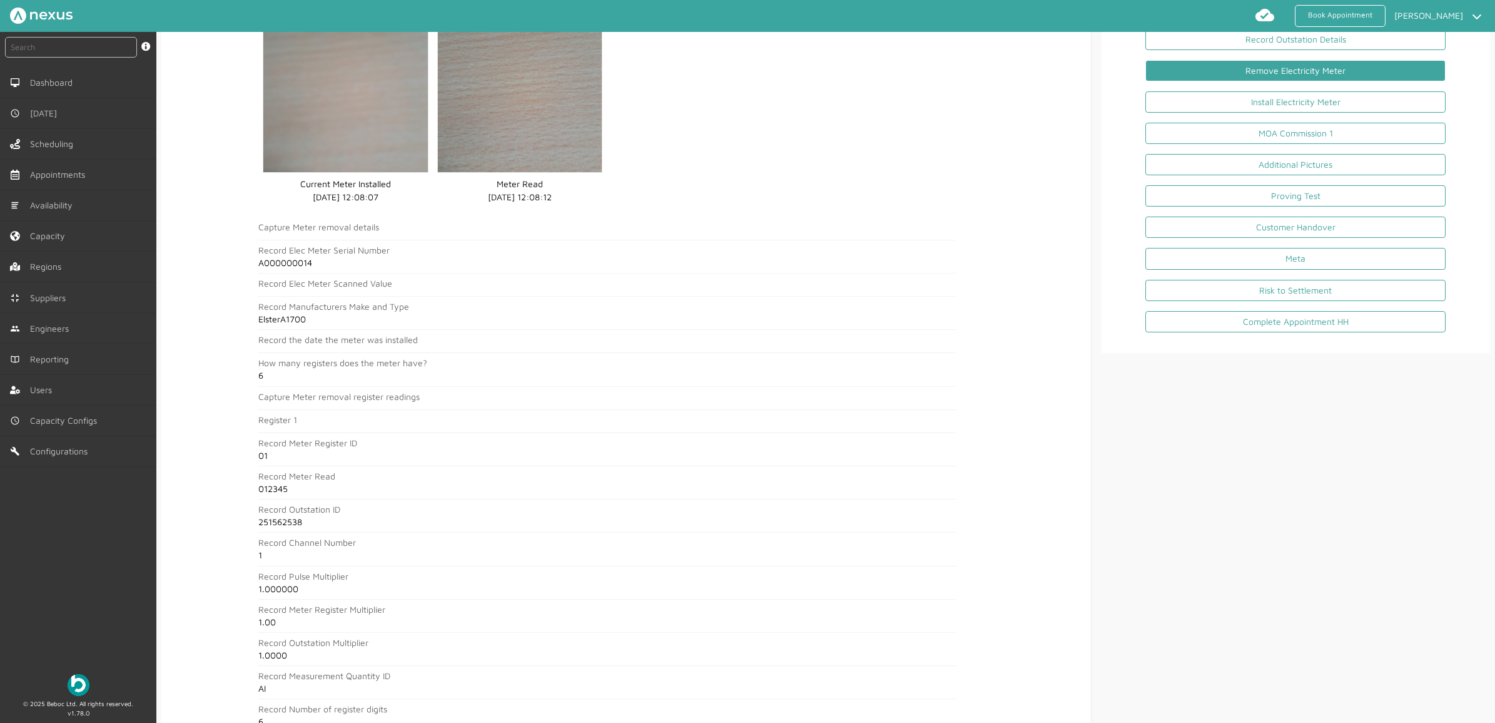
scroll to position [0, 0]
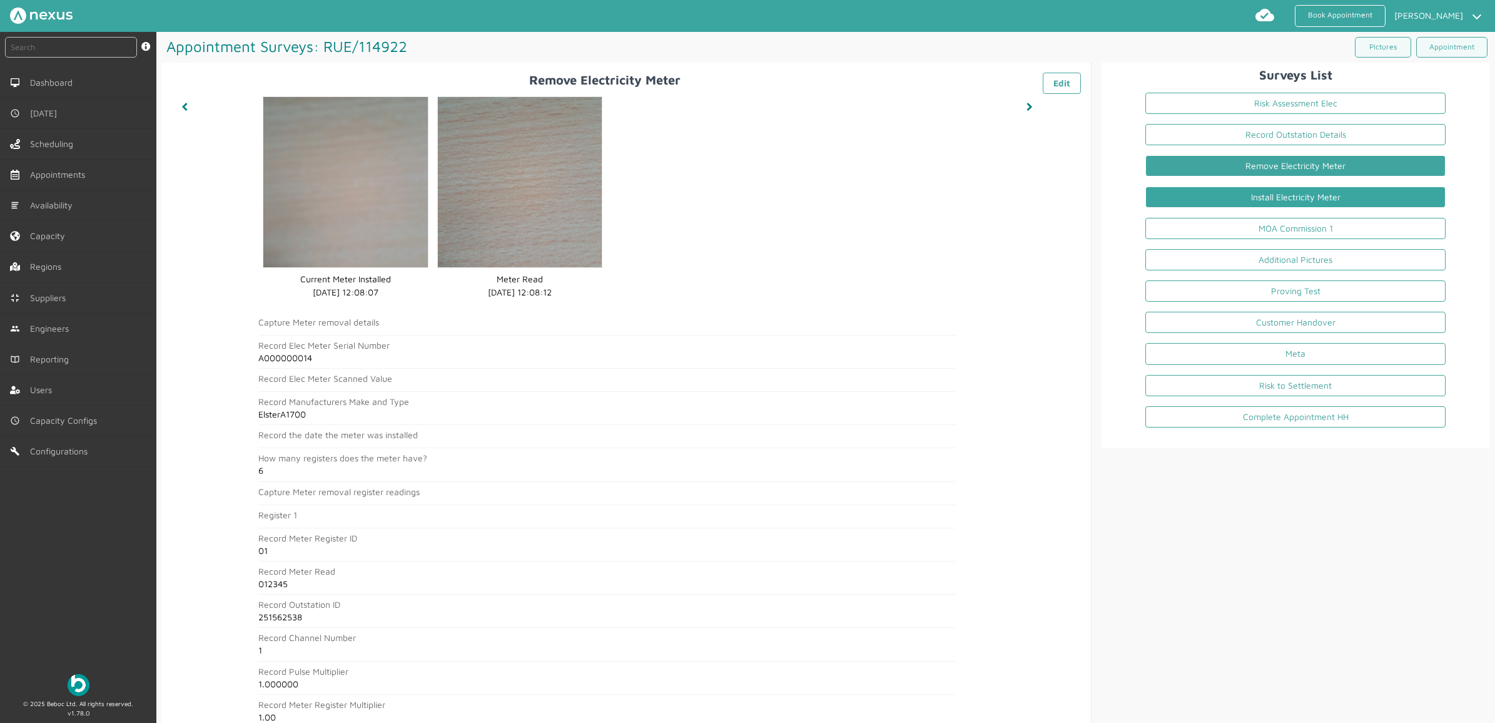
click at [1234, 192] on link "Install Electricity Meter" at bounding box center [1295, 196] width 300 height 21
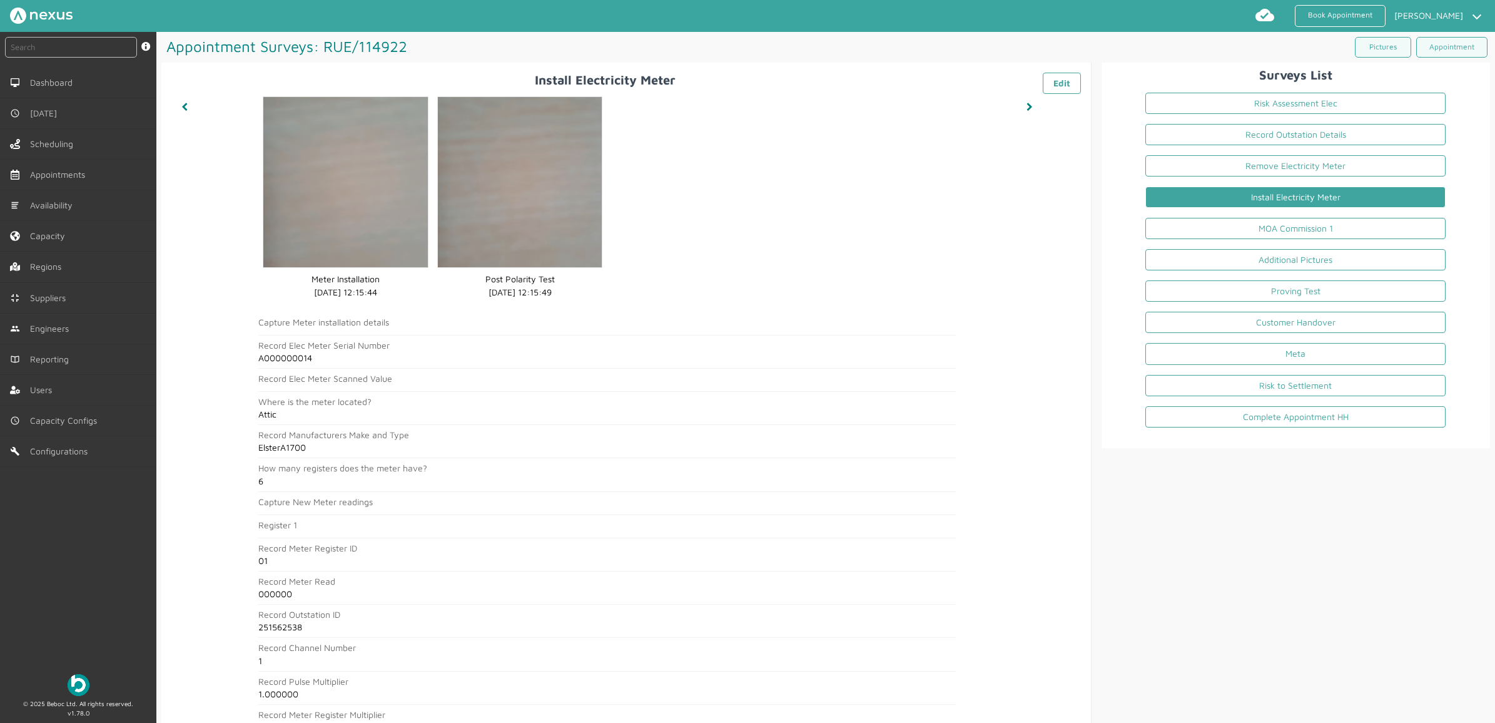
click at [830, 658] on h2 "1" at bounding box center [606, 661] width 697 height 10
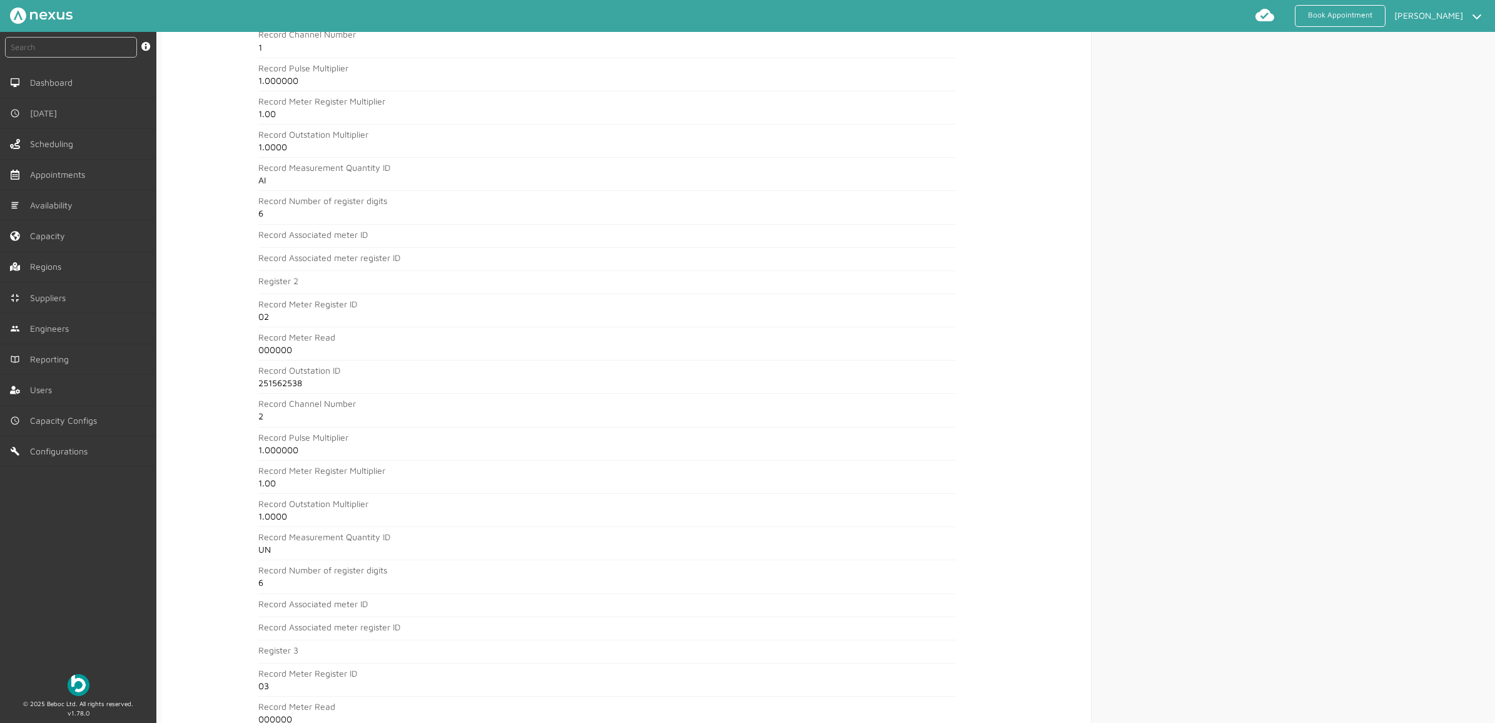
scroll to position [626, 0]
click at [13, 604] on div "instant search Search by: Booking Reference, Customer Number, Account Number, M…" at bounding box center [78, 347] width 156 height 631
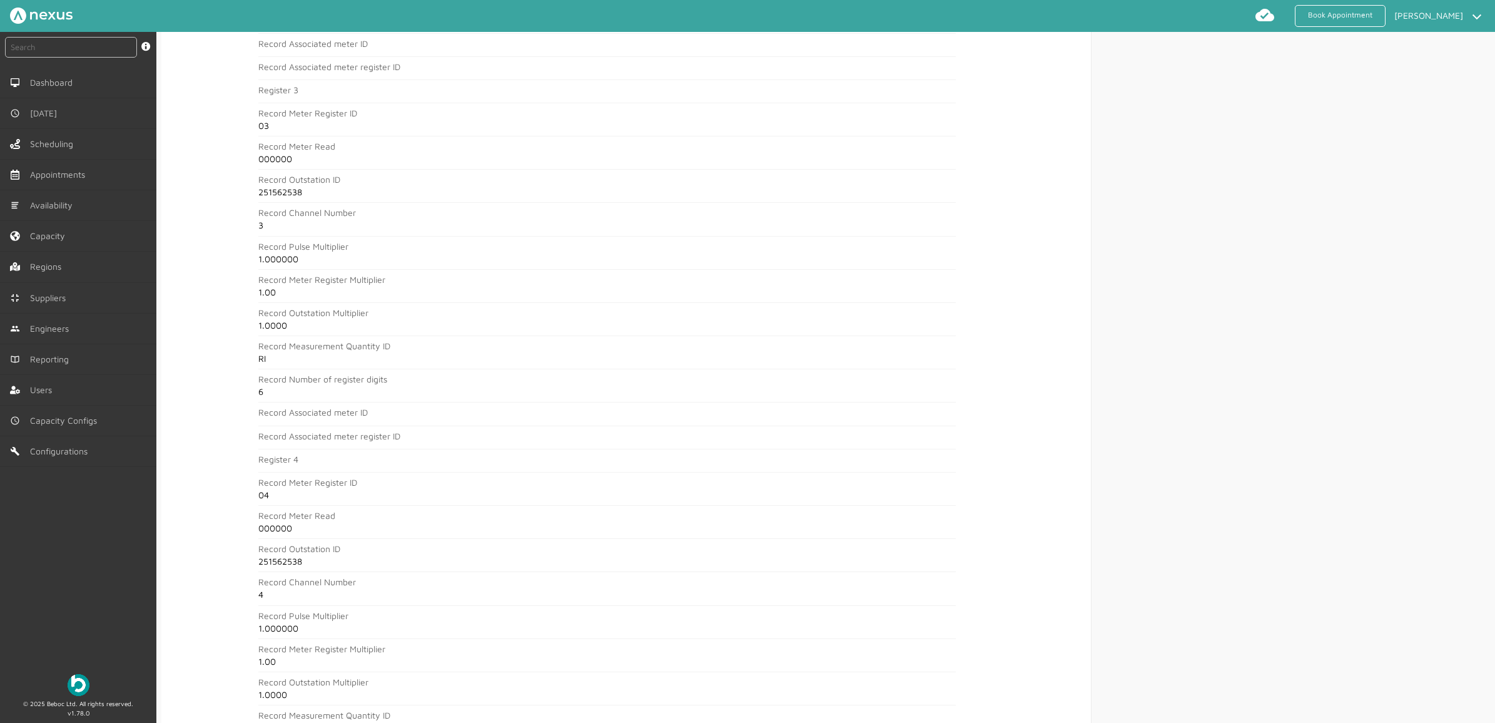
scroll to position [1251, 0]
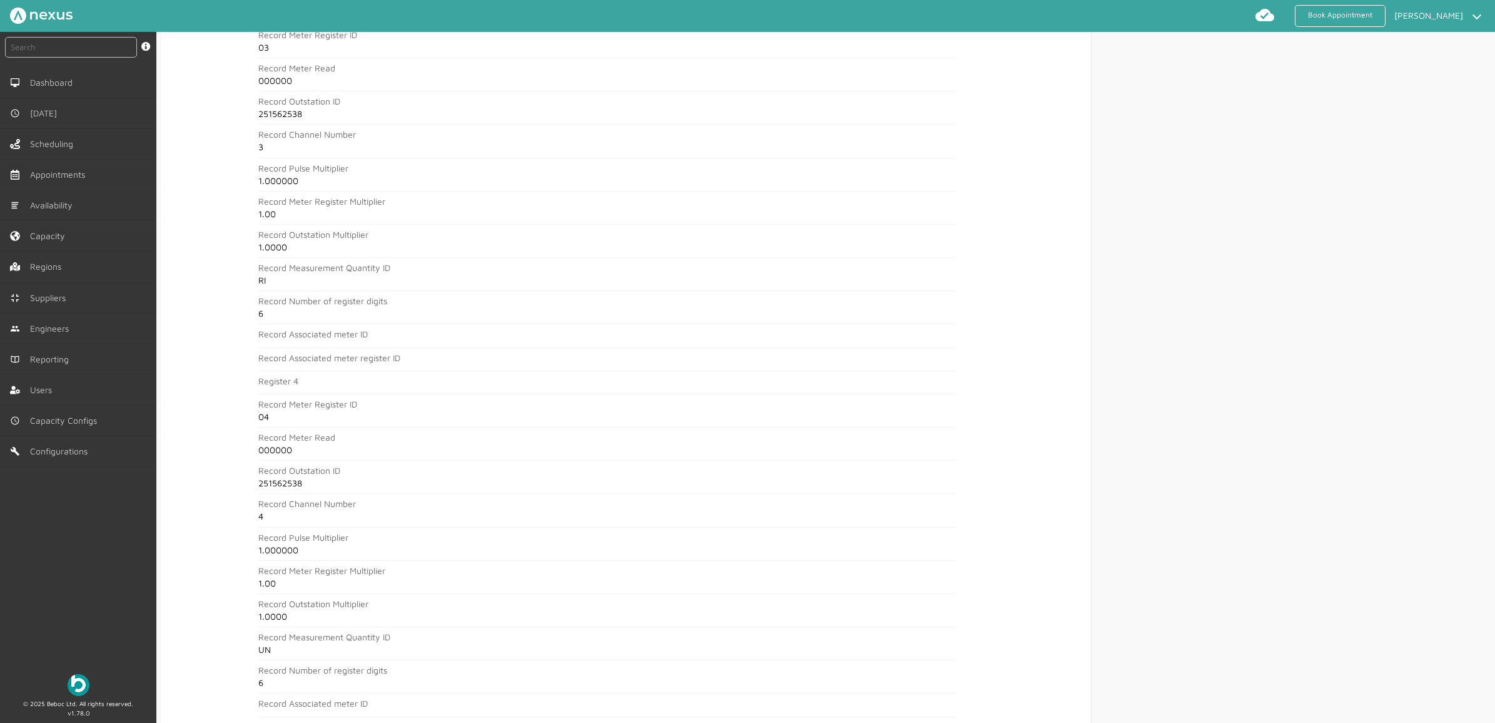
click at [31, 596] on div "instant search Search by: Booking Reference, Customer Number, Account Number, M…" at bounding box center [78, 347] width 156 height 631
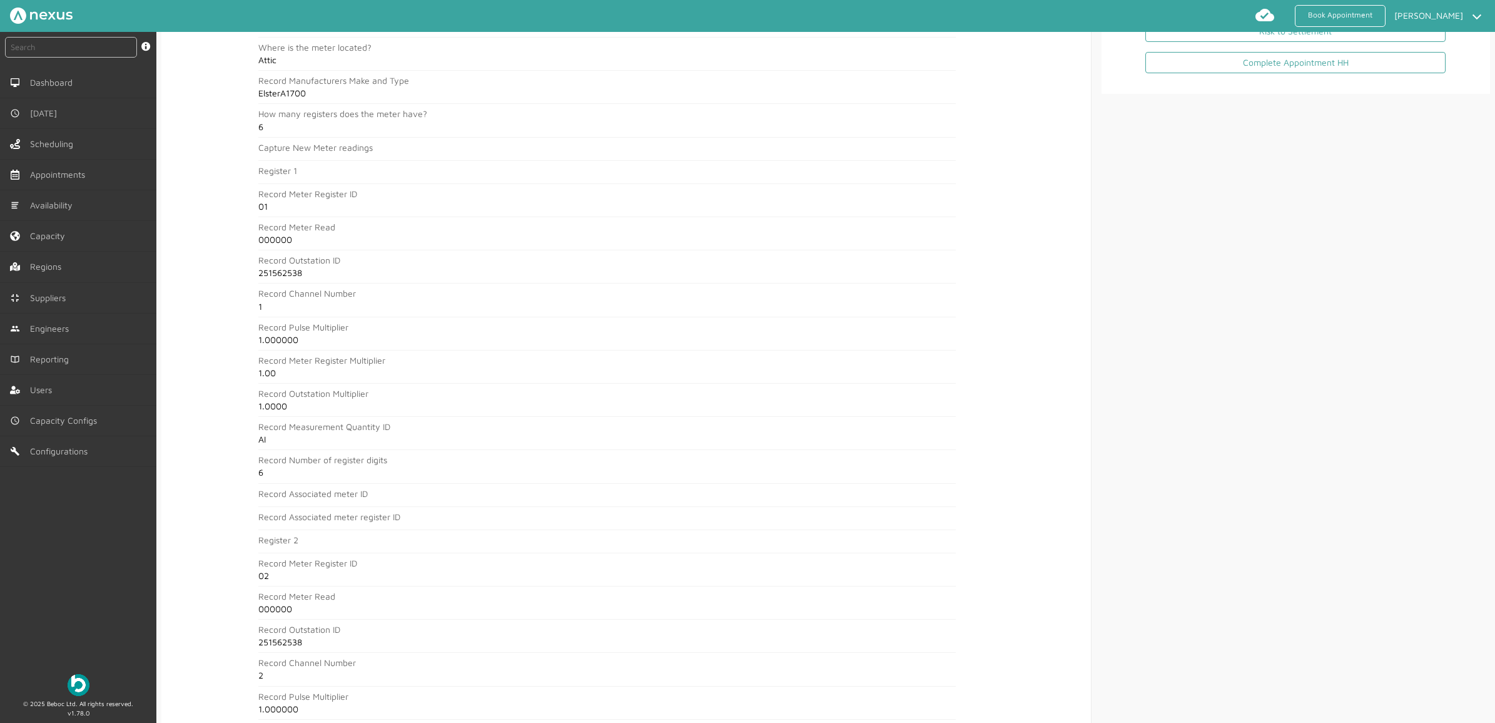
scroll to position [0, 0]
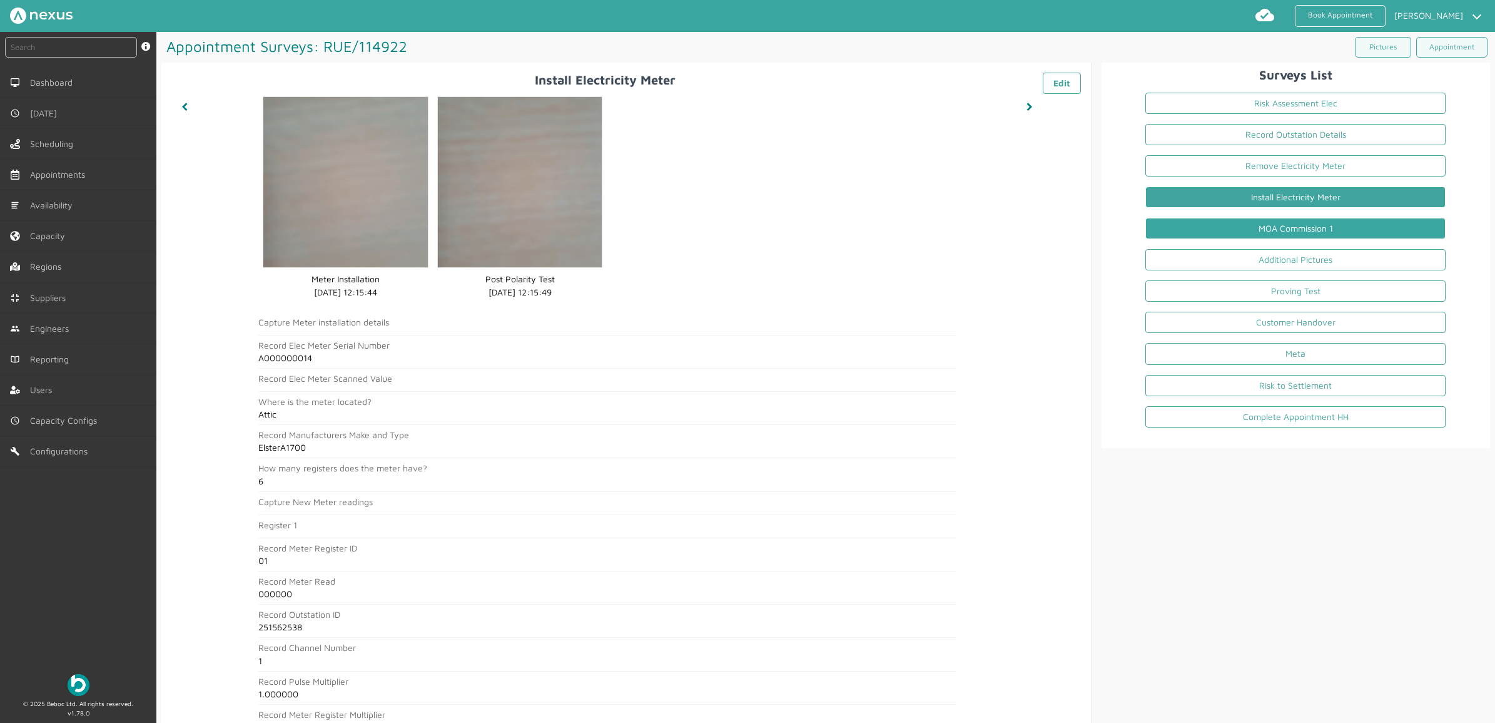
click at [1264, 227] on link "MOA Commission 1" at bounding box center [1295, 228] width 300 height 21
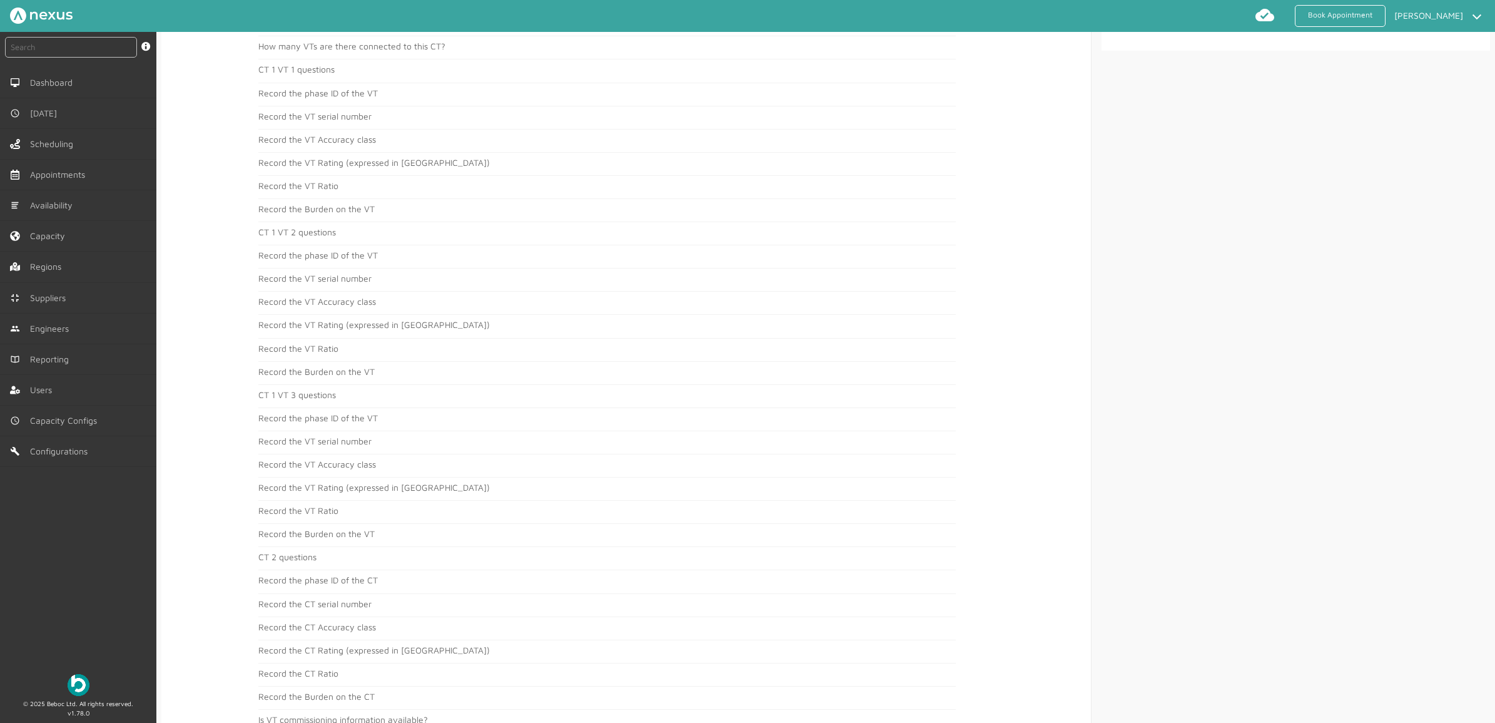
scroll to position [469, 0]
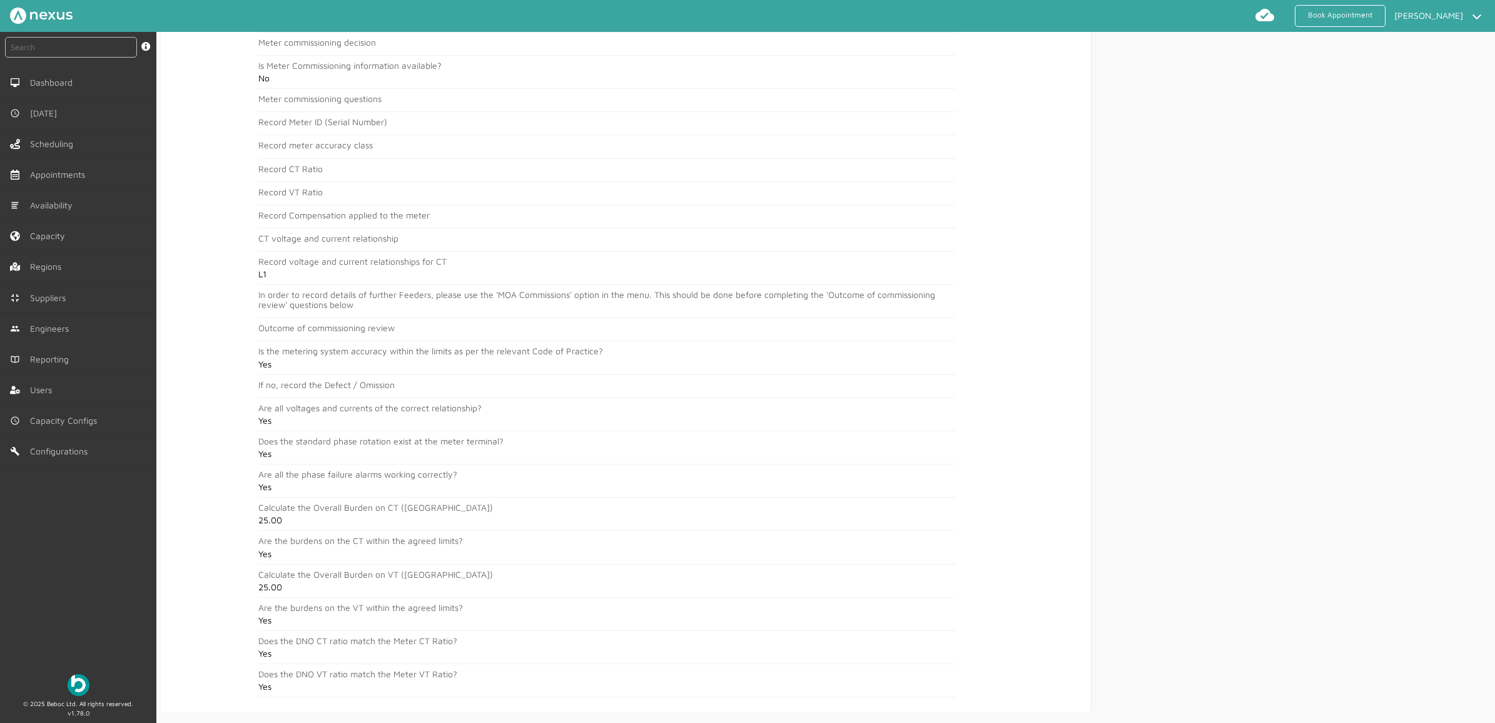
scroll to position [2307, 0]
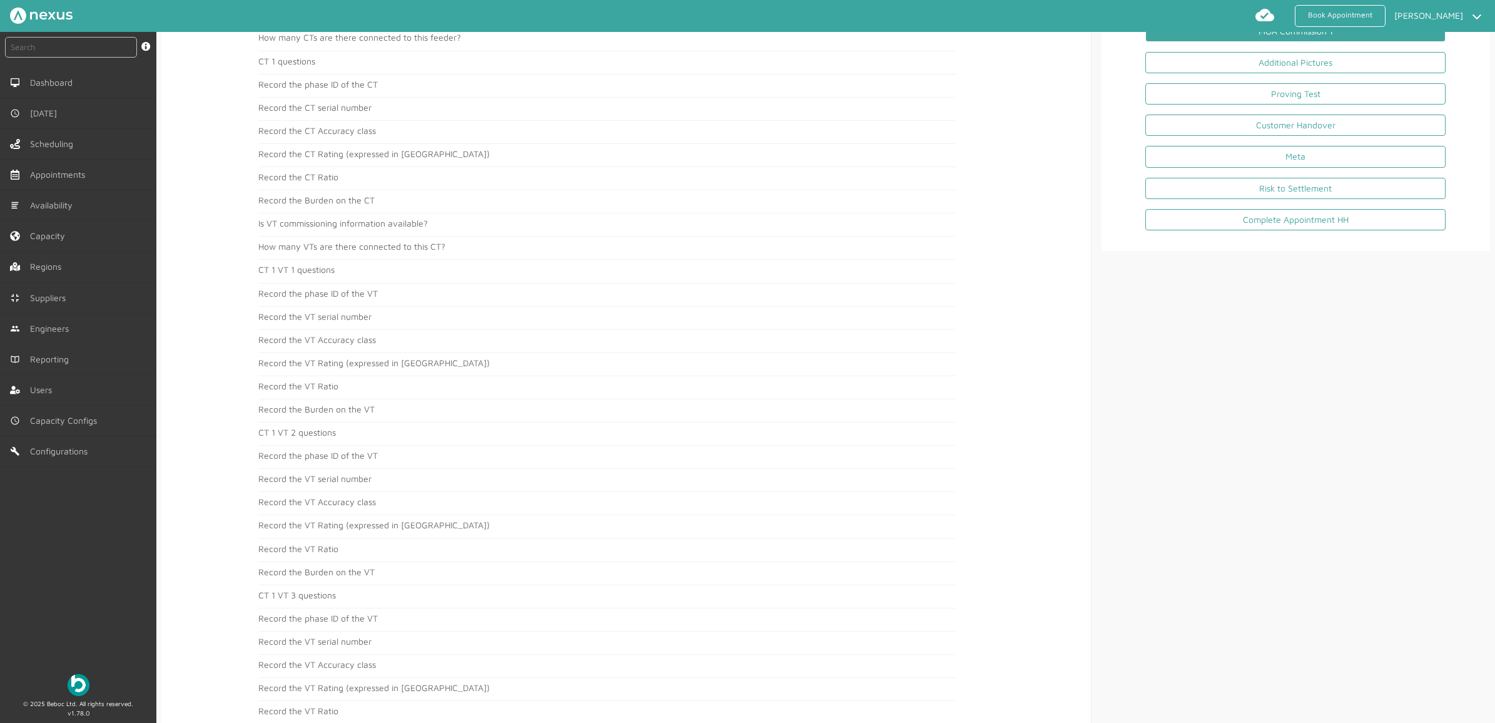
scroll to position [0, 0]
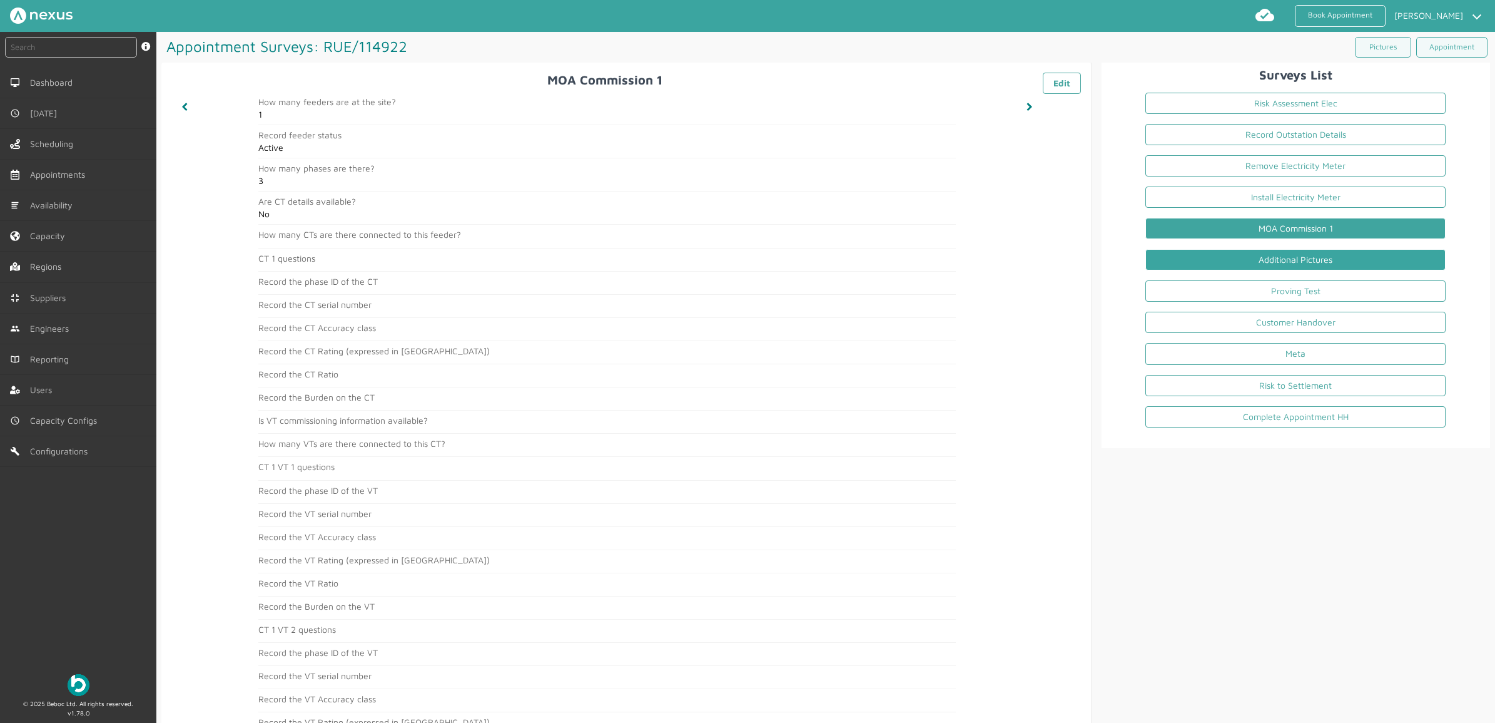
click at [1264, 265] on link "Additional Pictures" at bounding box center [1295, 259] width 300 height 21
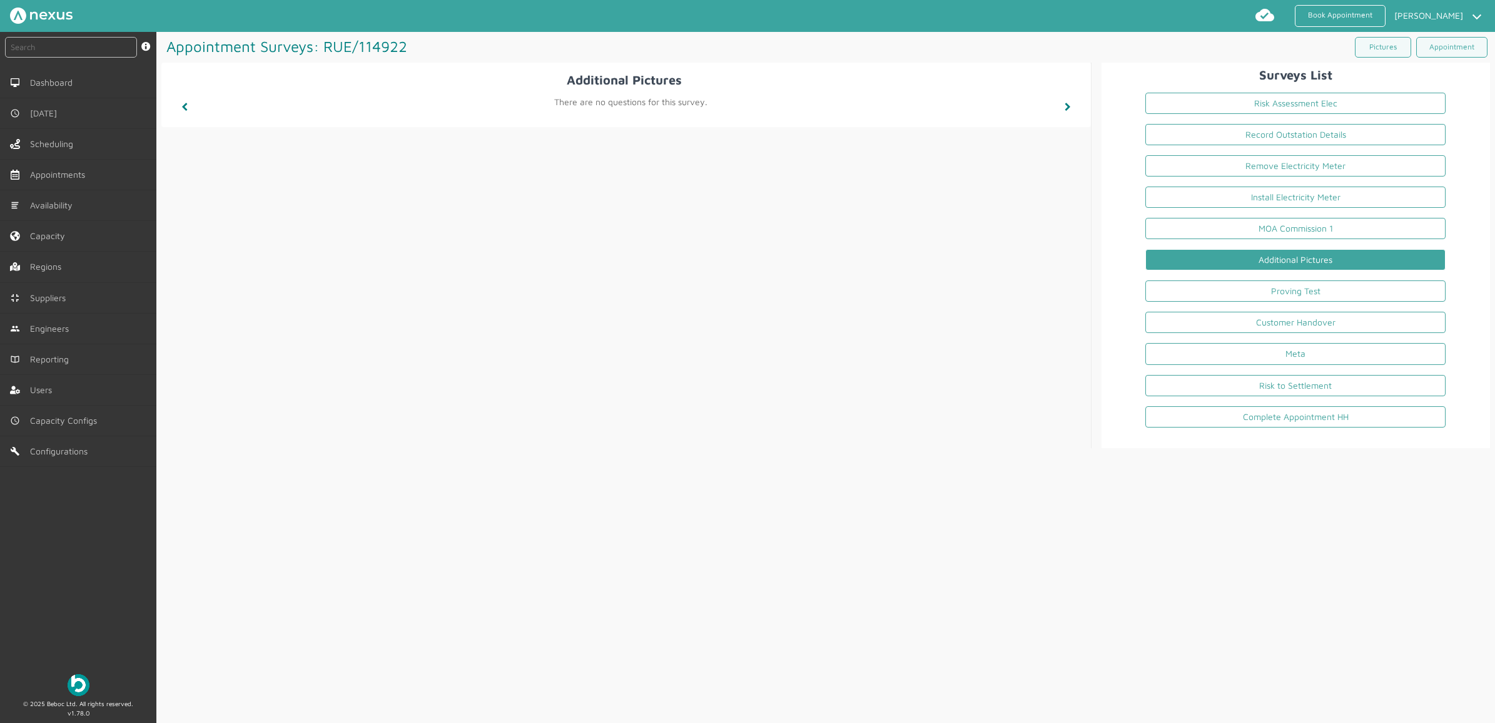
click at [1424, 547] on div "Appointment Surveys: RUE/114922 ️️️ Pictures Appointment Additional Pictures ️️…" at bounding box center [825, 377] width 1339 height 691
click at [1331, 302] on link "Proving Test" at bounding box center [1295, 290] width 300 height 21
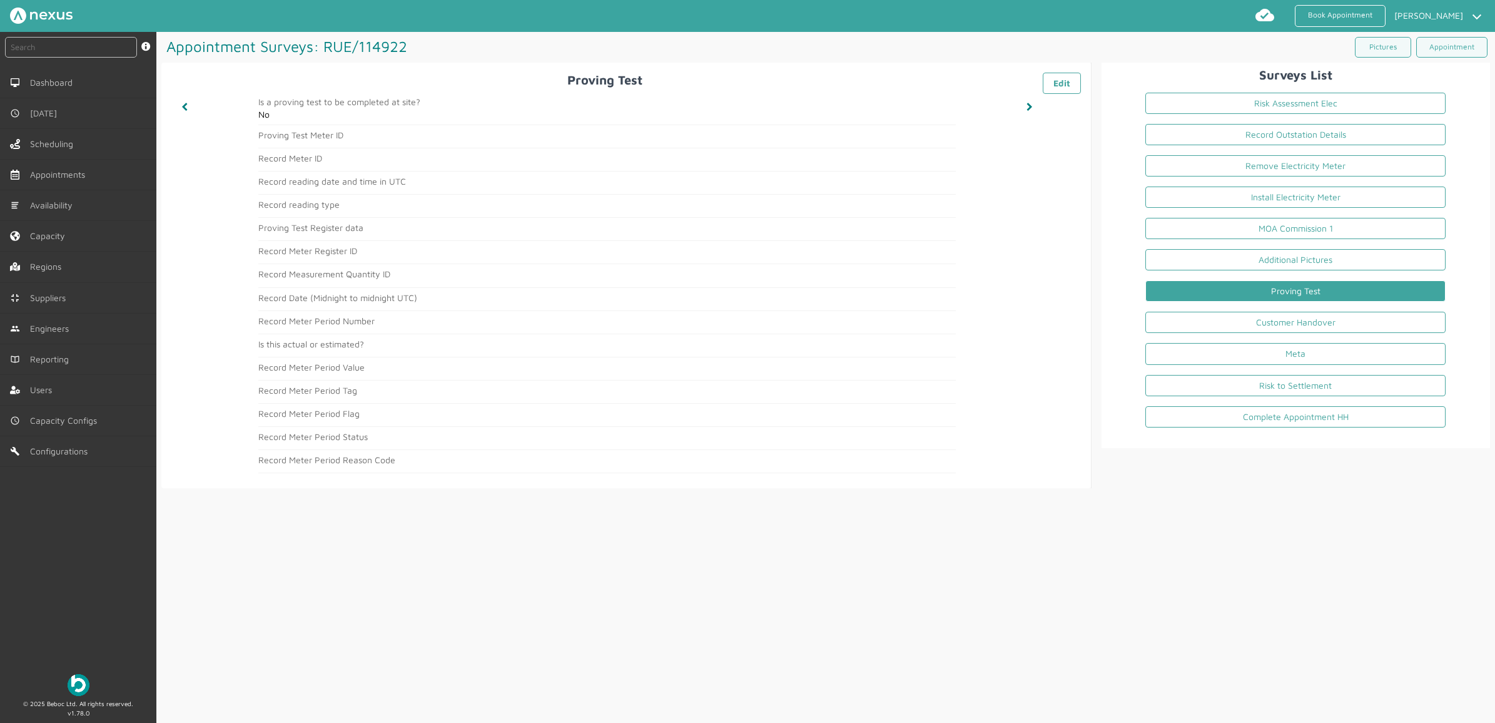
click at [1262, 596] on div "Appointment Surveys: RUE/114922 ️️️ Pictures Appointment Proving Test ️️️ Edit …" at bounding box center [825, 377] width 1339 height 691
click at [1236, 330] on link "Customer Handover" at bounding box center [1295, 322] width 300 height 21
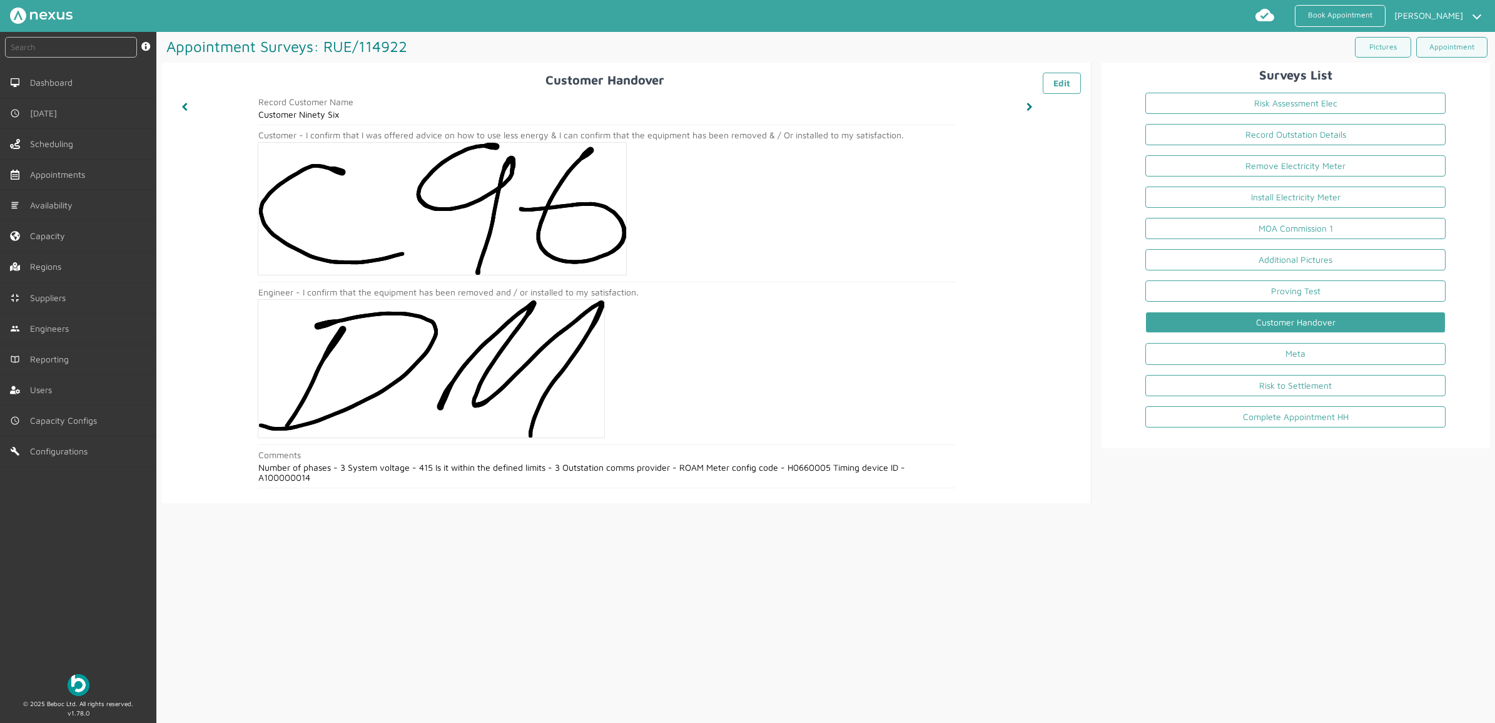
click at [643, 599] on div "Appointment Surveys: RUE/114922 ️️️ Pictures Appointment Customer Handover ️️️ …" at bounding box center [825, 377] width 1339 height 691
click at [1220, 364] on link "Meta" at bounding box center [1295, 353] width 300 height 21
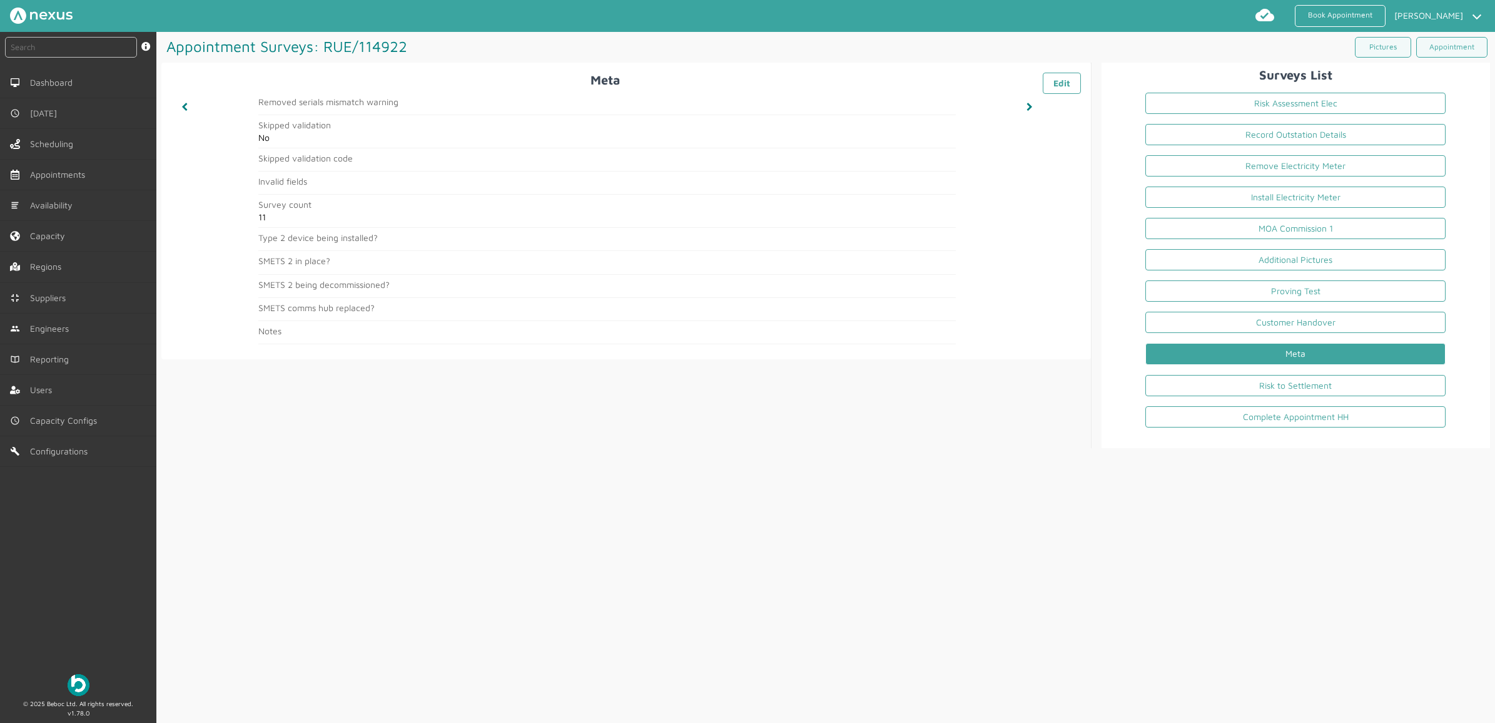
drag, startPoint x: 1379, startPoint y: 549, endPoint x: 1311, endPoint y: 434, distance: 134.1
click at [1378, 543] on div "Appointment Surveys: RUE/114922 ️️️ Pictures Appointment Meta ️️️ Edit Removed …" at bounding box center [825, 377] width 1339 height 691
click at [1281, 396] on link "Risk to Settlement" at bounding box center [1295, 385] width 300 height 21
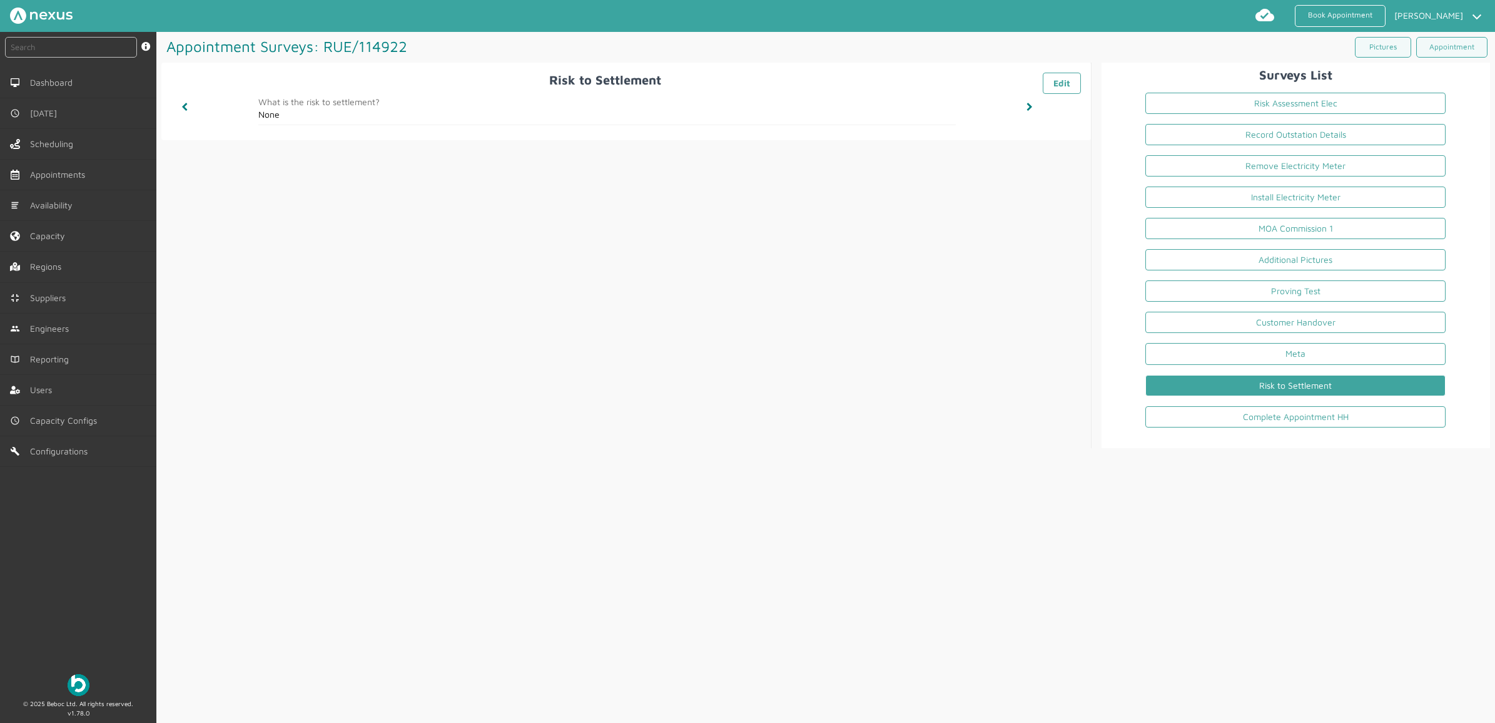
click at [1277, 520] on div "Appointment Surveys: RUE/114922 ️️️ Pictures Appointment Risk to Settlement ️️️…" at bounding box center [825, 377] width 1339 height 691
click at [1250, 416] on link "Complete Appointment HH" at bounding box center [1295, 416] width 300 height 21
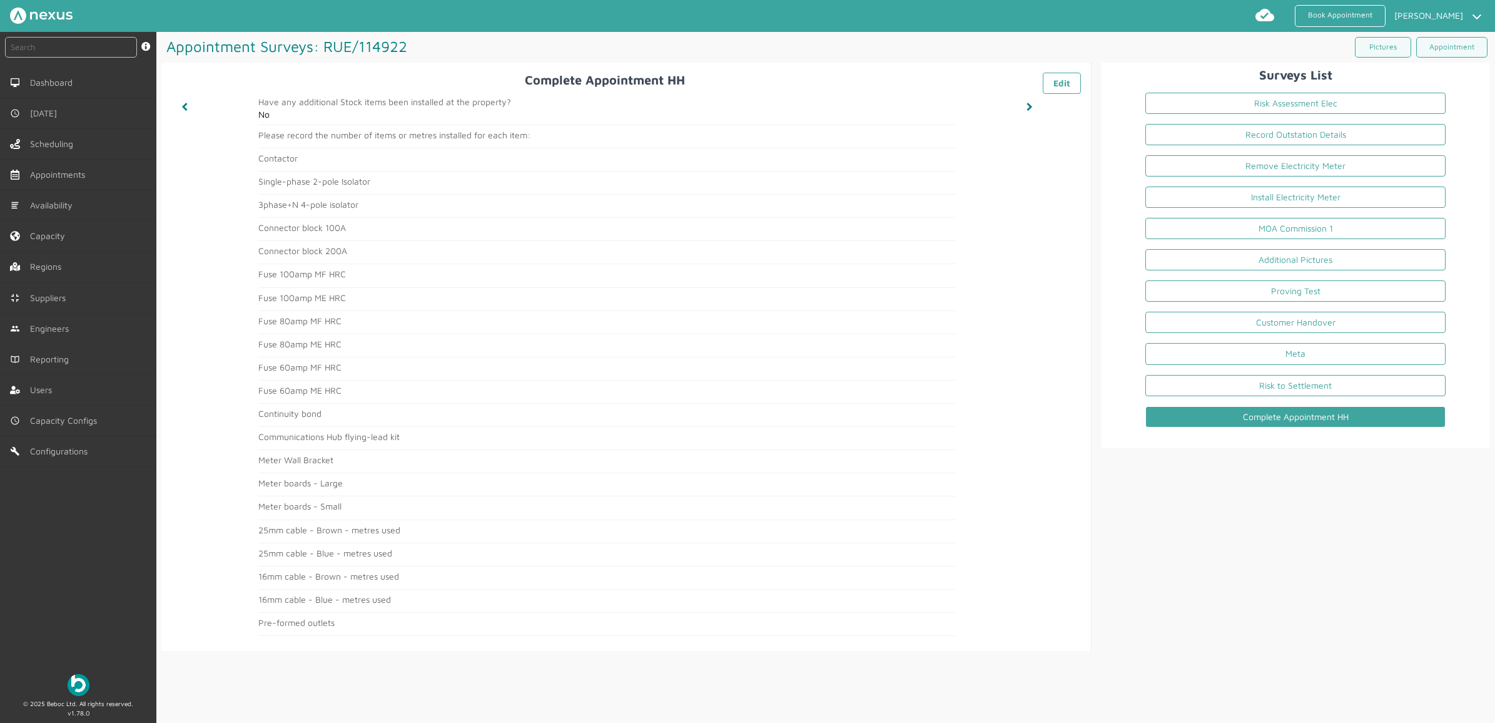
click at [1118, 629] on div "Surveys List Risk Assessment Elec Record Outstation Details Remove Electricity …" at bounding box center [1291, 357] width 398 height 588
click at [1424, 49] on link "Appointment" at bounding box center [1451, 47] width 71 height 21
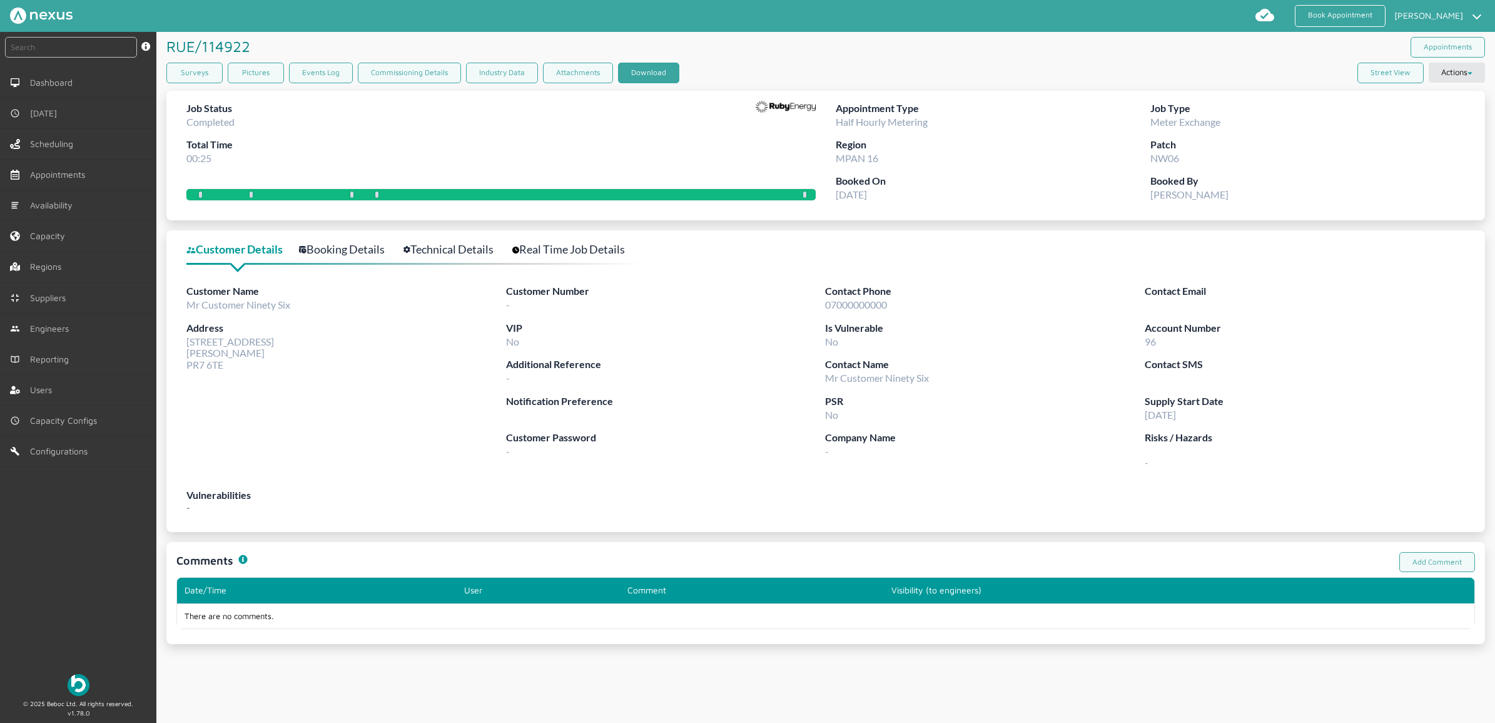
click at [635, 72] on button "Download" at bounding box center [648, 73] width 61 height 21
click at [1320, 4] on nav "Book Appointment Jacob Henderson My profile Return to Hub Logout" at bounding box center [747, 16] width 1495 height 32
click at [1319, 8] on link "Book Appointment" at bounding box center [1340, 16] width 91 height 22
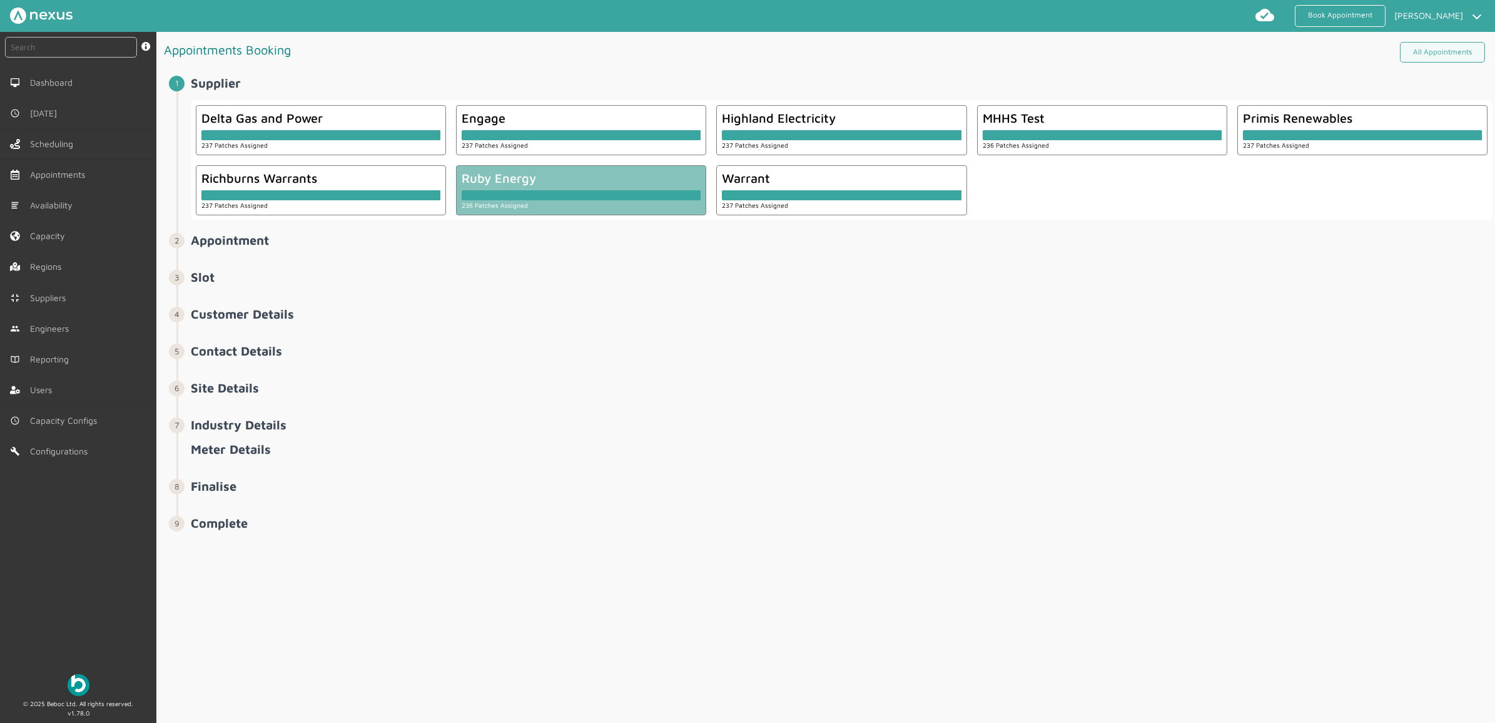
click at [666, 205] on div "236 Patches Assigned" at bounding box center [581, 204] width 239 height 9
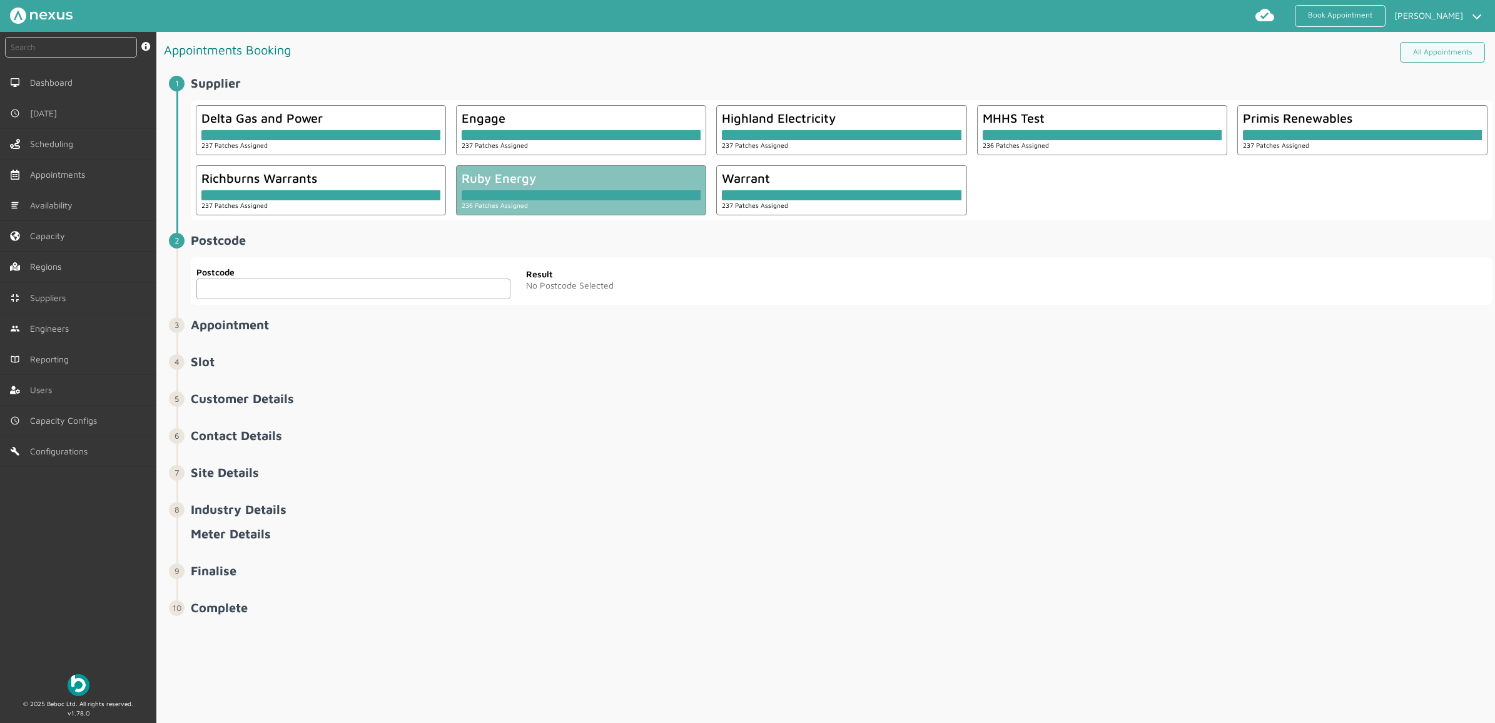
click at [251, 293] on input "text" at bounding box center [353, 288] width 314 height 21
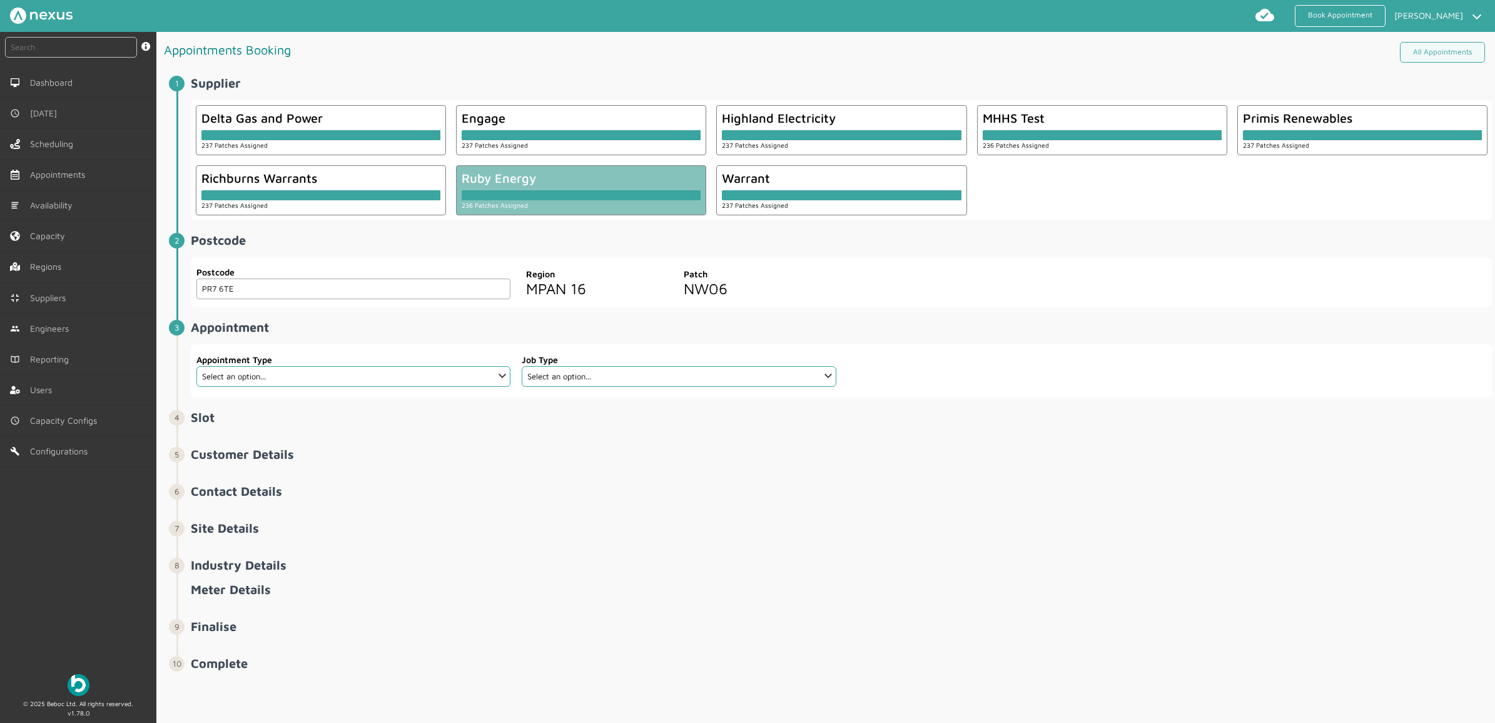
type input "PR7 6TE"
click at [301, 390] on fieldset "Appointment Type Select an option... Additional Work Check Meter Electric Vehic…" at bounding box center [353, 370] width 315 height 43
click at [305, 382] on select "Select an option... Additional Work Check Meter Electric Vehicle Emergency Exch…" at bounding box center [353, 376] width 314 height 21
select select "7: 6422ec7fcd44966678f35e74"
click at [196, 367] on select "Select an option... Additional Work Check Meter Electric Vehicle Emergency Exch…" at bounding box center [353, 376] width 314 height 21
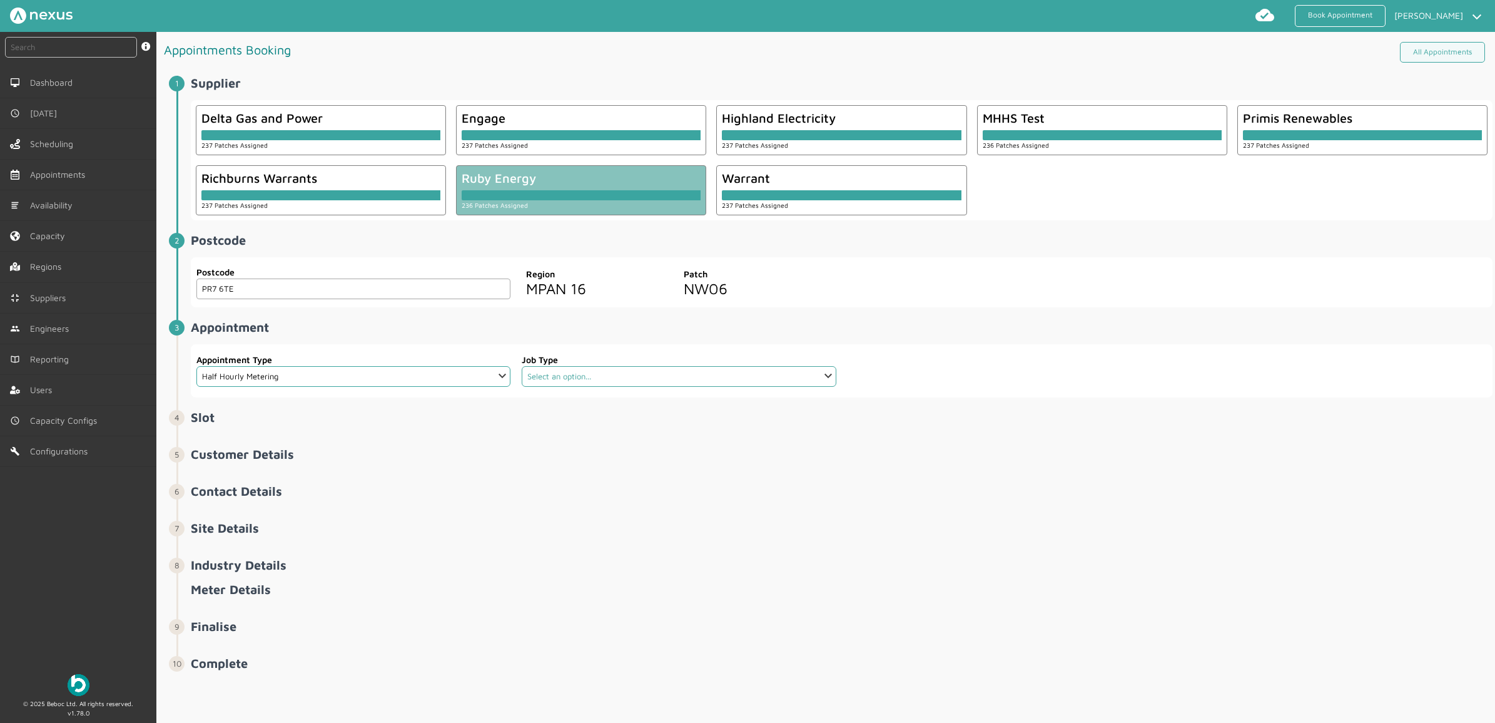
click at [649, 377] on select "Select an option... Communication Device Exchange De-Energise Energise Meter Ex…" at bounding box center [679, 376] width 314 height 21
select select "4: 6422e9d2cd44966678f35e6c"
click at [522, 367] on select "Select an option... Communication Device Exchange De-Energise Energise Meter Ex…" at bounding box center [679, 376] width 314 height 21
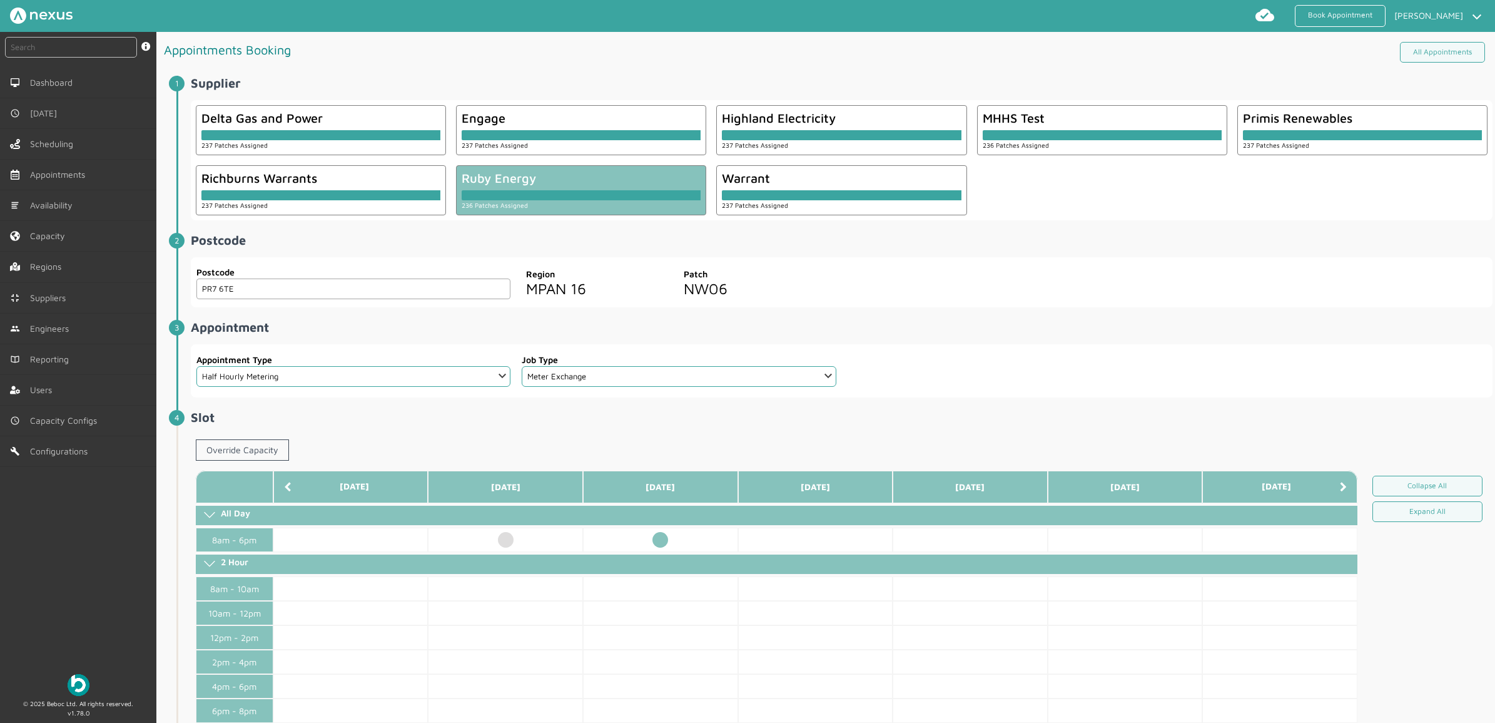
click at [666, 542] on td at bounding box center [660, 539] width 155 height 24
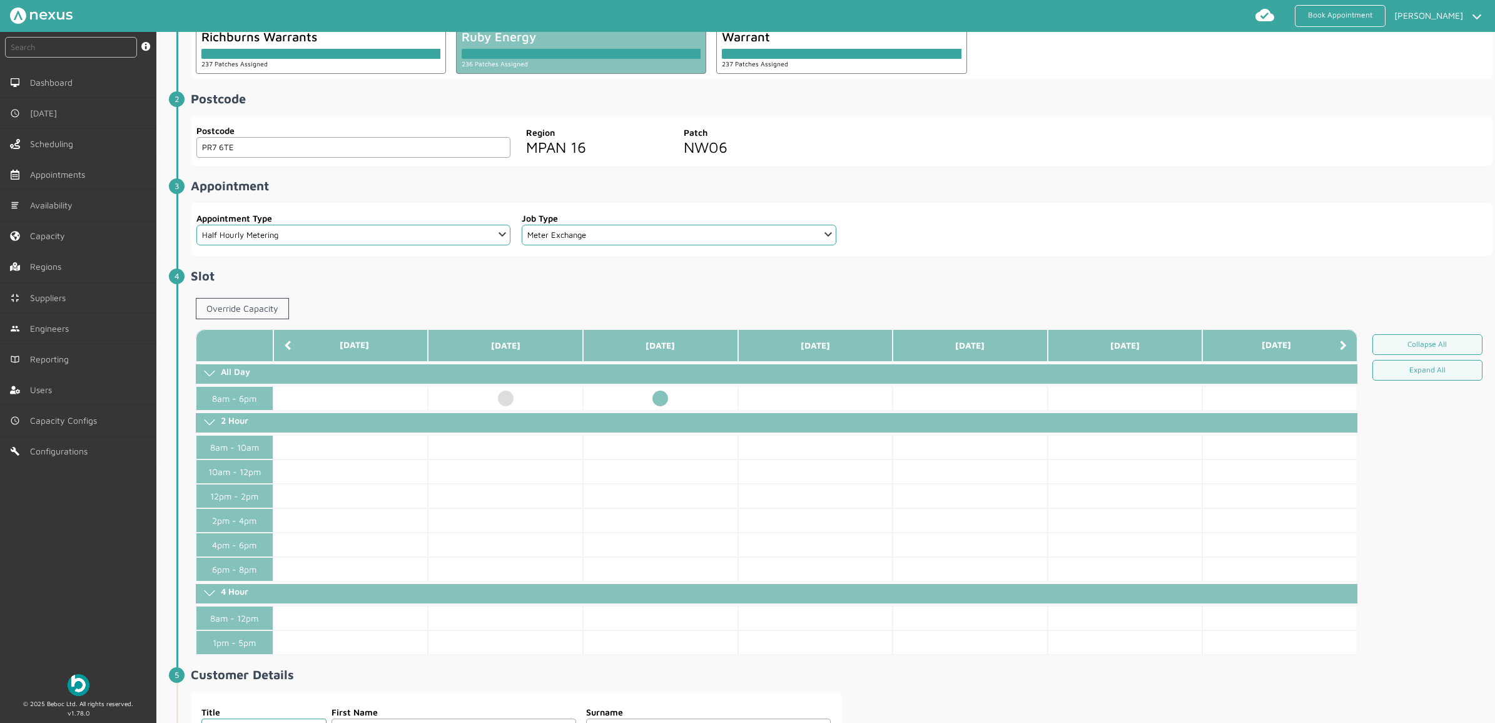
scroll to position [547, 0]
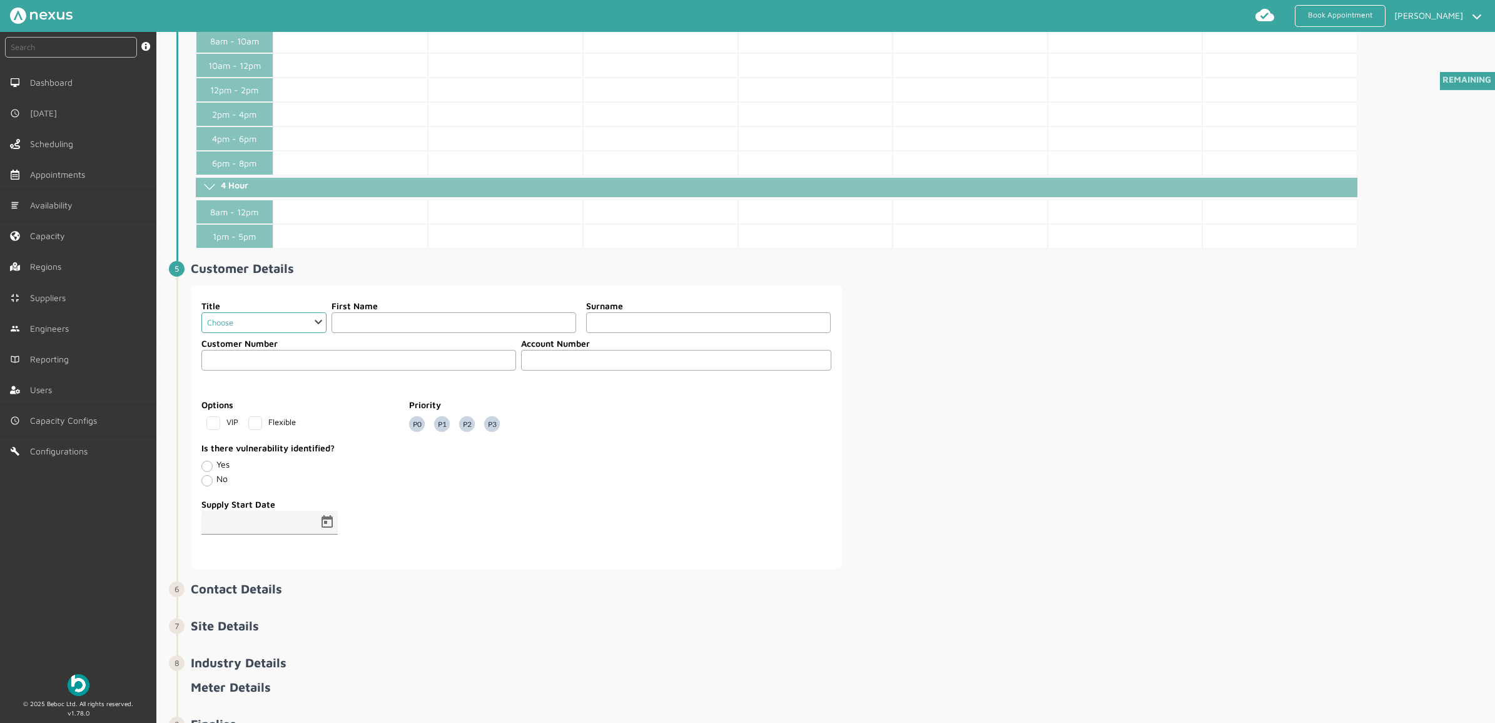
click at [297, 323] on select "Choose Dr Mr Mrs Miss Ms Mx Sir Lady" at bounding box center [263, 322] width 125 height 21
select select "2: Mr"
click at [201, 318] on select "Choose Dr Mr Mrs Miss Ms Mx Sir Lady" at bounding box center [263, 322] width 125 height 21
click at [379, 310] on label "First Name" at bounding box center [454, 305] width 245 height 13
click at [378, 321] on input "text" at bounding box center [454, 322] width 245 height 21
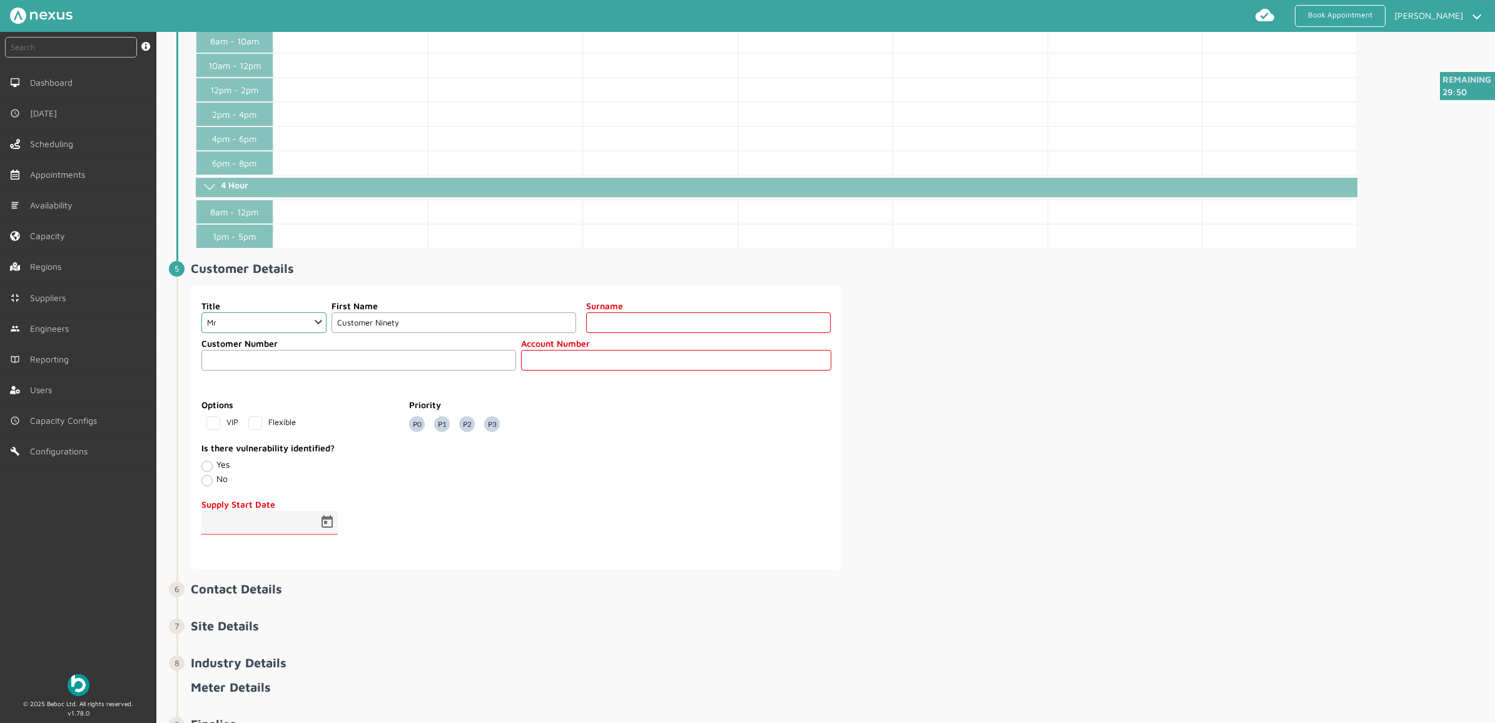
type input "Customer Ninety"
click at [689, 333] on input "text" at bounding box center [708, 322] width 245 height 21
type input "Seven"
type input "97"
click at [323, 532] on span "Open calendar" at bounding box center [327, 522] width 30 height 30
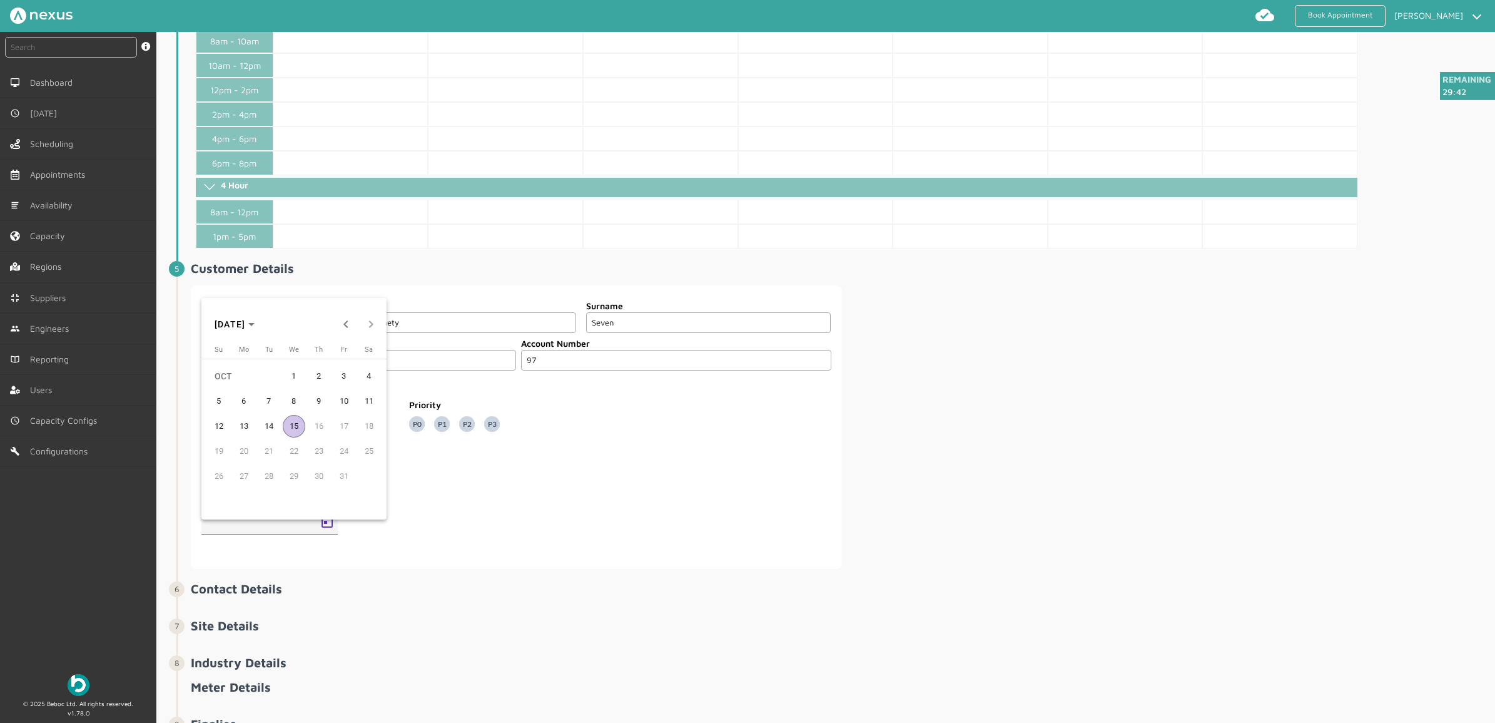
click at [294, 420] on span "15" at bounding box center [294, 426] width 23 height 23
type input "15/10/2025"
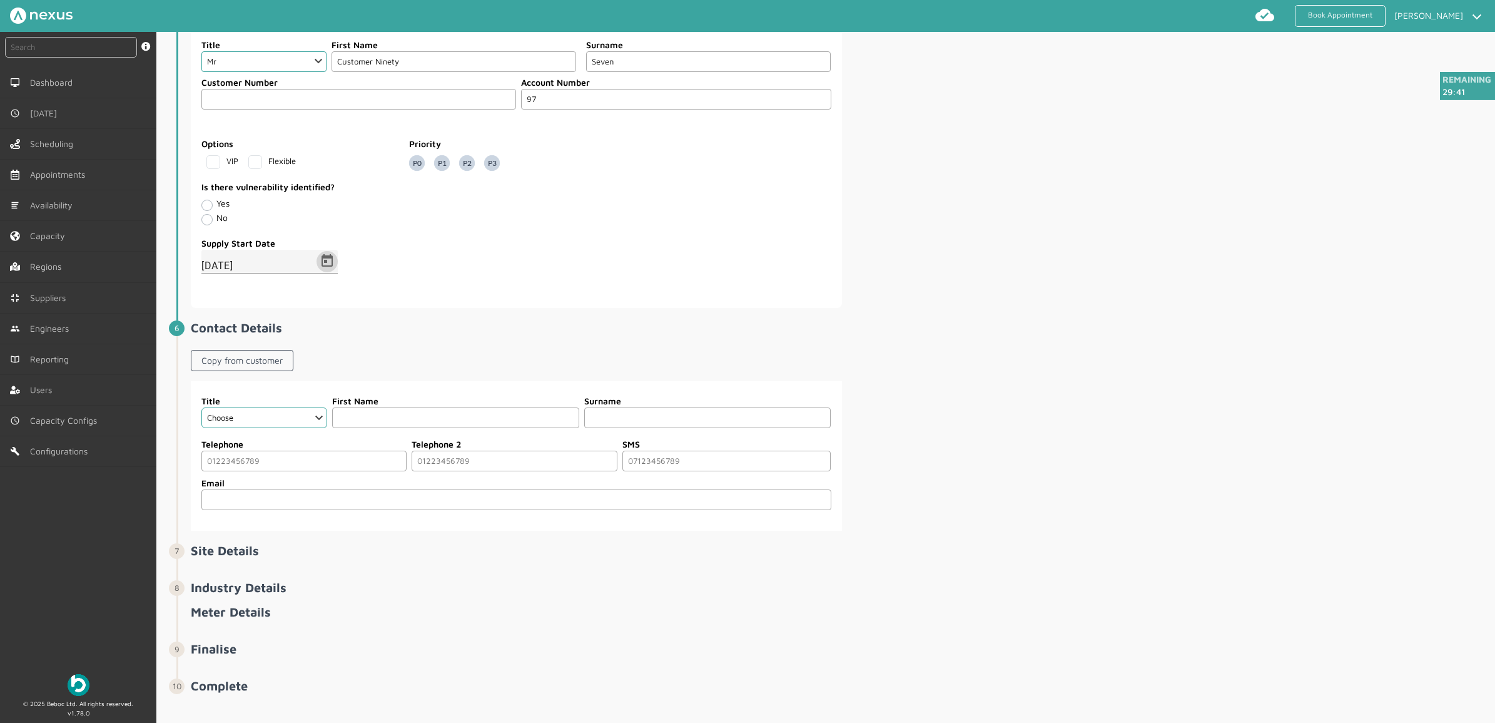
scroll to position [831, 0]
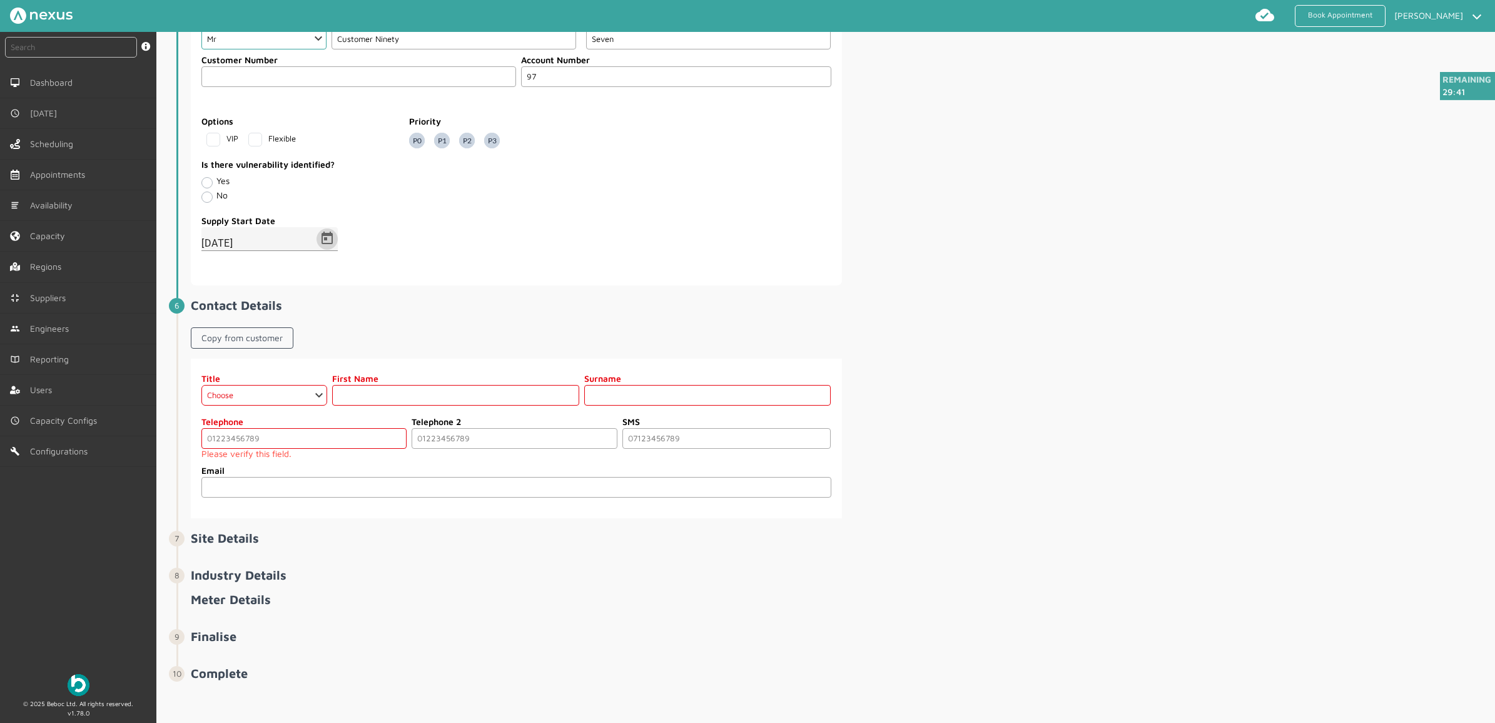
click at [245, 358] on div "Copy from customer" at bounding box center [242, 340] width 103 height 36
click at [245, 348] on link "Copy from customer" at bounding box center [242, 337] width 103 height 21
select select "2: Mr"
type input "Customer Ninety"
type input "Seven"
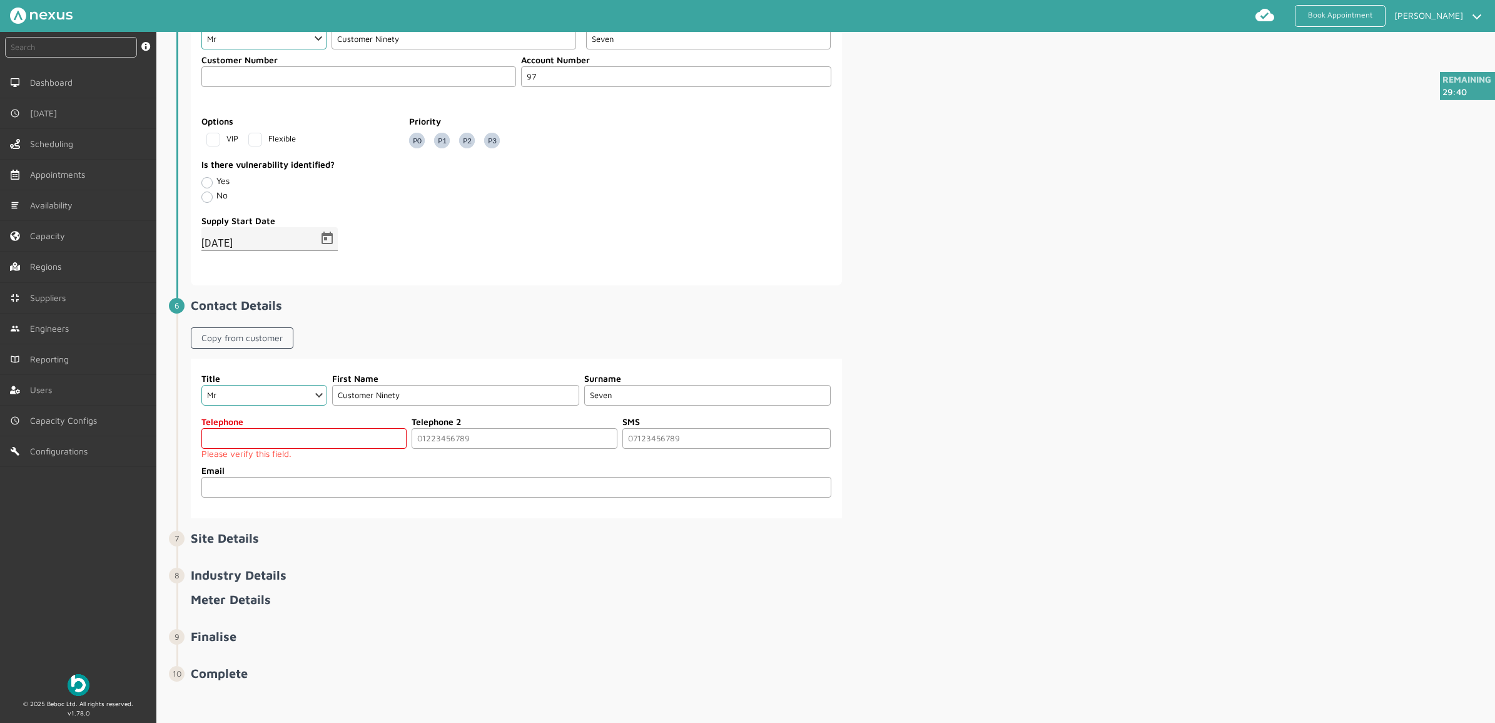
click at [290, 449] on input "tel" at bounding box center [303, 438] width 205 height 21
click at [310, 449] on input "0700000000" at bounding box center [303, 438] width 205 height 21
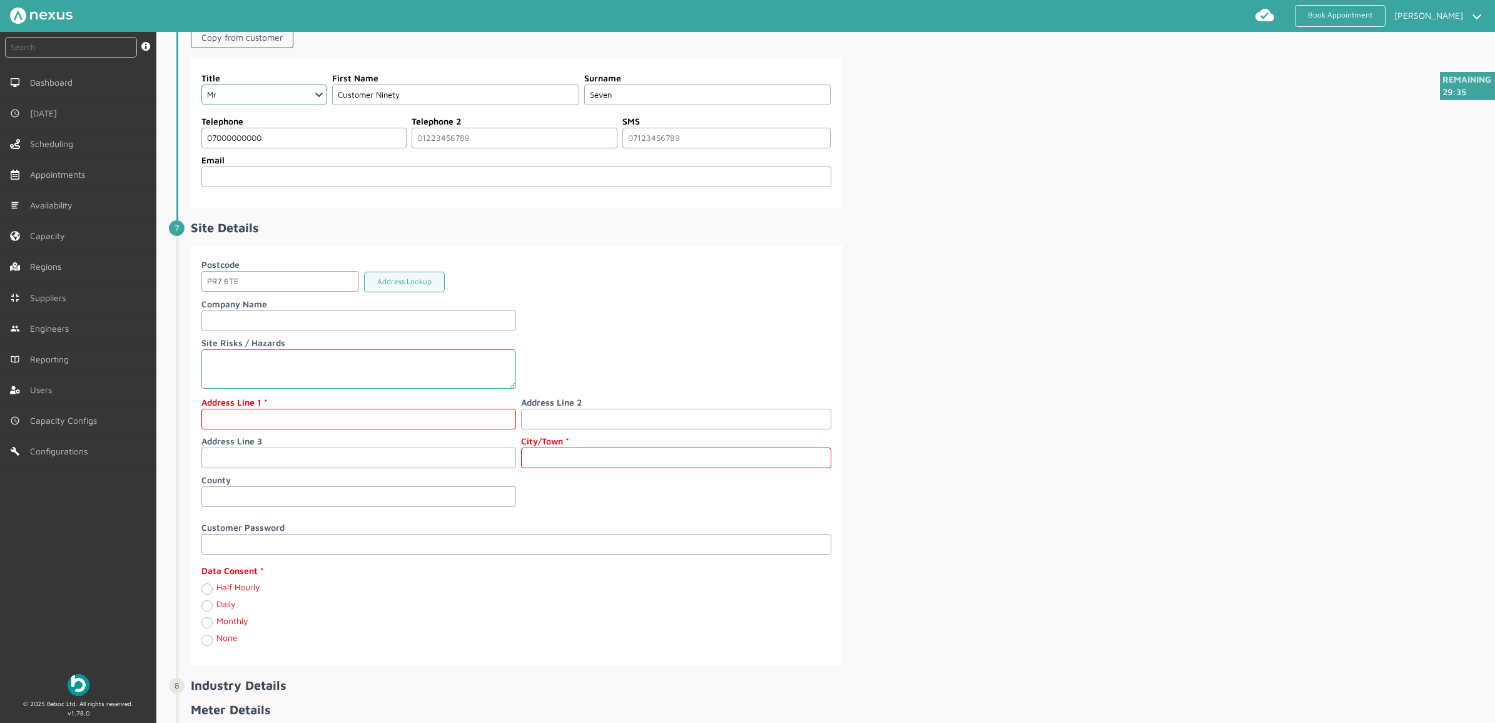
scroll to position [1144, 0]
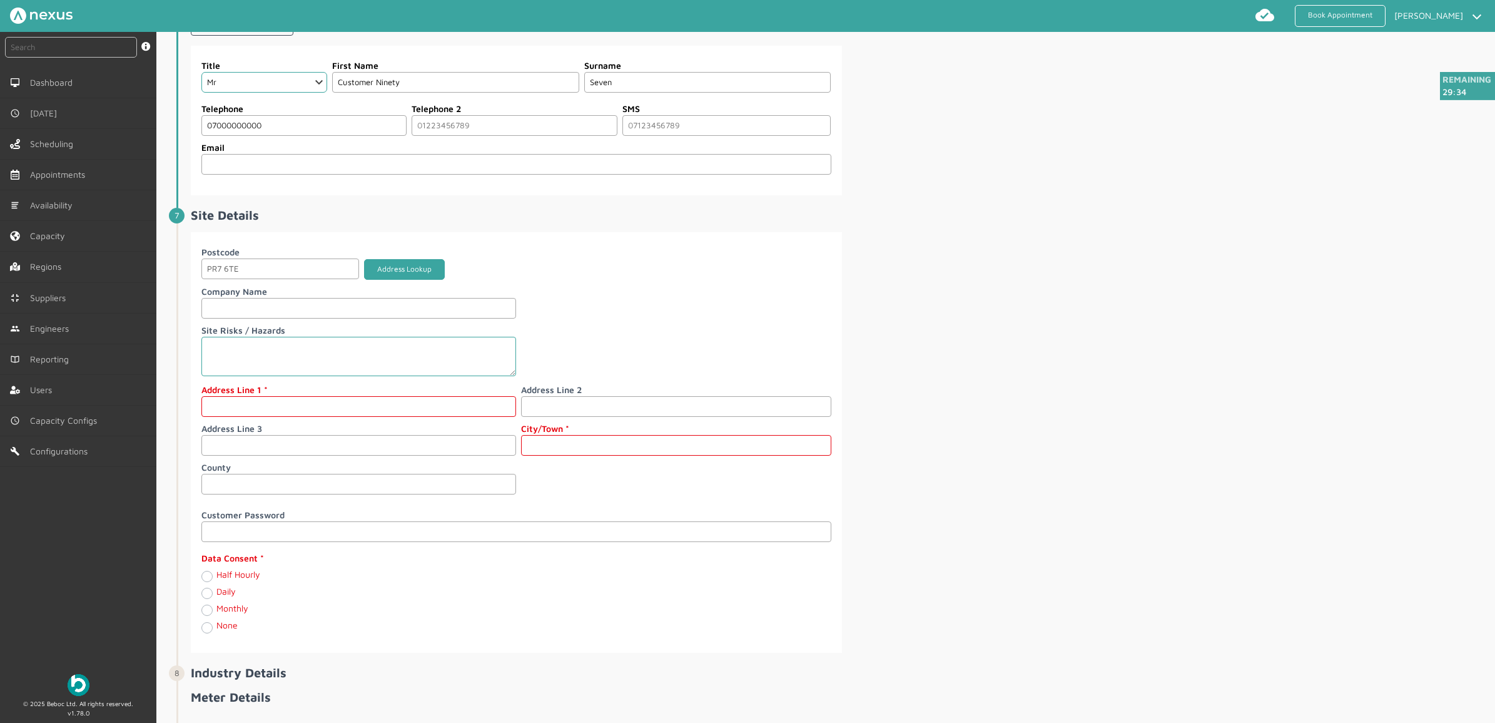
type input "07000000000"
click at [400, 280] on button "Address Lookup" at bounding box center [404, 269] width 81 height 21
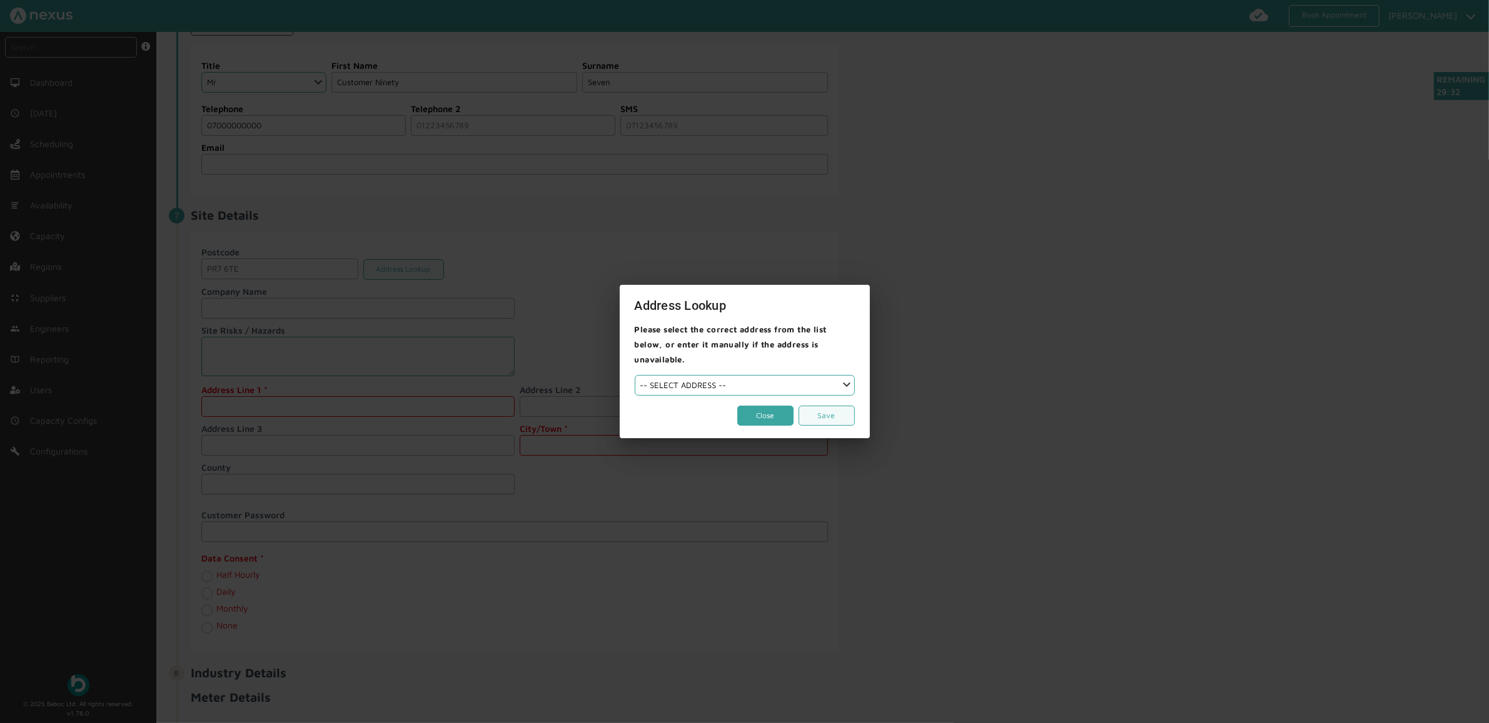
click at [761, 405] on button "Close" at bounding box center [766, 415] width 56 height 21
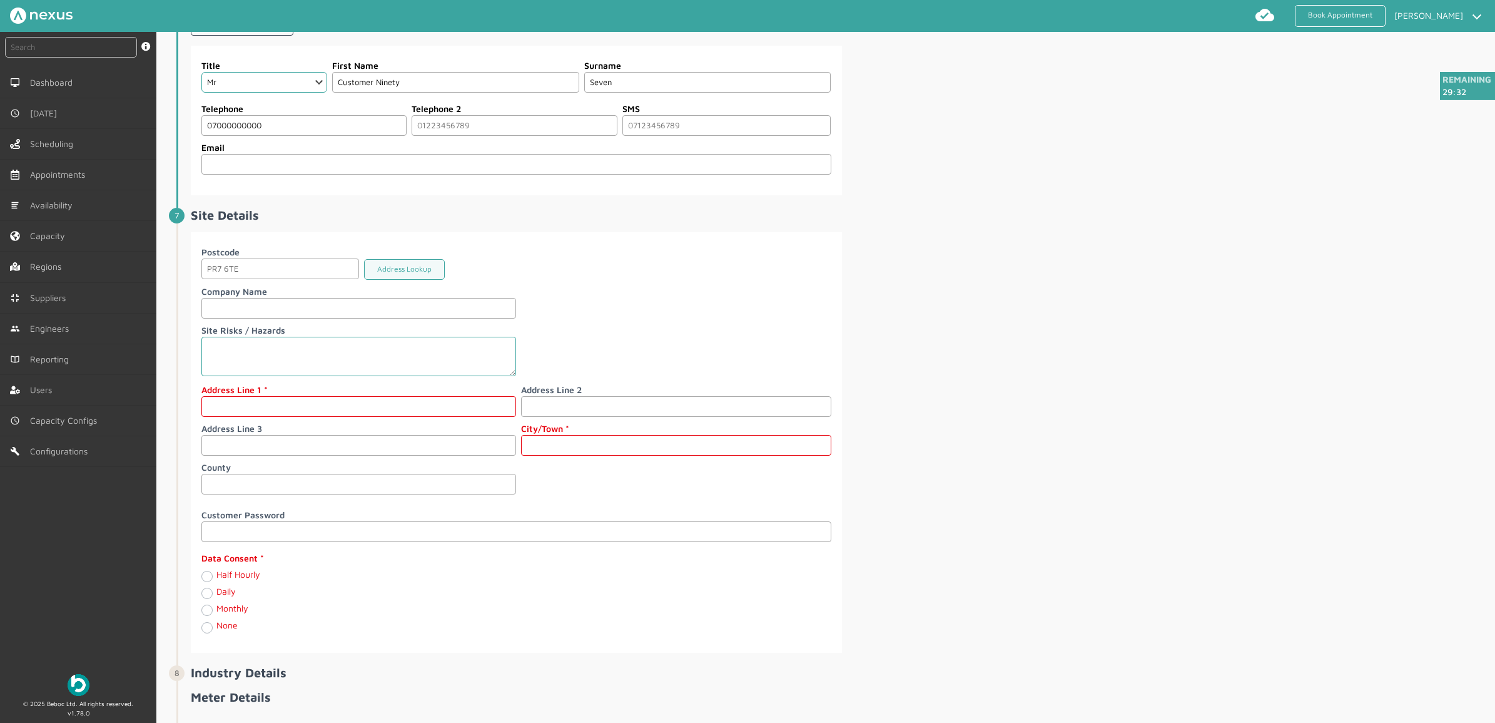
click at [310, 429] on div "Postcode PR7 6TE Address Lookup Company Name Site Risks / Hazards Address Line …" at bounding box center [516, 371] width 630 height 253
click at [310, 417] on input "text" at bounding box center [358, 406] width 315 height 21
type input "97 Customer Road"
type input "[PERSON_NAME]"
click at [205, 582] on div "Half Hourly" at bounding box center [358, 576] width 315 height 14
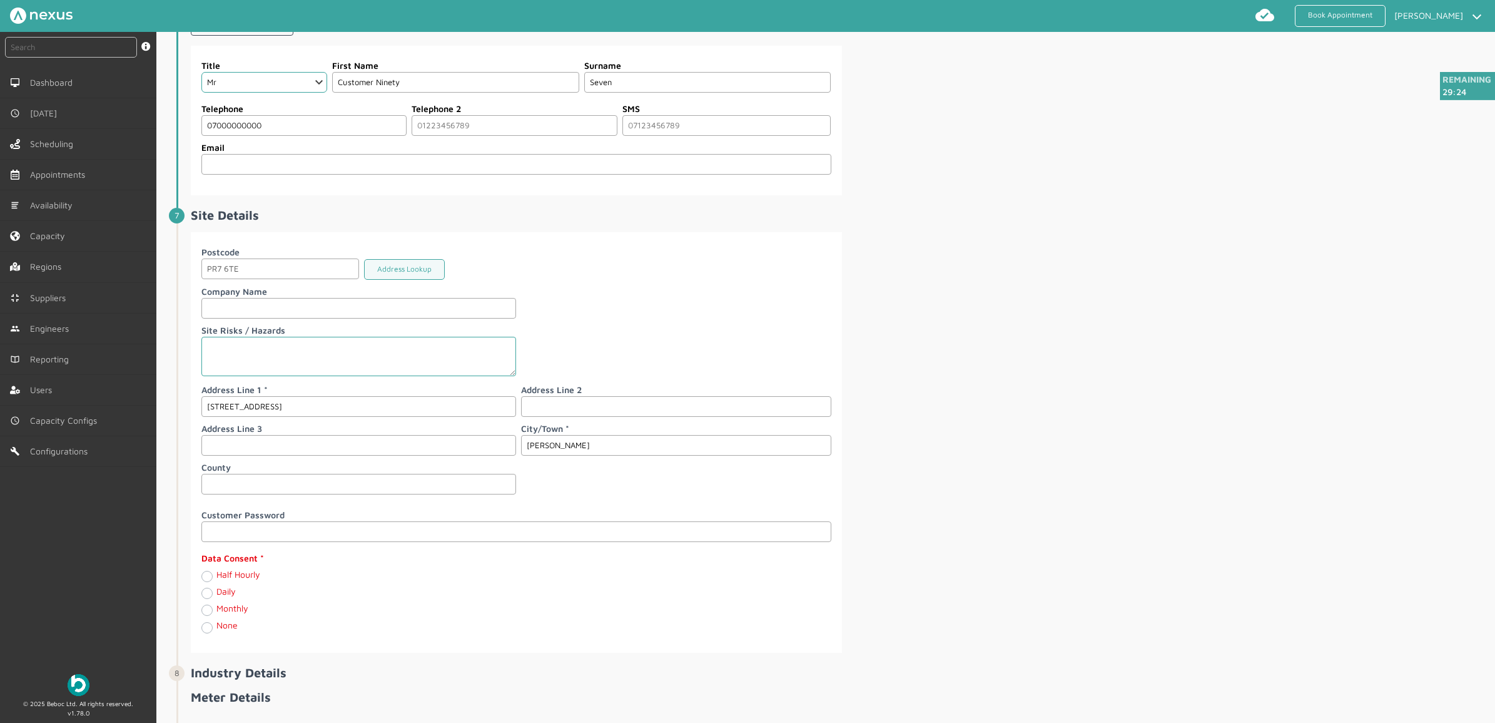
click at [205, 596] on div "Data Consent Half Hourly Daily Monthly None" at bounding box center [358, 592] width 315 height 83
click at [216, 579] on label "Half Hourly" at bounding box center [238, 574] width 44 height 11
click at [208, 582] on Hourly "Half Hourly" at bounding box center [206, 575] width 10 height 13
radio Hourly "true"
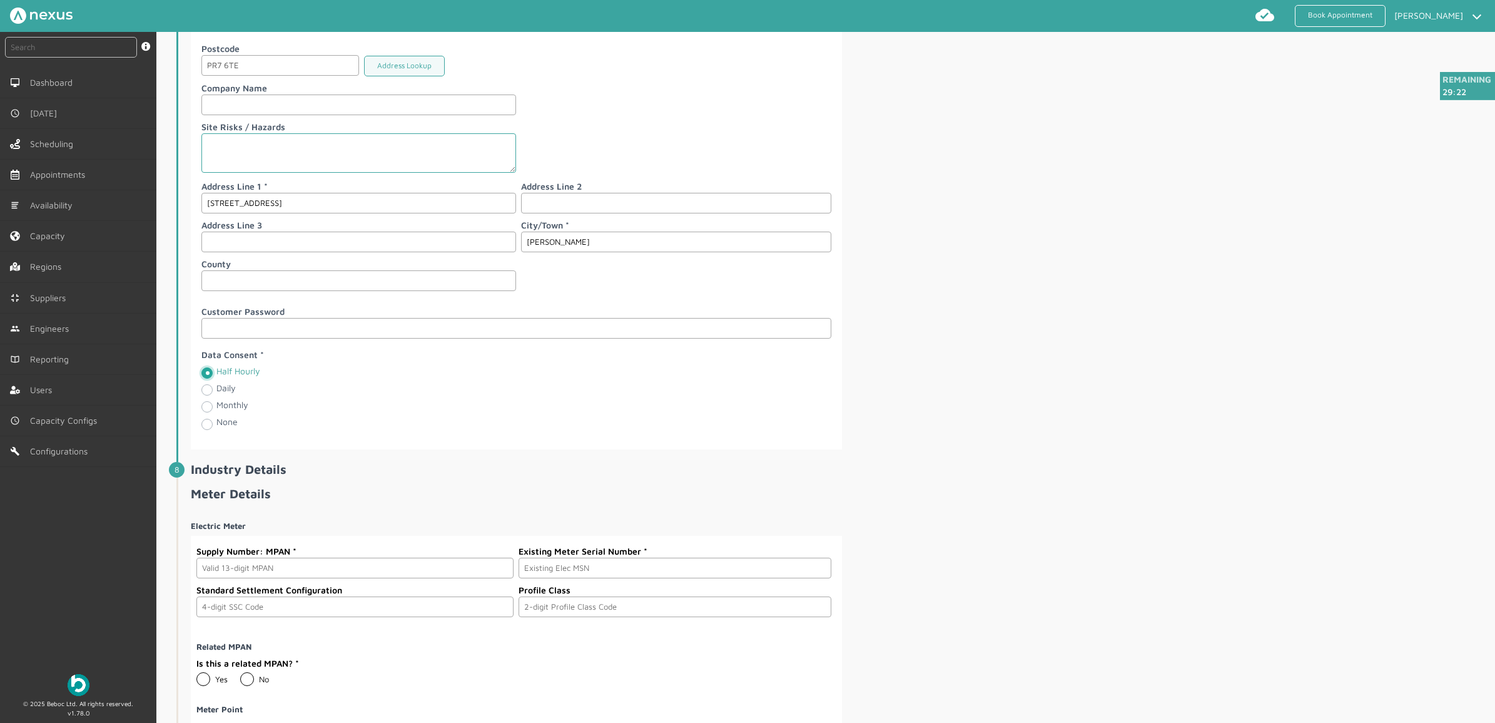
scroll to position [1590, 0]
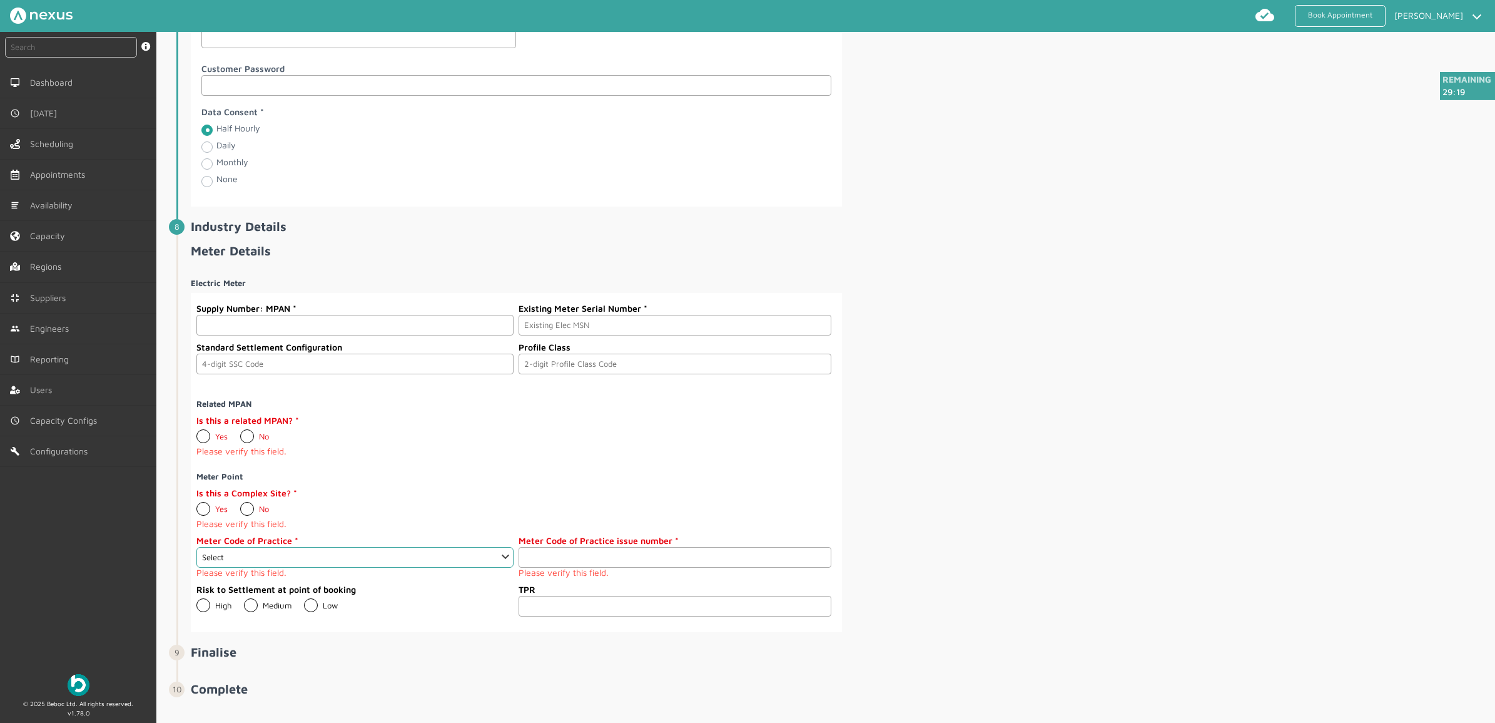
click at [251, 333] on input "text" at bounding box center [354, 325] width 317 height 21
paste input "2303000000149"
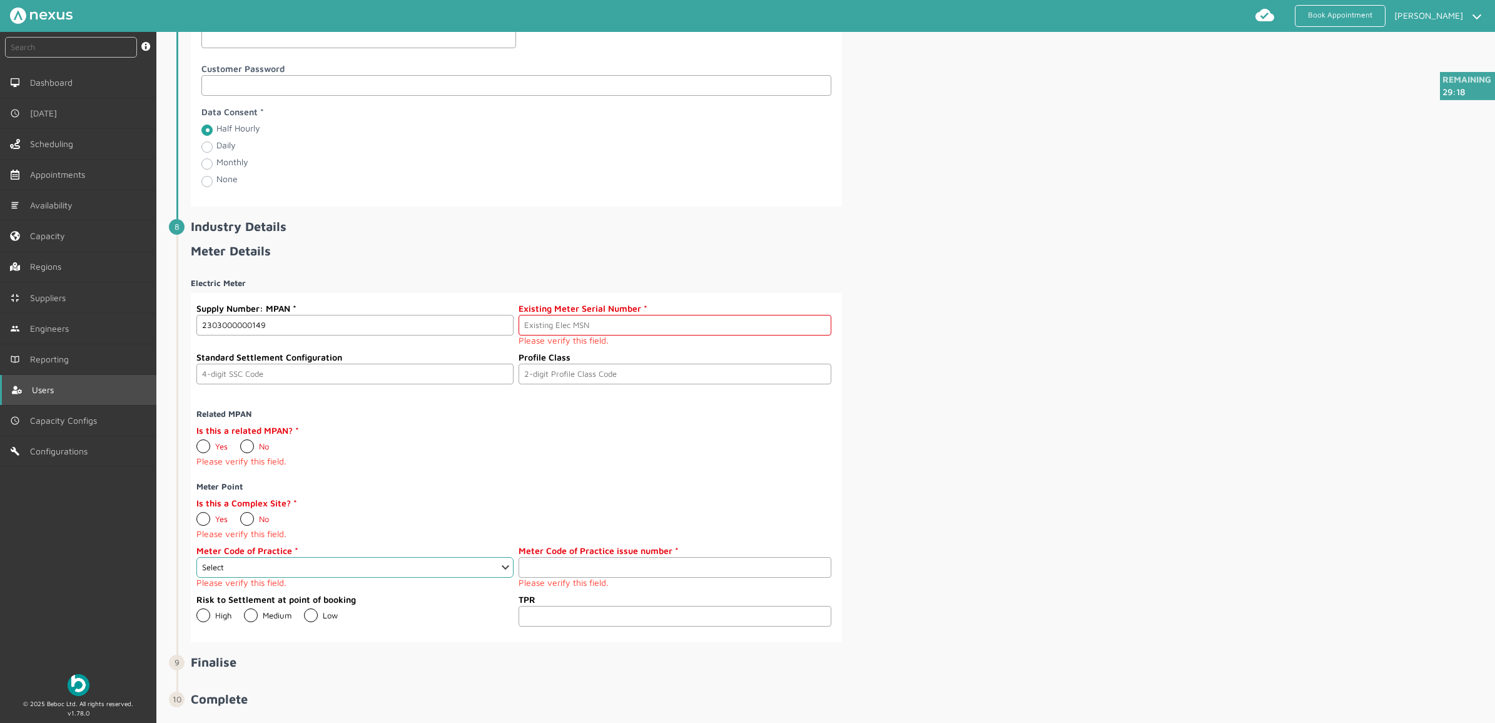
type input "2303000000149"
click at [557, 335] on input "text" at bounding box center [675, 325] width 312 height 21
paste input "A000000015"
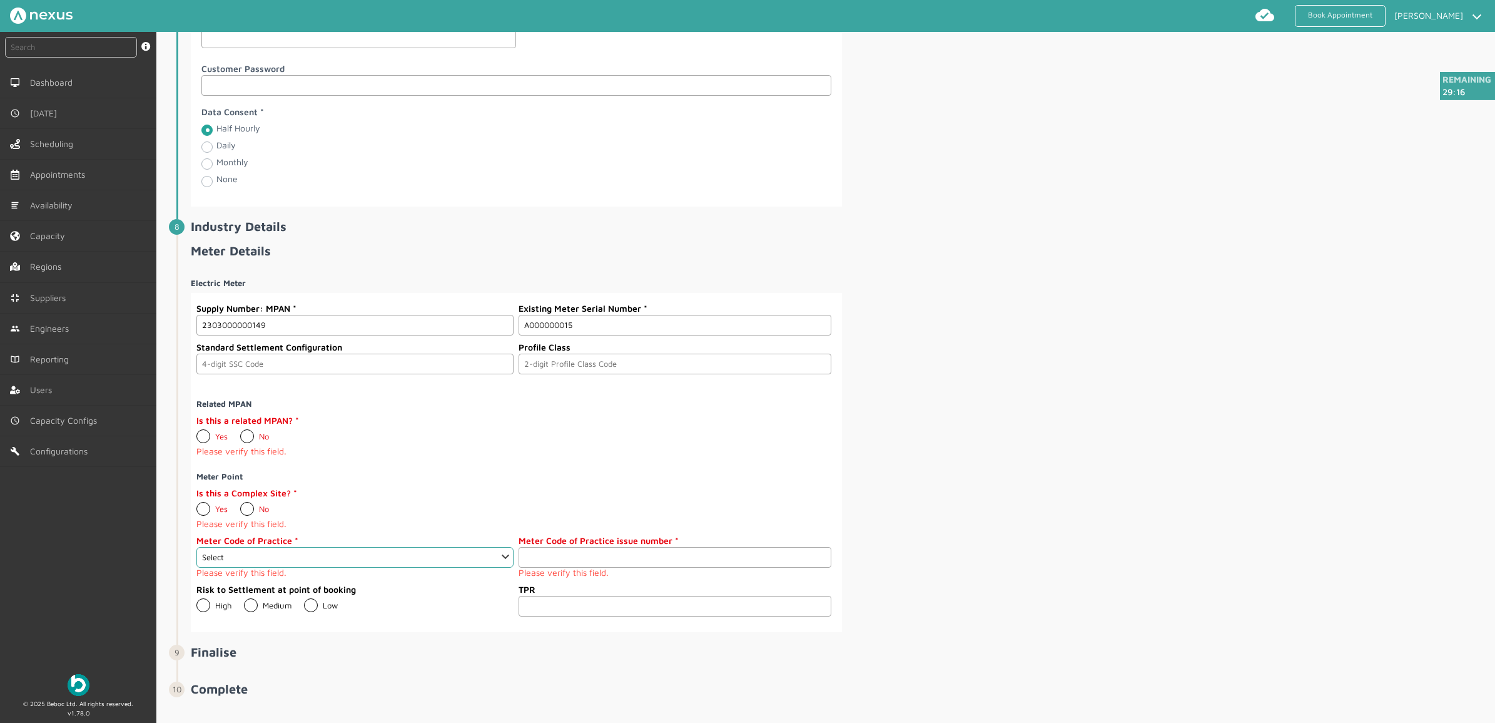
type input "A000000015"
click at [1217, 285] on div "Electric Meter Supply Number: MPAN 2303000000149 Existing Meter Serial Number A…" at bounding box center [842, 450] width 1302 height 364
click at [248, 441] on label "No" at bounding box center [254, 436] width 29 height 10
click at [240, 432] on input "No" at bounding box center [240, 431] width 1 height 1
radio input "true"
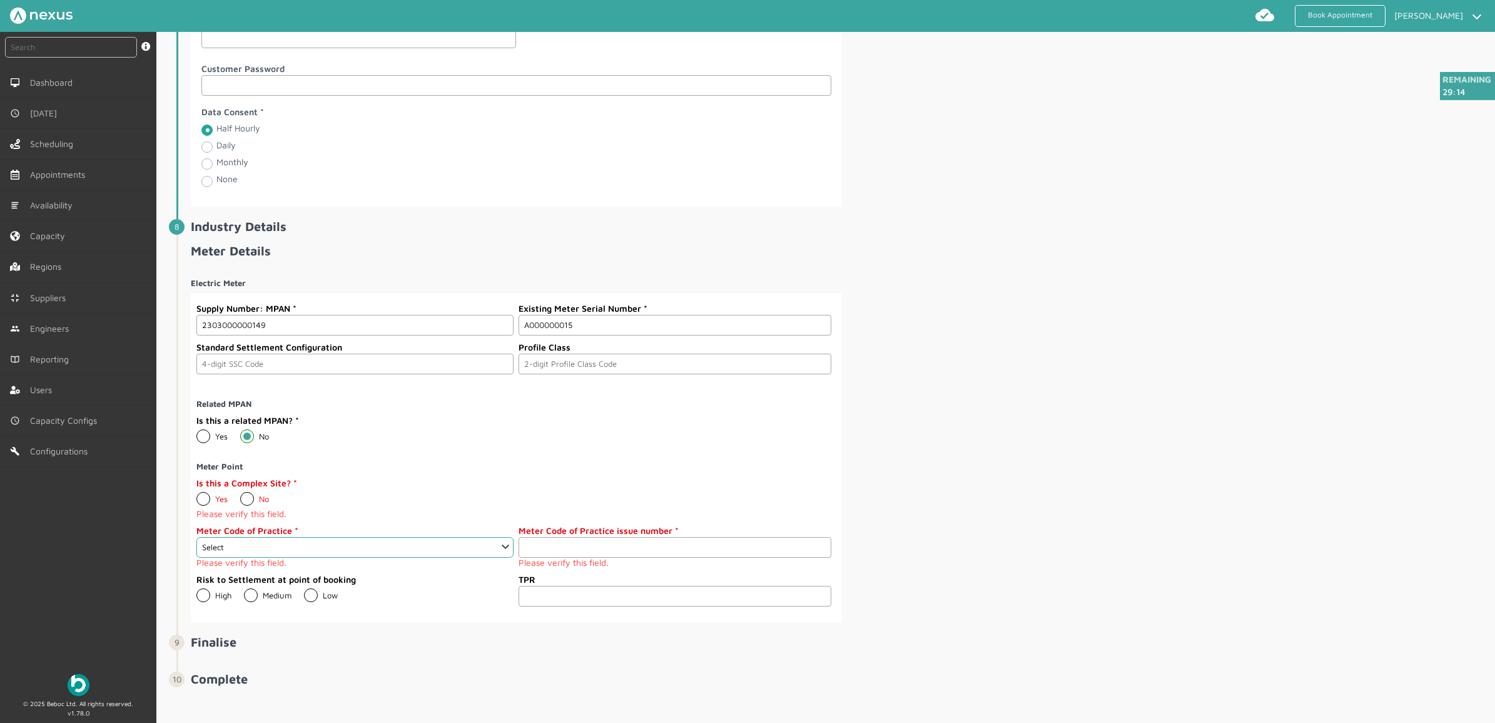
click at [248, 504] on label "No" at bounding box center [254, 499] width 29 height 10
click at [240, 494] on input "No" at bounding box center [240, 494] width 1 height 1
radio input "true"
click at [282, 562] on small "Please verify this field." at bounding box center [354, 557] width 317 height 10
click at [288, 552] on select "Select 1 2 3 4 5 6 7 8 9 10 11" at bounding box center [354, 541] width 317 height 21
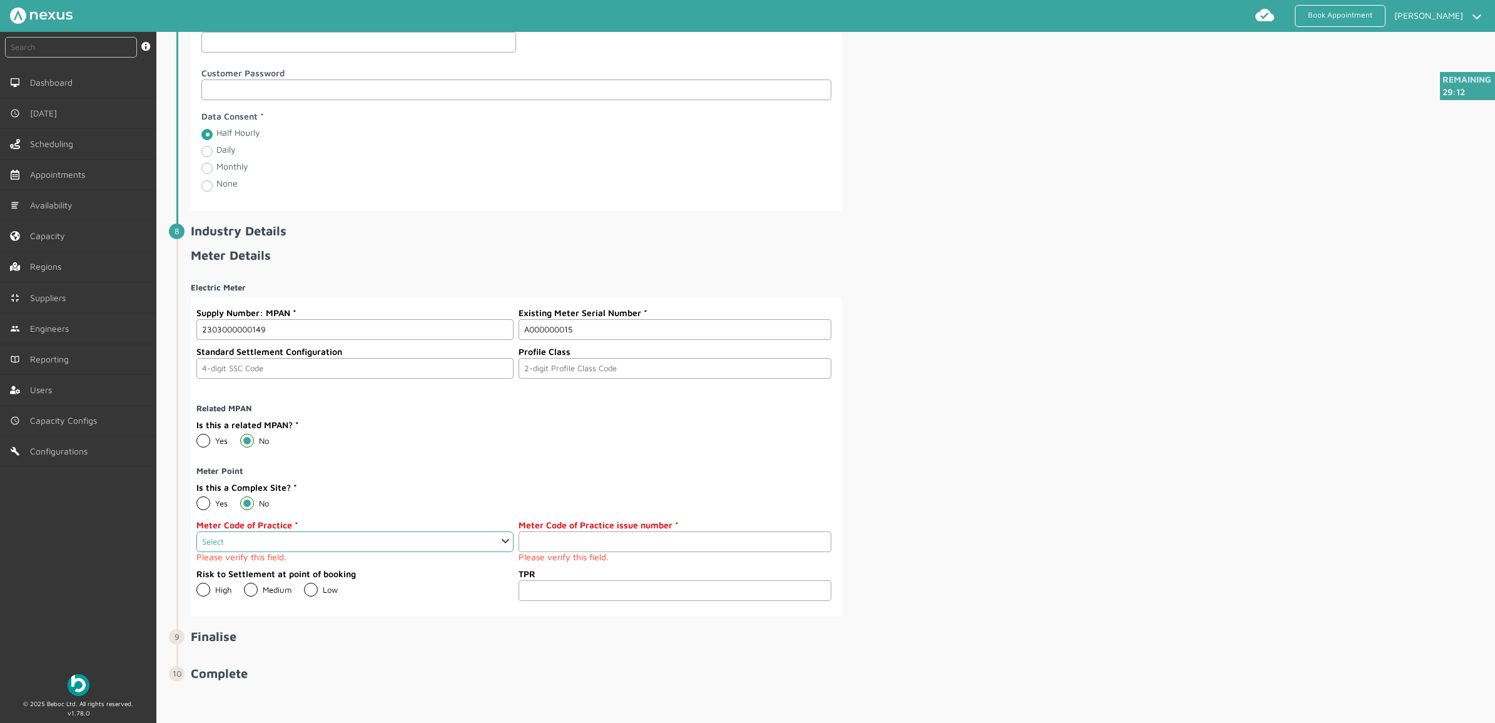
select select "2: 2"
click at [196, 540] on select "Select 1 2 3 4 5 6 7 8 9 10 11" at bounding box center [354, 541] width 317 height 21
click at [610, 549] on input "number" at bounding box center [675, 541] width 312 height 21
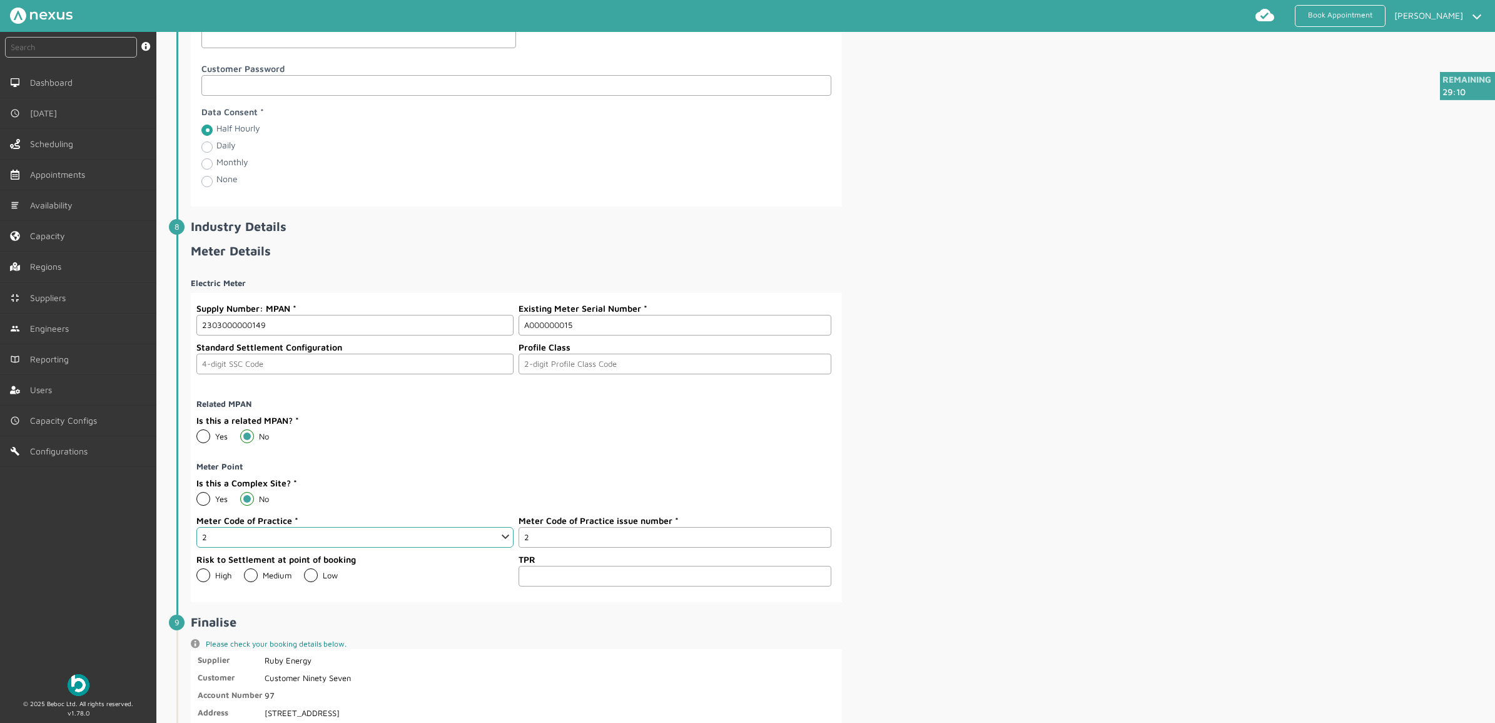
type input "2"
click at [1088, 557] on div "Electric Meter Supply Number: MPAN 2303000000149 Existing Meter Serial Number A…" at bounding box center [842, 435] width 1302 height 334
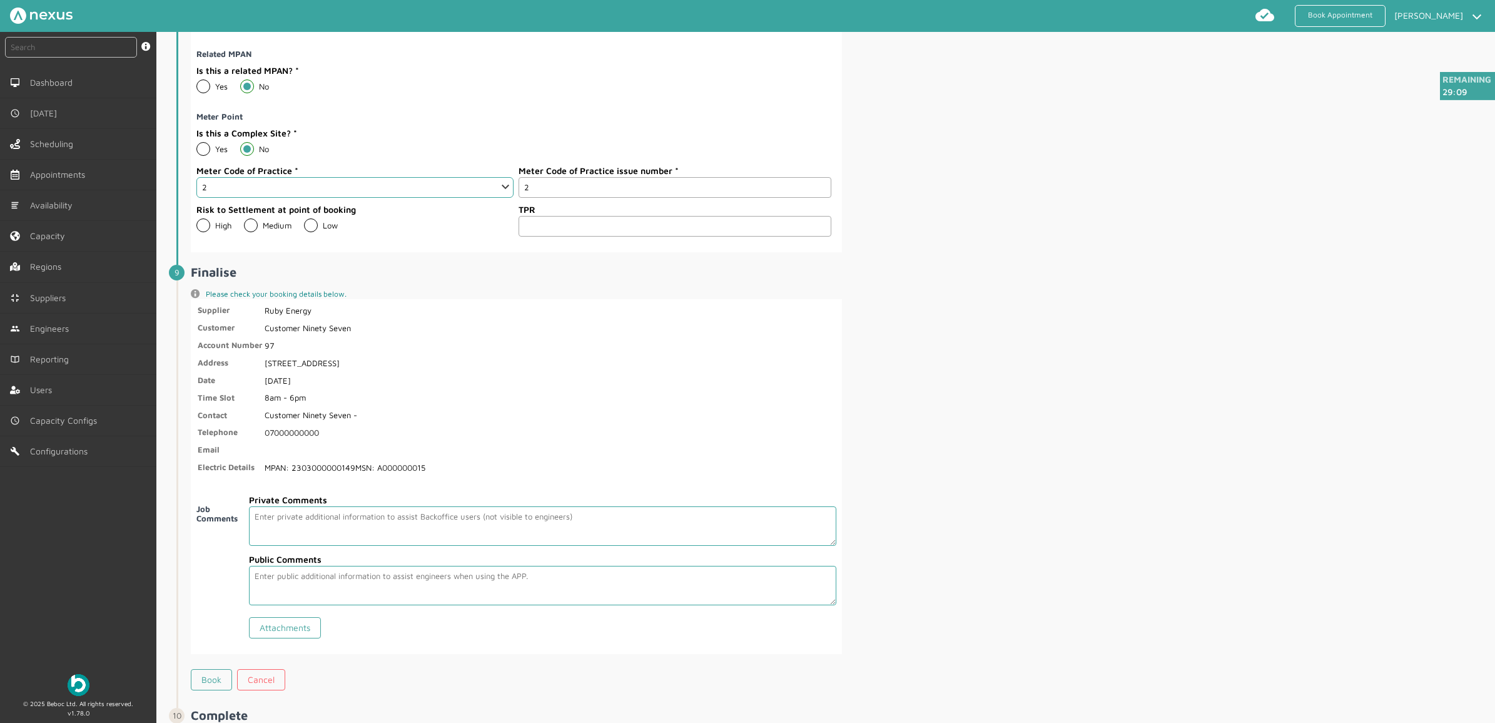
scroll to position [1981, 0]
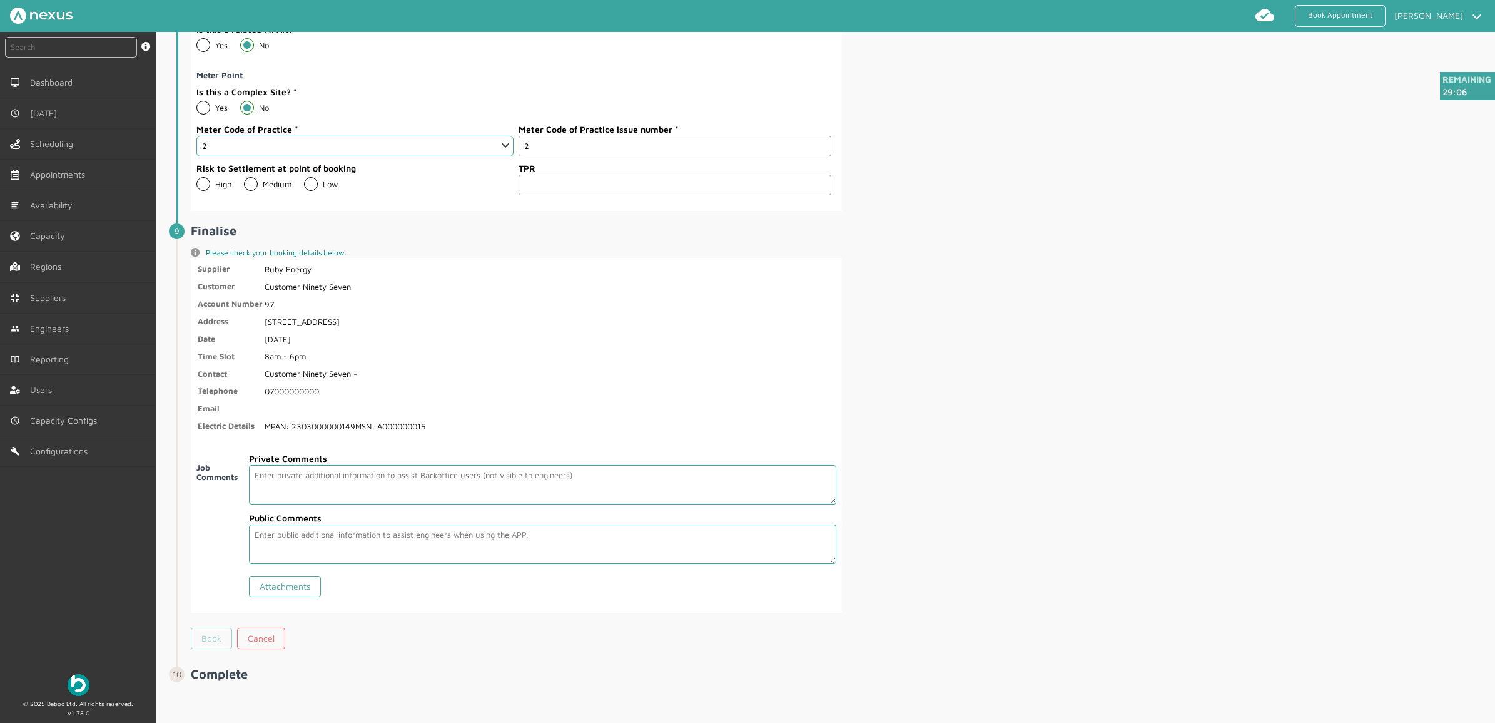
click at [225, 649] on link "Book" at bounding box center [211, 637] width 41 height 21
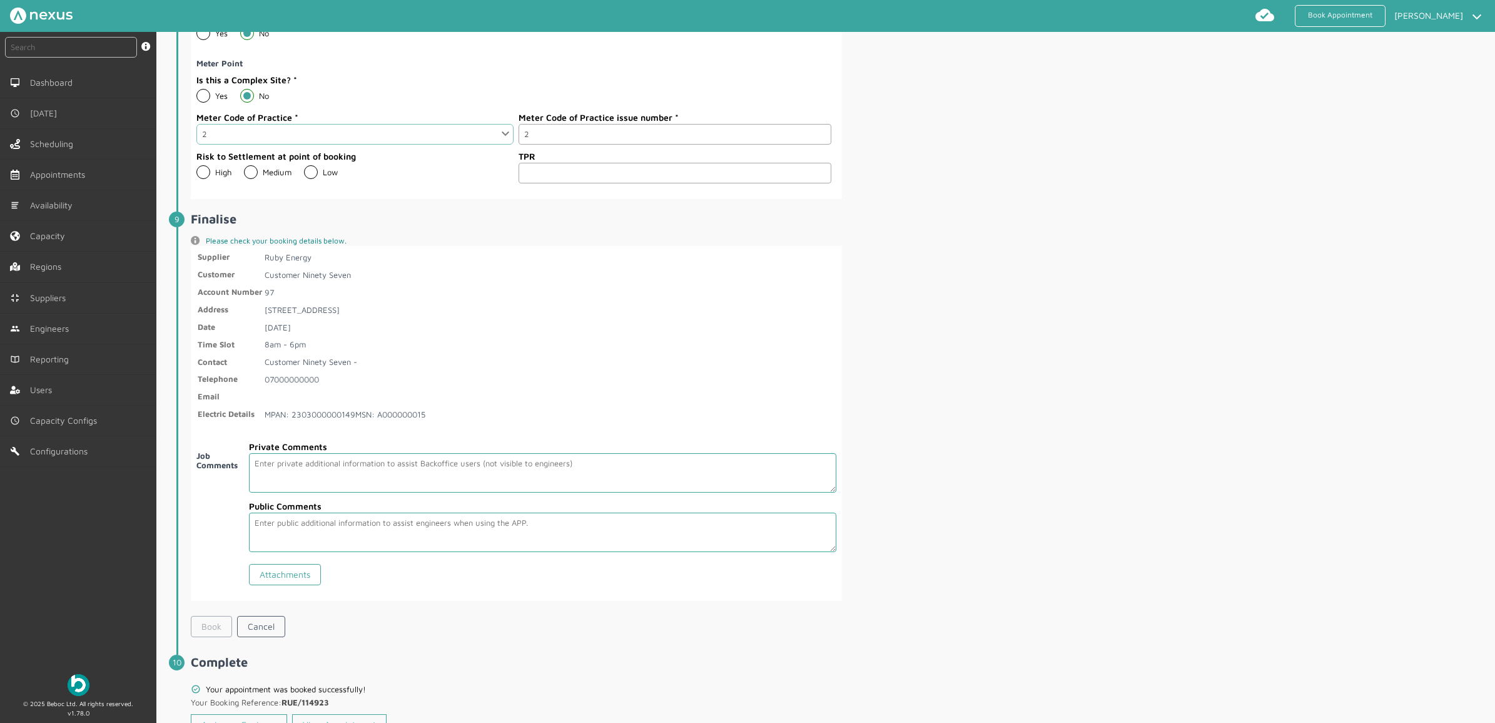
scroll to position [2051, 0]
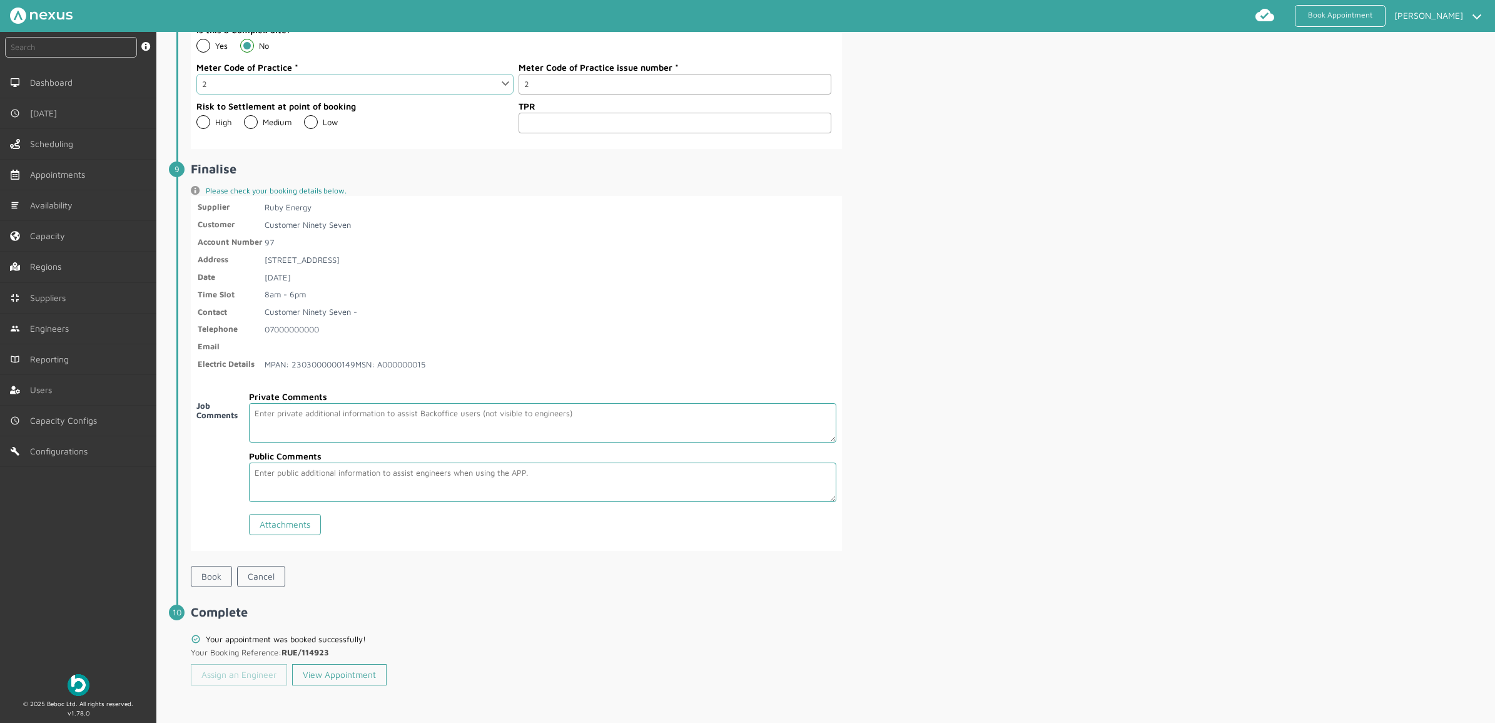
click at [246, 671] on link "Assign an Engineer" at bounding box center [239, 674] width 96 height 21
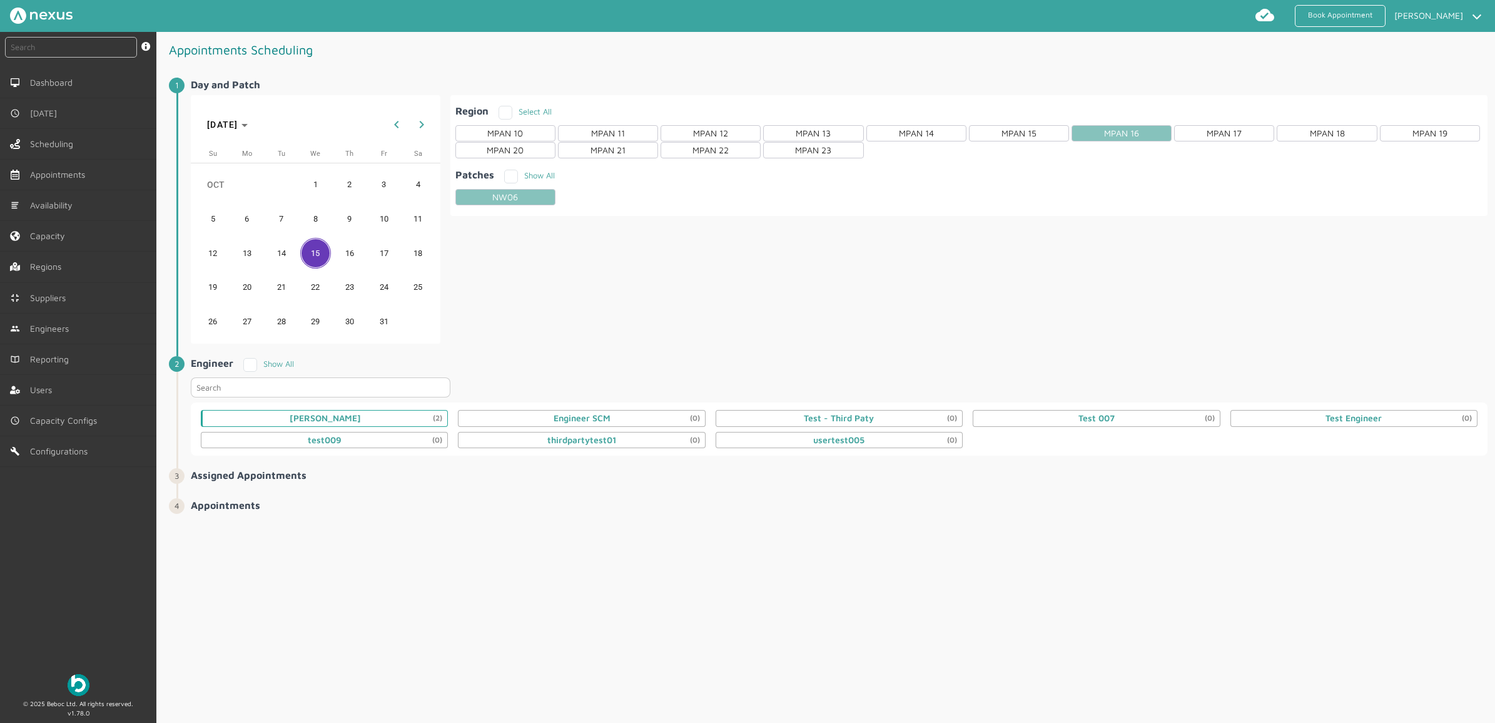
click at [393, 420] on div "Daniel Metcalfe (2)" at bounding box center [324, 418] width 247 height 16
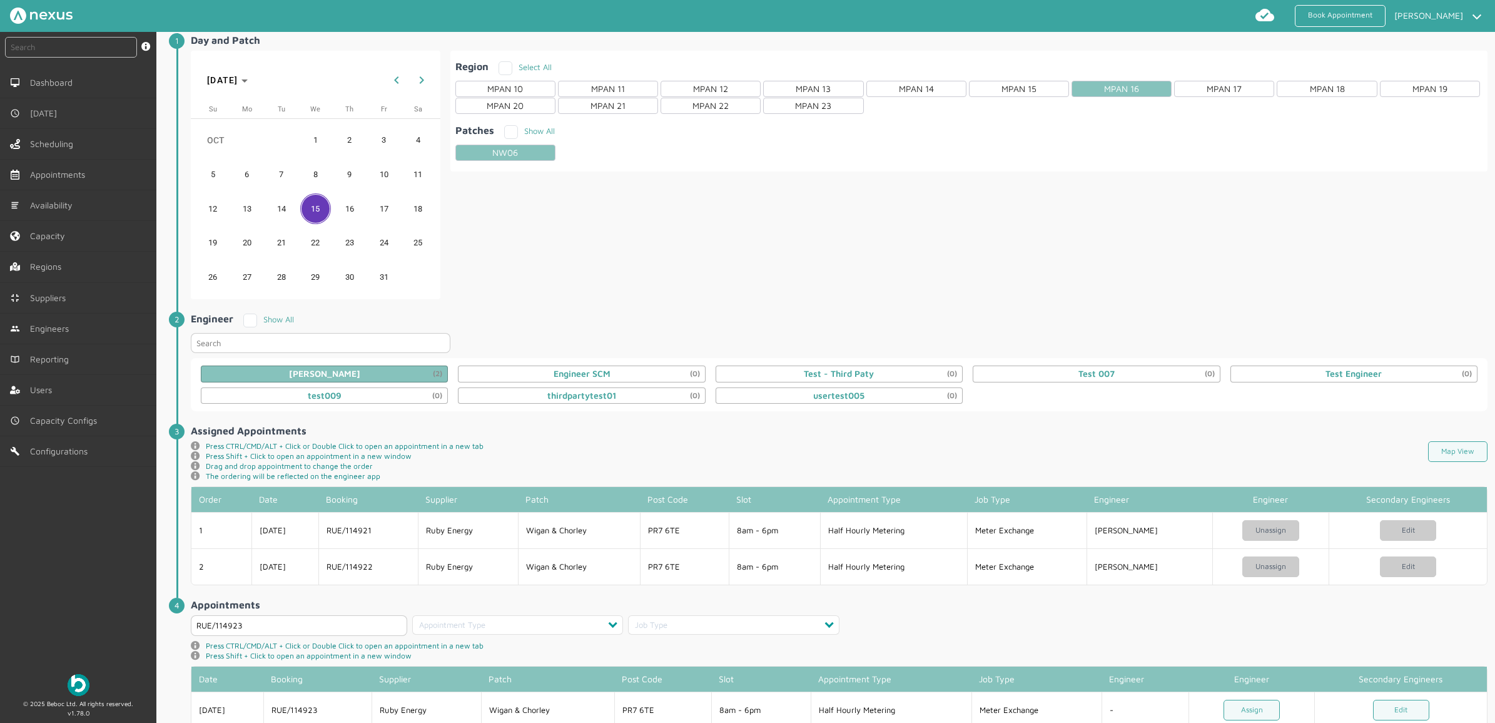
scroll to position [84, 0]
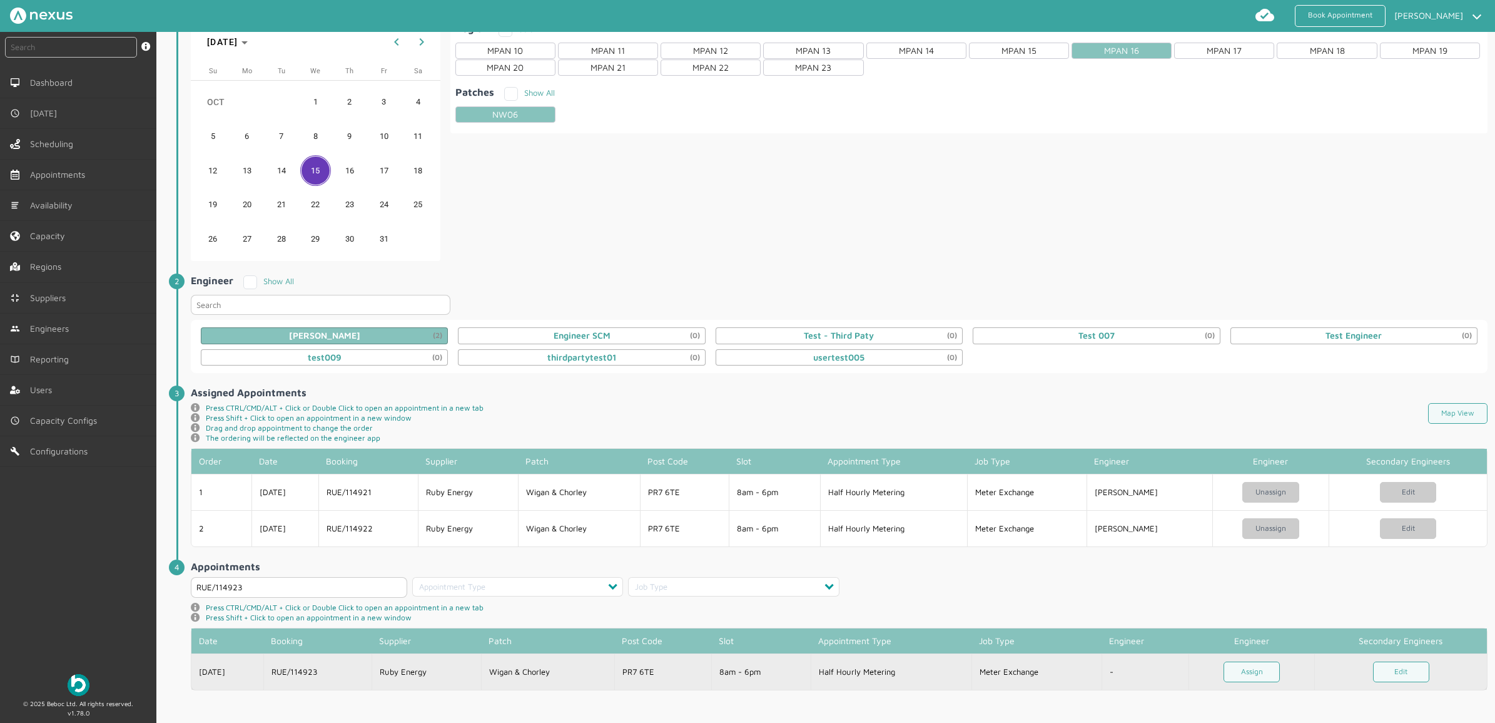
click at [1231, 683] on td "Assign" at bounding box center [1252, 671] width 126 height 36
click at [1234, 677] on link "Assign" at bounding box center [1252, 671] width 56 height 21
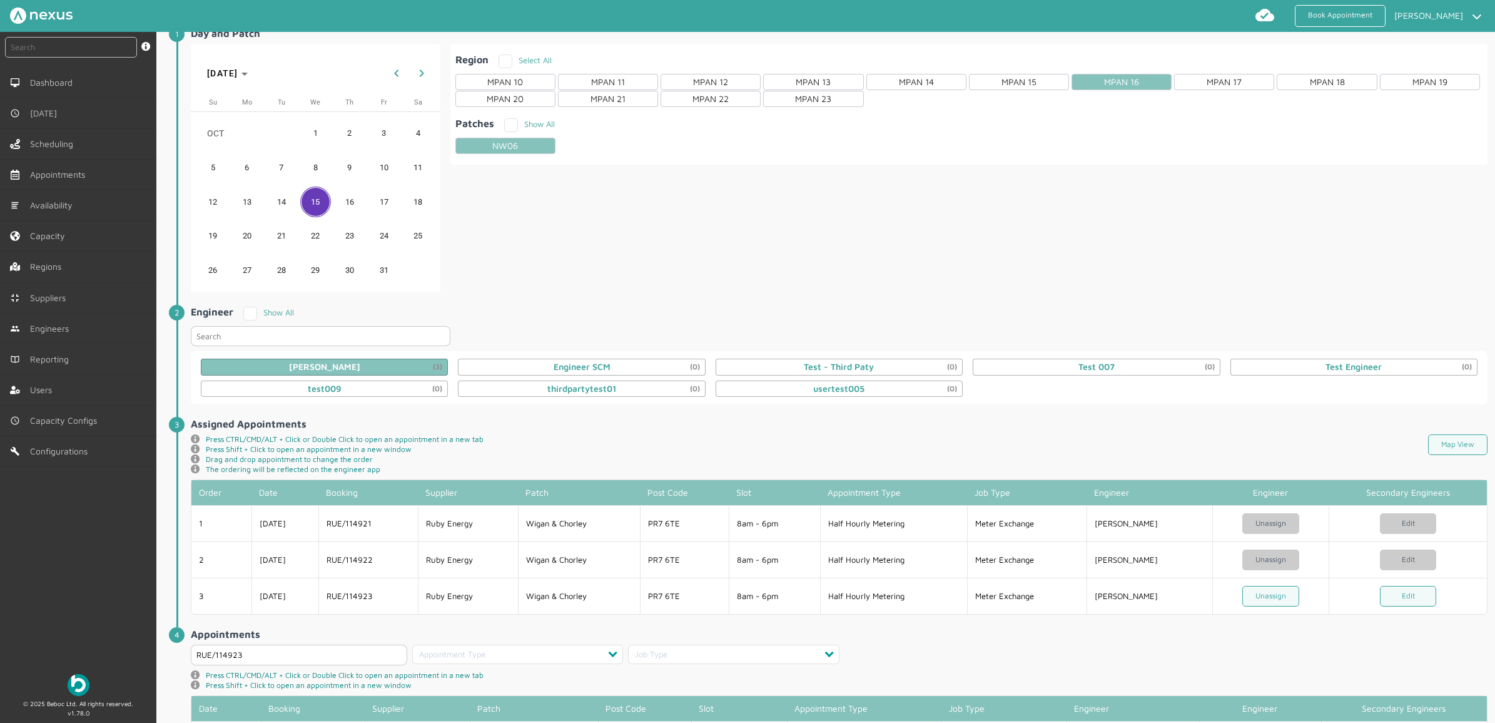
scroll to position [121, 0]
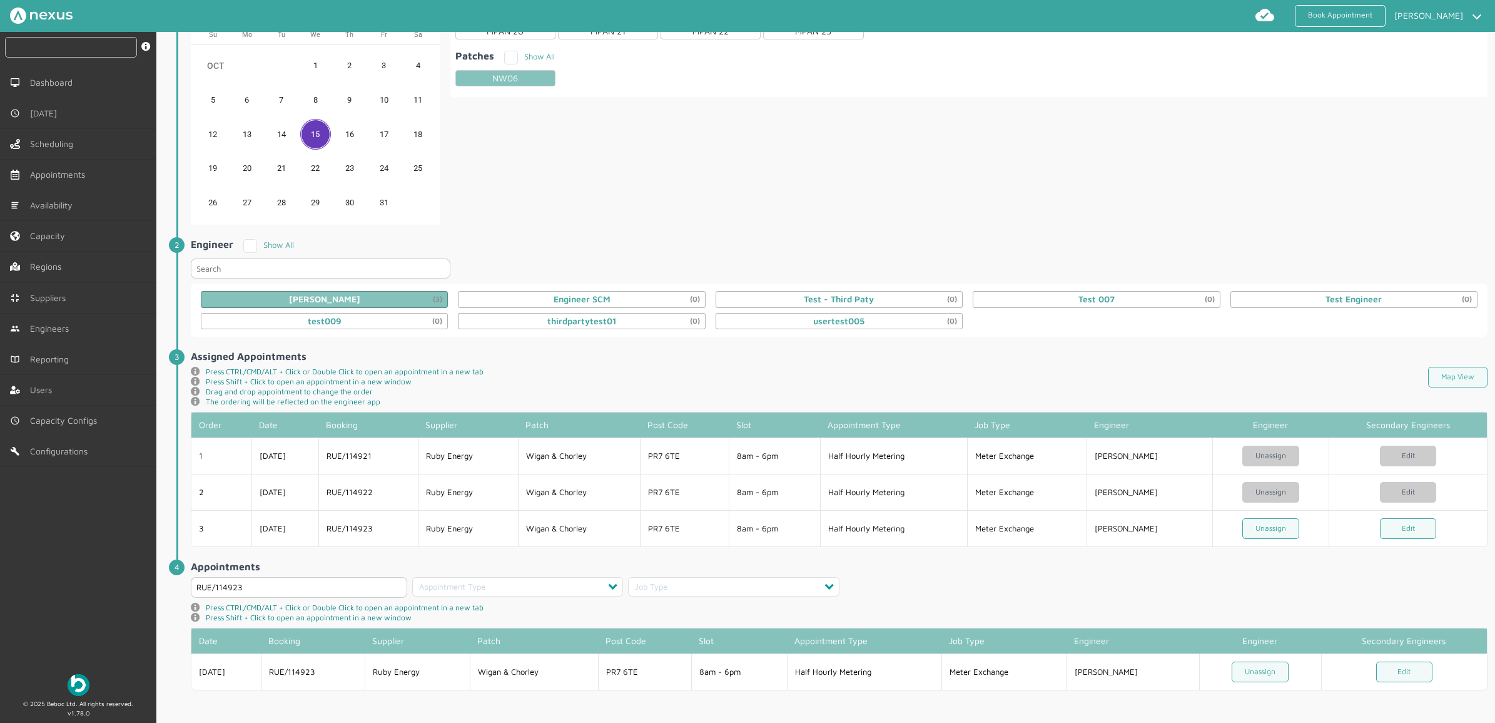
click at [86, 51] on input "text" at bounding box center [71, 47] width 132 height 21
type input "114923"
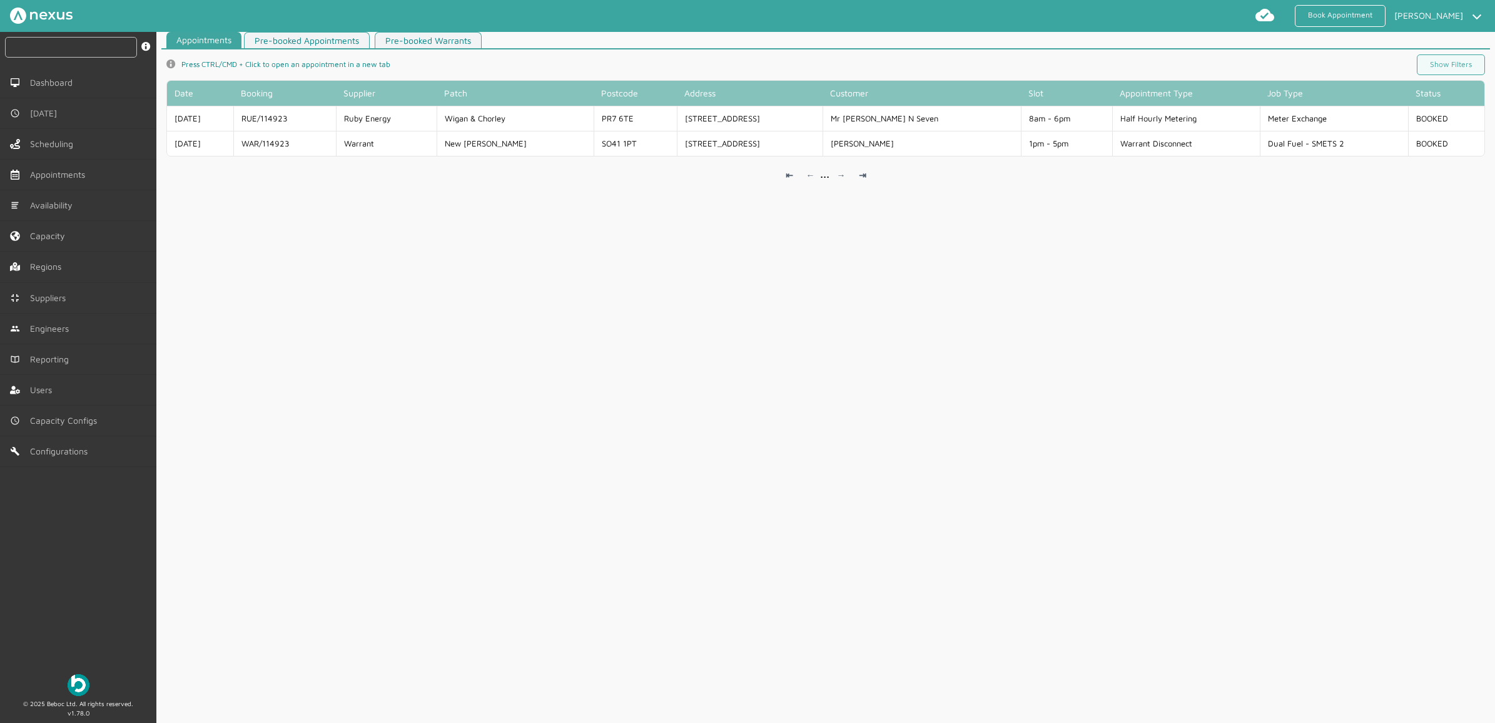
scroll to position [4, 0]
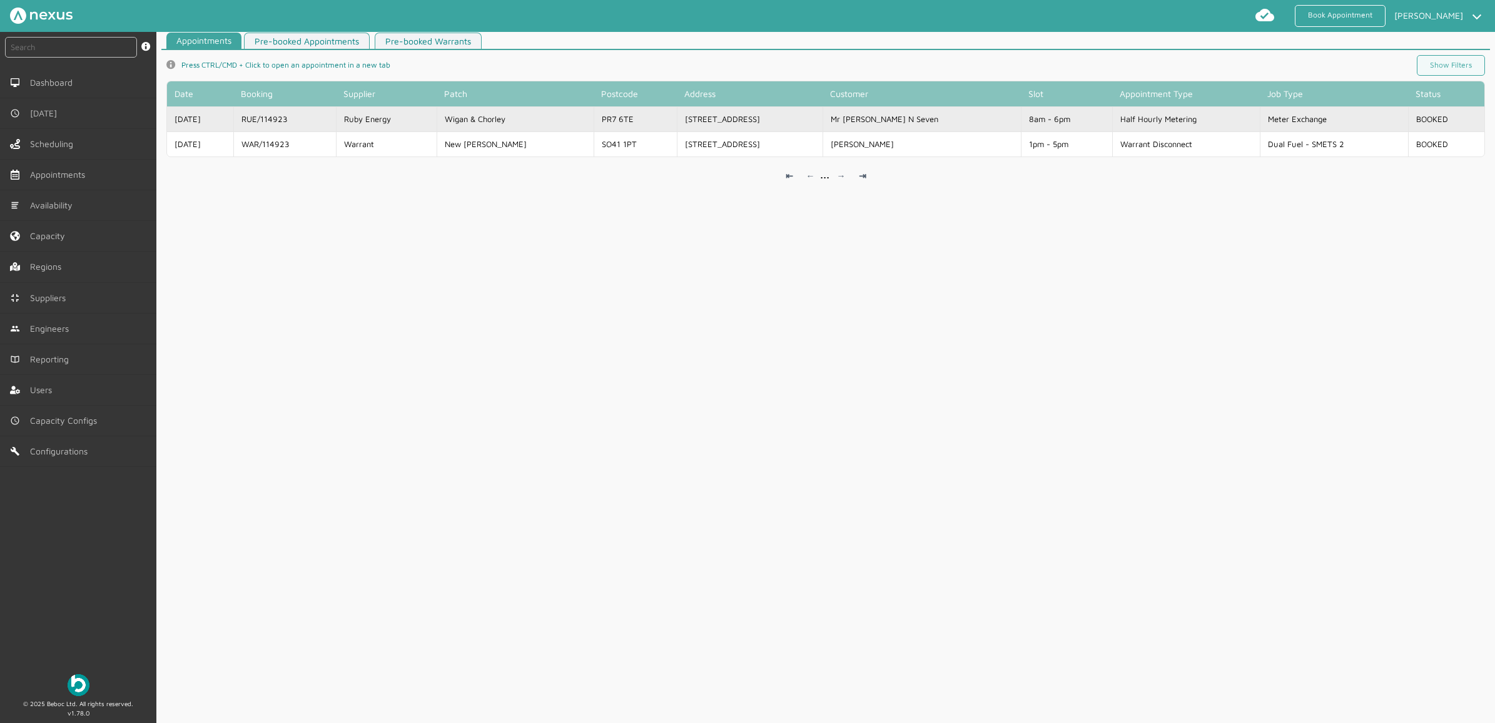
click at [718, 113] on td "97 Customer Road" at bounding box center [750, 118] width 146 height 25
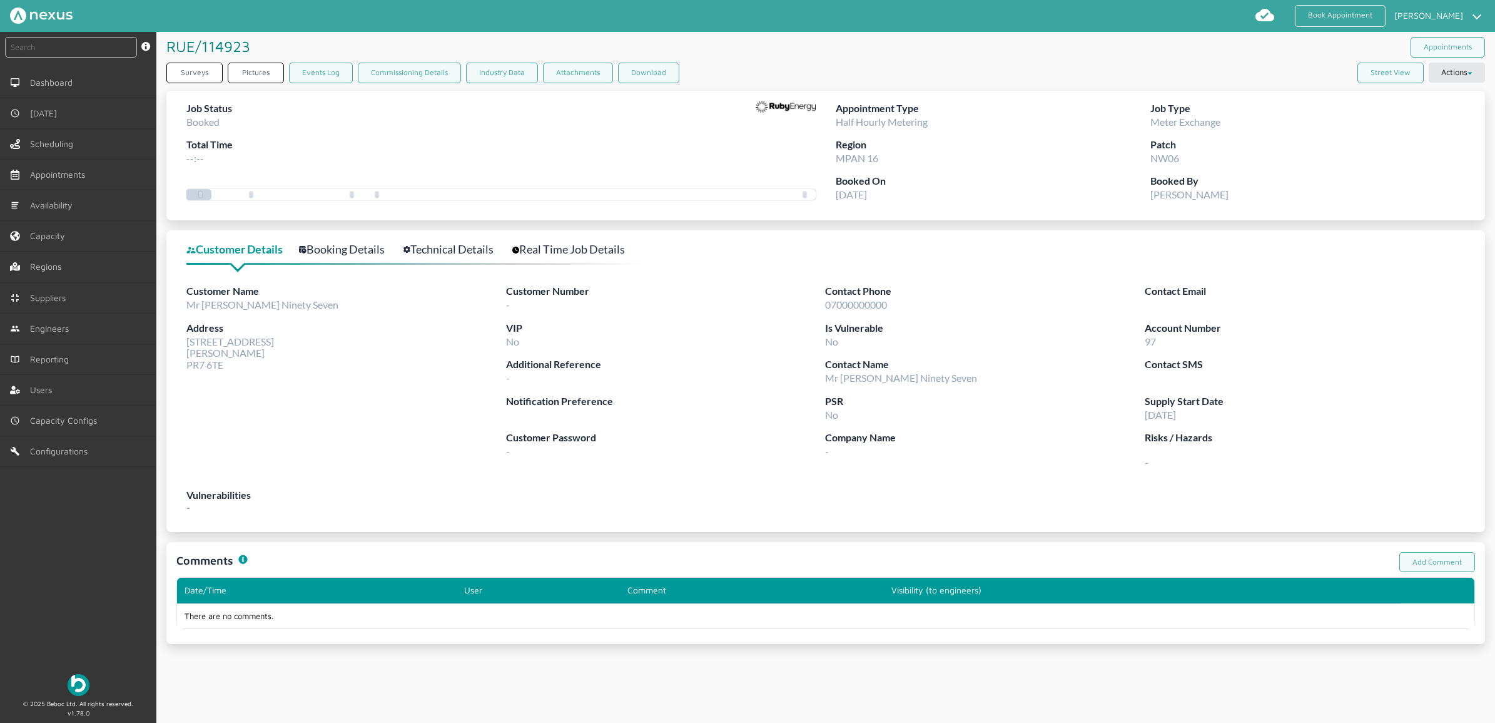
click at [127, 559] on div "instant search Search by: Booking Reference, Customer Number, Account Number, M…" at bounding box center [78, 347] width 156 height 631
click at [58, 570] on div "instant search Search by: Booking Reference, Customer Number, Account Number, M…" at bounding box center [78, 347] width 156 height 631
